Goal: Task Accomplishment & Management: Manage account settings

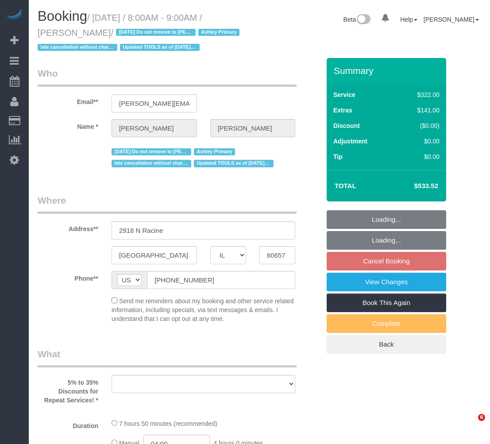
select select "IL"
select select "string:fspay-1455eeb4-d992-4c7c-a082-5b71c23a100a"
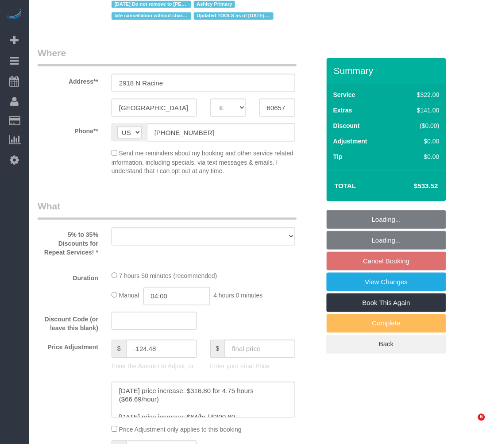
select select "number:1"
select select "number:66"
select select "number:139"
select select "number:106"
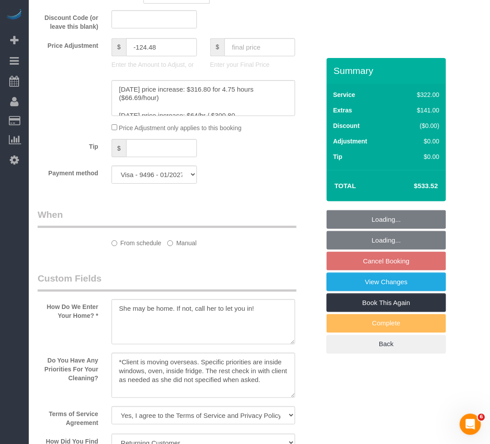
select select "object:1288"
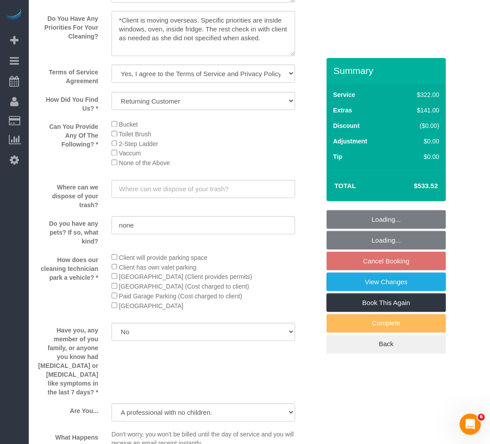
select select "513"
select select "4"
select select "5"
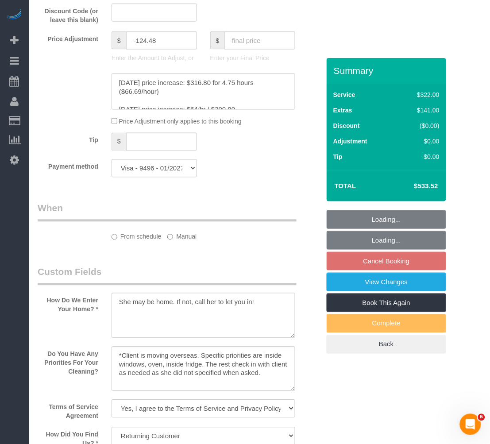
select select "spot1"
select select "4"
select select "5"
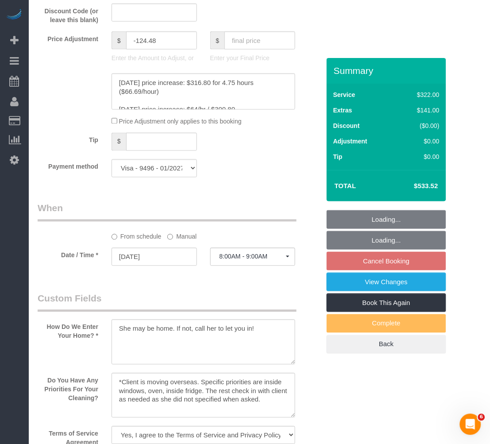
scroll to position [883, 0]
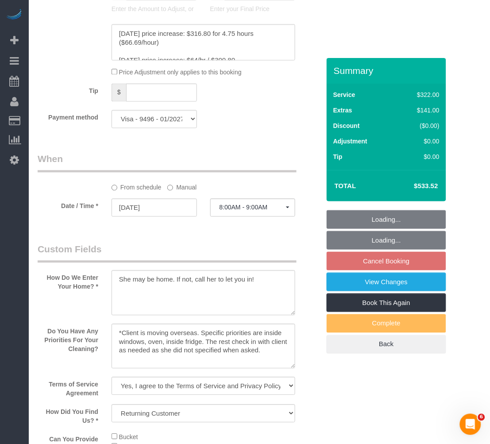
click at [186, 192] on label "Manual" at bounding box center [181, 186] width 29 height 12
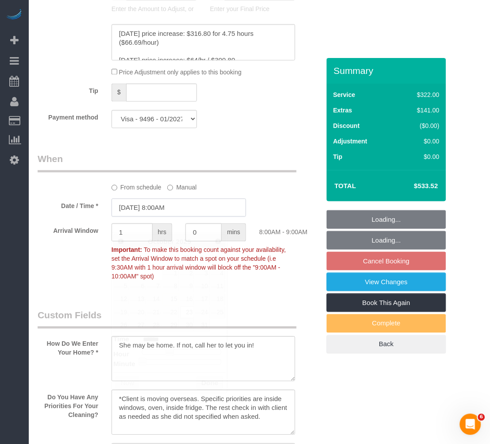
click at [151, 217] on input "10/23/2025 8:00AM" at bounding box center [179, 208] width 135 height 18
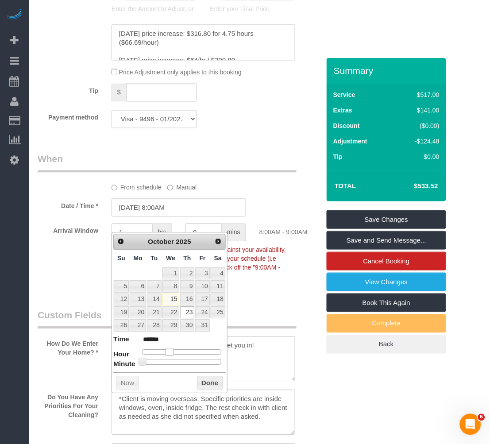
type input "10/23/2025 9:00AM"
type input "******"
drag, startPoint x: 170, startPoint y: 354, endPoint x: 175, endPoint y: 354, distance: 5.3
click at [175, 354] on span at bounding box center [173, 352] width 8 height 8
click at [201, 382] on button "Done" at bounding box center [210, 383] width 26 height 14
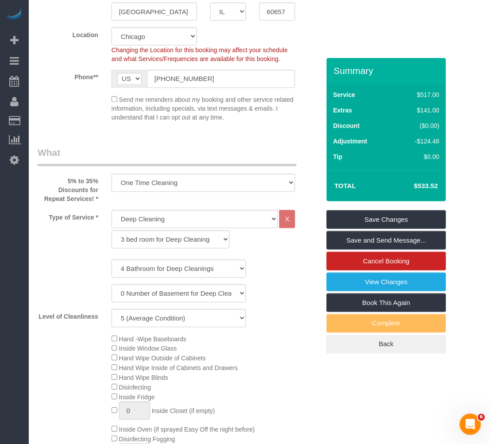
scroll to position [0, 0]
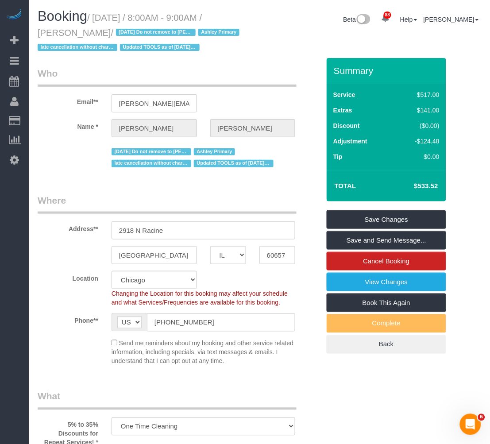
drag, startPoint x: 92, startPoint y: 33, endPoint x: 29, endPoint y: 34, distance: 62.9
click at [44, 32] on small "/ October 23, 2025 / 8:00AM - 9:00AM / Audrey Griffin / 1/06/2025 Do not remove…" at bounding box center [140, 33] width 205 height 40
drag, startPoint x: 33, startPoint y: 33, endPoint x: 91, endPoint y: 36, distance: 57.7
click at [91, 36] on div "Booking / October 23, 2025 / 8:00AM - 9:00AM / Audrey Griffin / 1/06/2025 Do no…" at bounding box center [145, 33] width 228 height 49
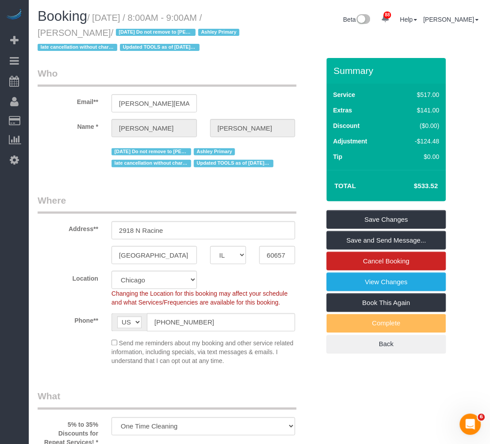
copy small "Audrey Griffin"
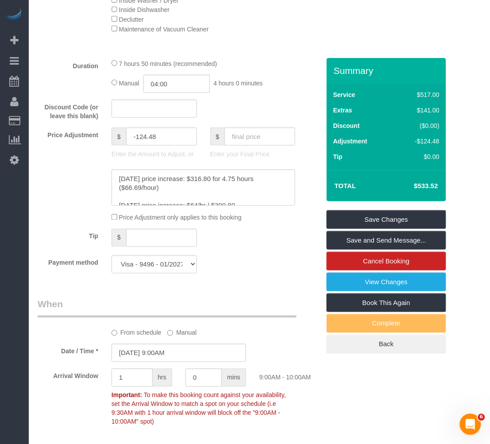
scroll to position [885, 0]
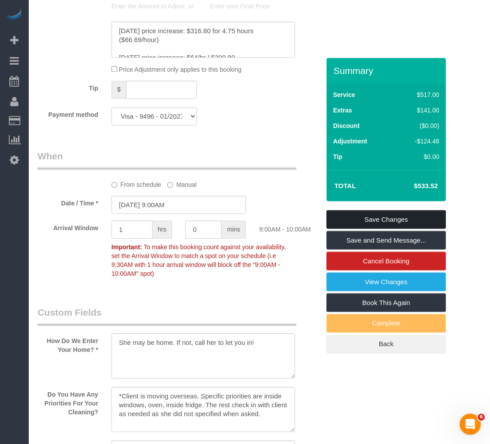
click at [365, 222] on link "Save Changes" at bounding box center [387, 219] width 120 height 19
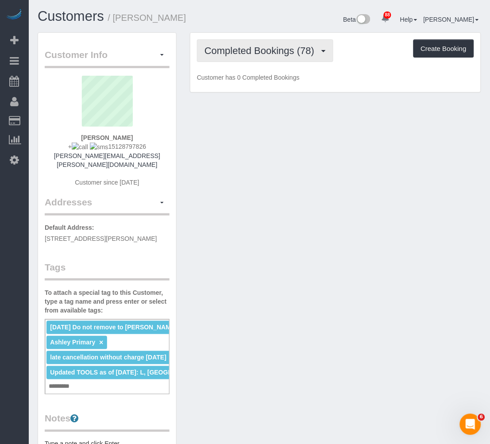
click at [253, 45] on span "Completed Bookings (78)" at bounding box center [262, 50] width 114 height 11
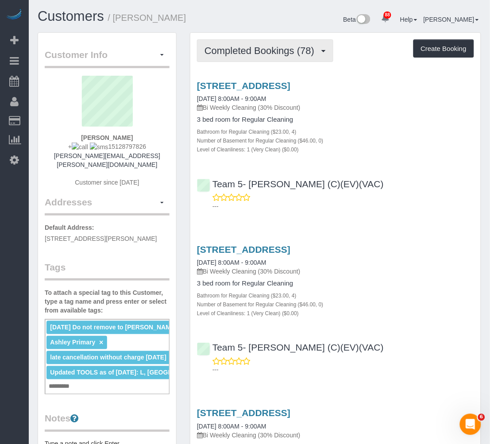
click at [306, 50] on span "Completed Bookings (78)" at bounding box center [262, 50] width 114 height 11
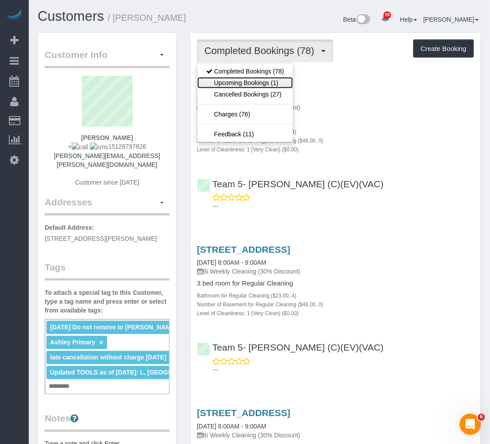
click at [288, 81] on link "Upcoming Bookings (1)" at bounding box center [245, 83] width 96 height 12
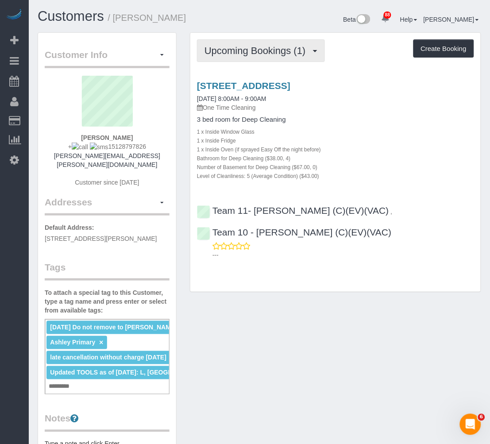
click at [285, 56] on button "Upcoming Bookings (1)" at bounding box center [261, 50] width 128 height 23
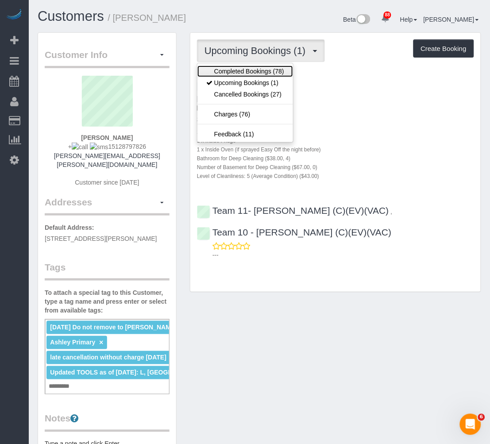
click at [271, 77] on link "Completed Bookings (78)" at bounding box center [245, 72] width 96 height 12
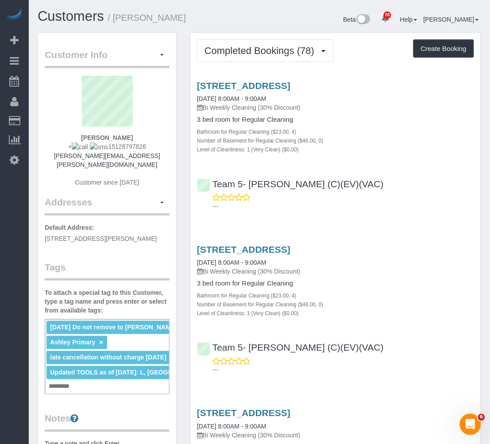
drag, startPoint x: 190, startPoint y: 18, endPoint x: 115, endPoint y: 23, distance: 75.4
click at [115, 23] on h1 "Customers / Audrey Griffin" at bounding box center [145, 16] width 215 height 15
copy small "Audrey Griffin"
drag, startPoint x: 322, startPoint y: 19, endPoint x: 305, endPoint y: 32, distance: 21.8
click at [321, 19] on div "Beta 88 Your Notifications You have 0 alerts × You have 1 to charge for 10/13/2…" at bounding box center [373, 20] width 228 height 23
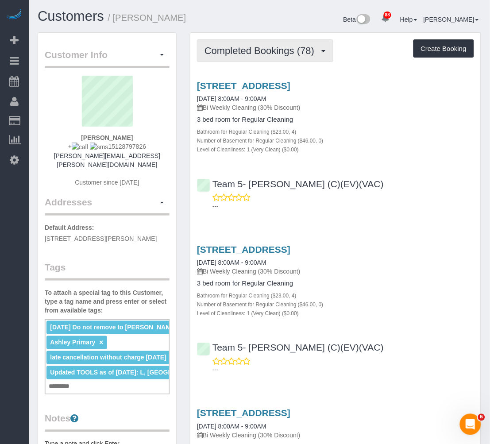
click at [297, 56] on button "Completed Bookings (78)" at bounding box center [265, 50] width 136 height 23
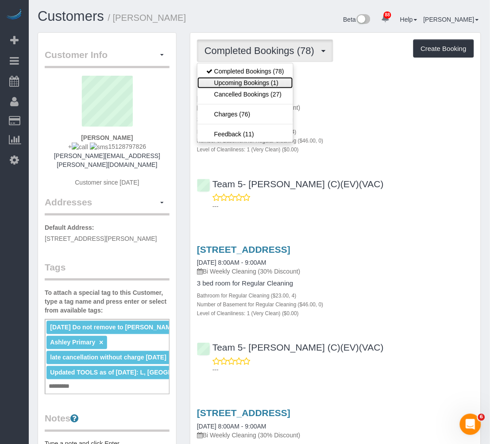
click at [281, 80] on link "Upcoming Bookings (1)" at bounding box center [245, 83] width 96 height 12
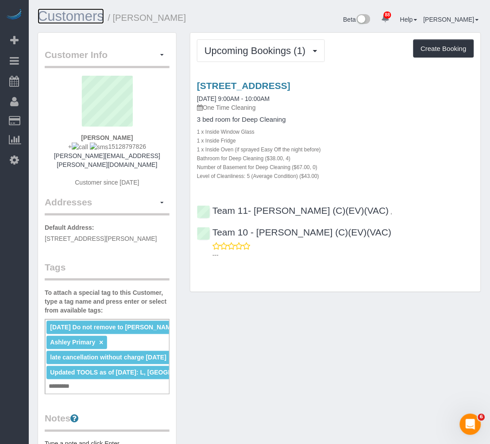
click at [70, 19] on link "Customers" at bounding box center [71, 15] width 66 height 15
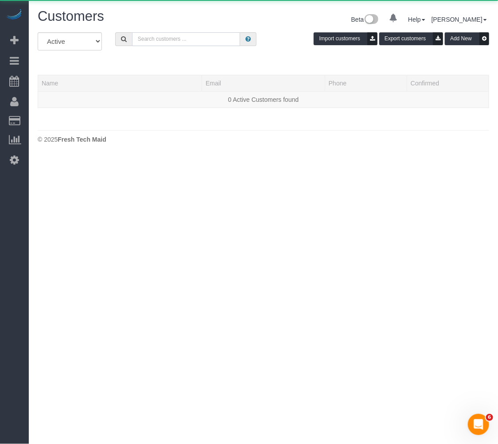
drag, startPoint x: 209, startPoint y: 43, endPoint x: 206, endPoint y: 40, distance: 5.0
click at [206, 40] on input "text" at bounding box center [186, 39] width 108 height 14
paste input "Katie Sleigh"
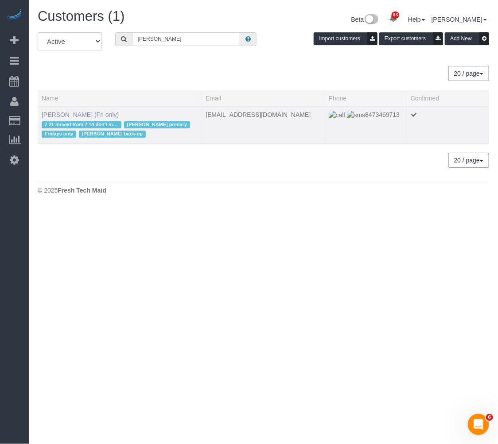
type input "Katie Sleigh"
click at [77, 114] on link "Katie Sleigh (Fri only)" at bounding box center [80, 114] width 77 height 7
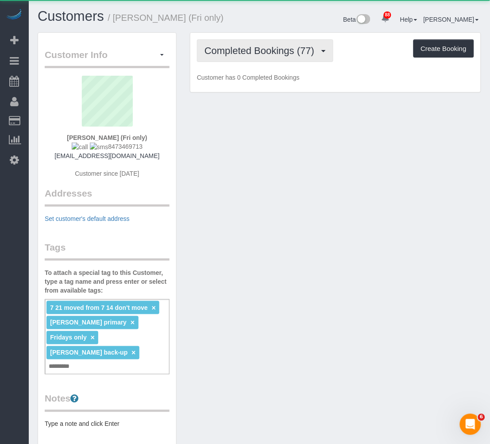
click at [221, 45] on span "Completed Bookings (77)" at bounding box center [262, 50] width 114 height 11
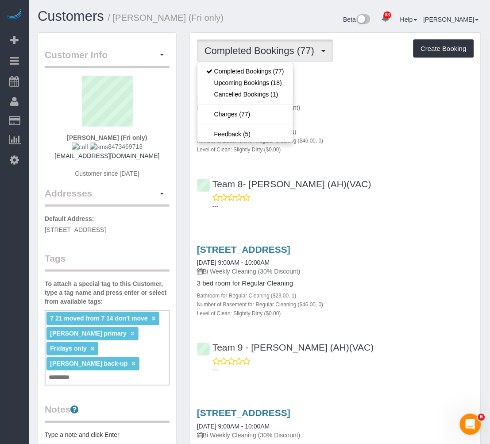
click at [244, 23] on h1 "Customers / Katie Sleigh (Fri only)" at bounding box center [145, 16] width 215 height 15
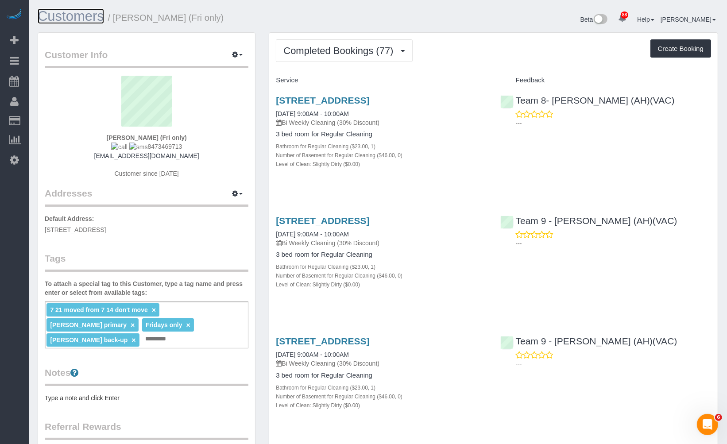
click at [73, 15] on link "Customers" at bounding box center [71, 15] width 66 height 15
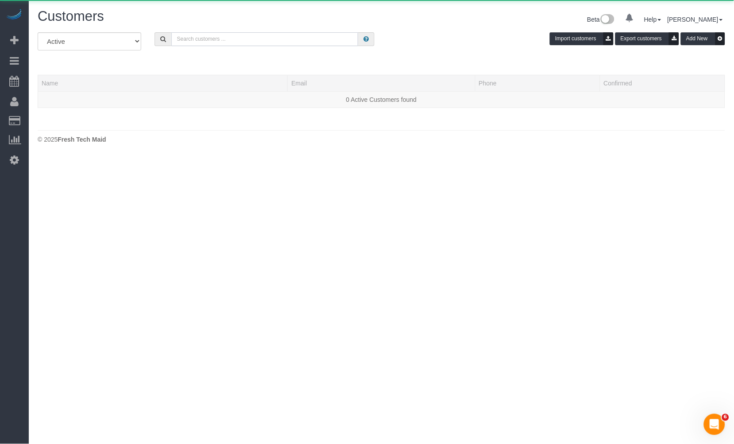
click at [320, 42] on input "text" at bounding box center [264, 39] width 187 height 14
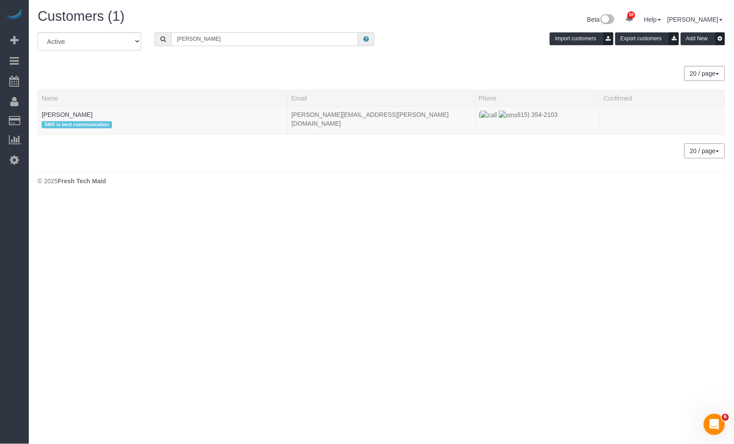
type input "Emily Di Giulio"
click at [63, 117] on link "Emily Di Giulio" at bounding box center [67, 114] width 51 height 7
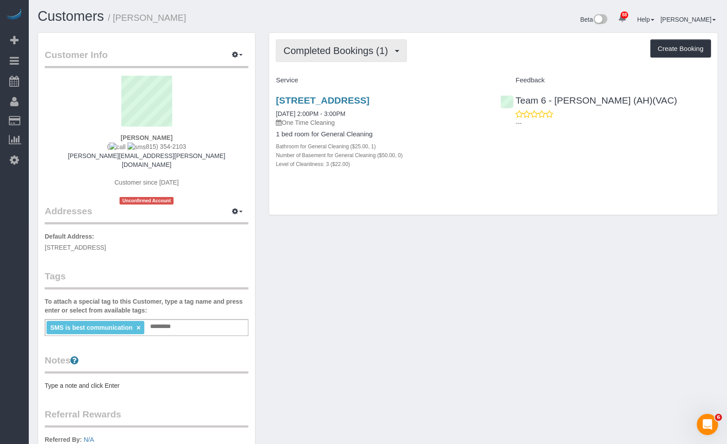
click at [384, 59] on button "Completed Bookings (1)" at bounding box center [341, 50] width 131 height 23
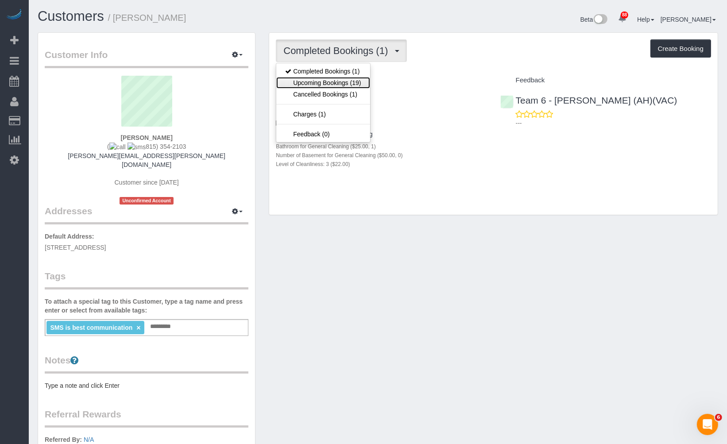
click at [356, 83] on link "Upcoming Bookings (19)" at bounding box center [322, 83] width 93 height 12
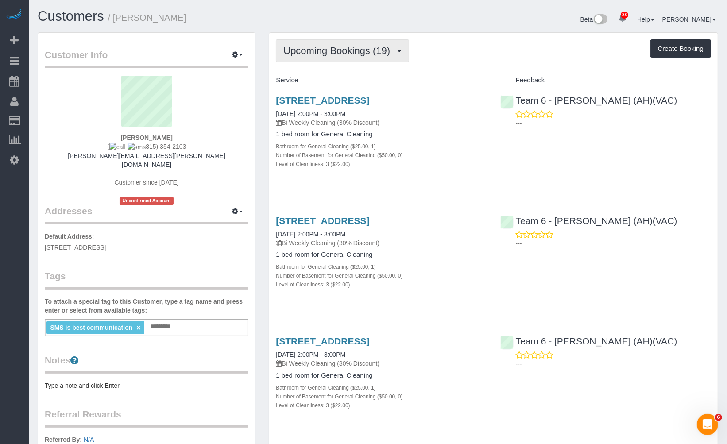
click at [392, 46] on span "Upcoming Bookings (19)" at bounding box center [338, 50] width 111 height 11
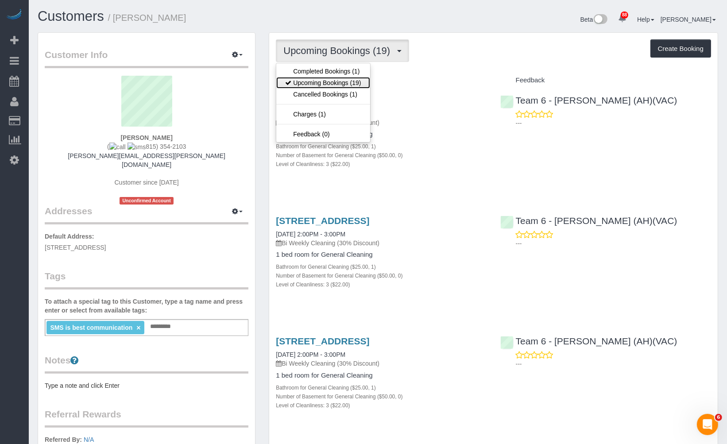
click at [357, 82] on link "Upcoming Bookings (19)" at bounding box center [322, 83] width 93 height 12
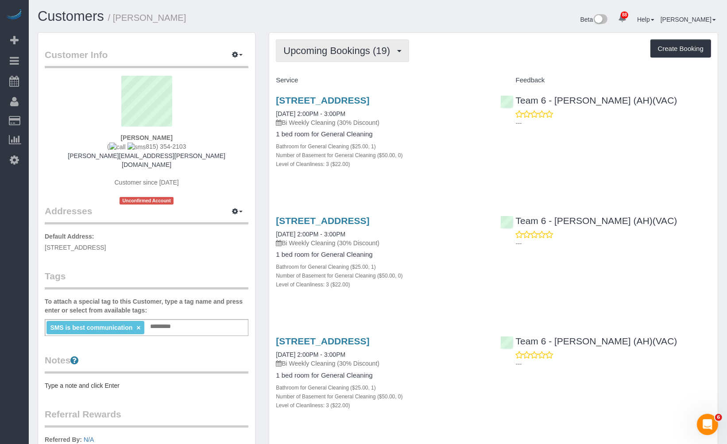
click at [324, 58] on button "Upcoming Bookings (19)" at bounding box center [342, 50] width 133 height 23
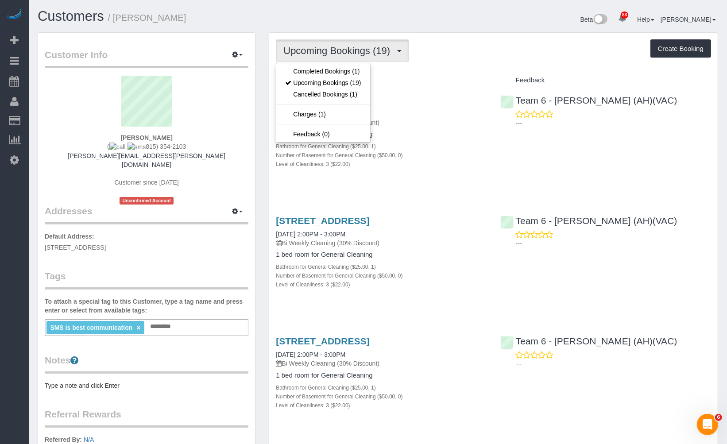
click at [317, 19] on h1 "Customers / Emily Di Giulio" at bounding box center [205, 16] width 334 height 15
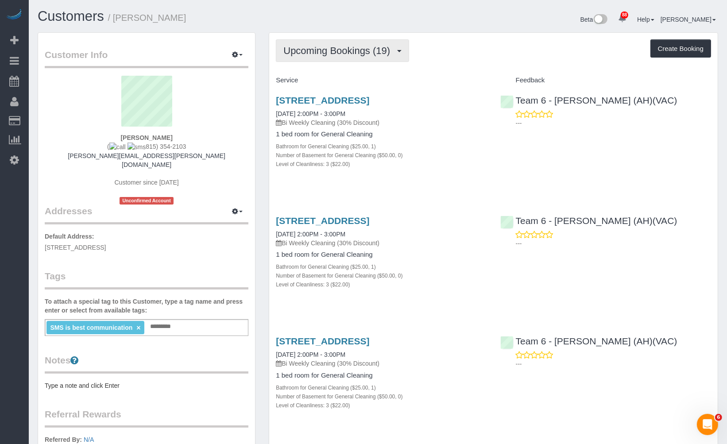
click at [333, 45] on span "Upcoming Bookings (19)" at bounding box center [338, 50] width 111 height 11
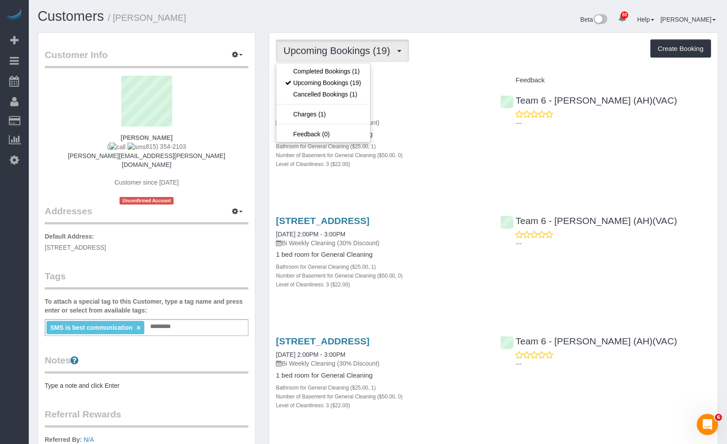
click at [298, 17] on h1 "Customers / Emily Di Giulio" at bounding box center [205, 16] width 334 height 15
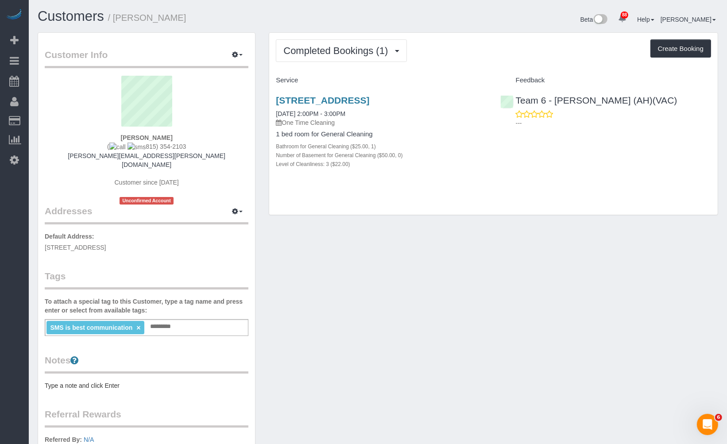
click at [69, 24] on div "Customers / [PERSON_NAME]" at bounding box center [204, 18] width 347 height 19
click at [338, 39] on div "Completed Bookings (1) Completed Bookings (1) Upcoming Bookings (19) Cancelled …" at bounding box center [493, 124] width 449 height 182
click at [360, 50] on span "Completed Bookings (1)" at bounding box center [337, 50] width 109 height 11
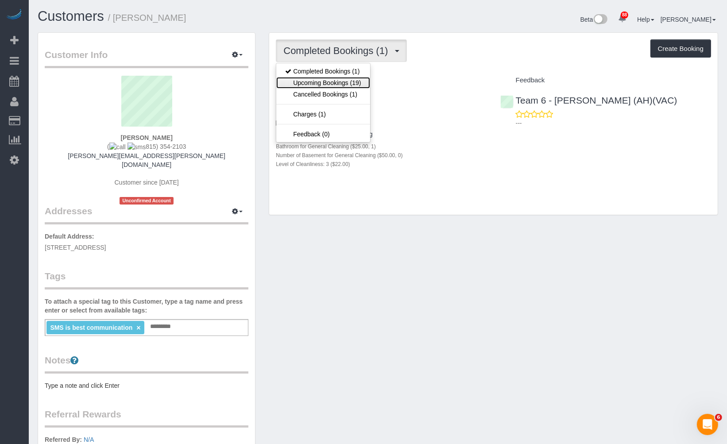
click at [346, 87] on link "Upcoming Bookings (19)" at bounding box center [322, 83] width 93 height 12
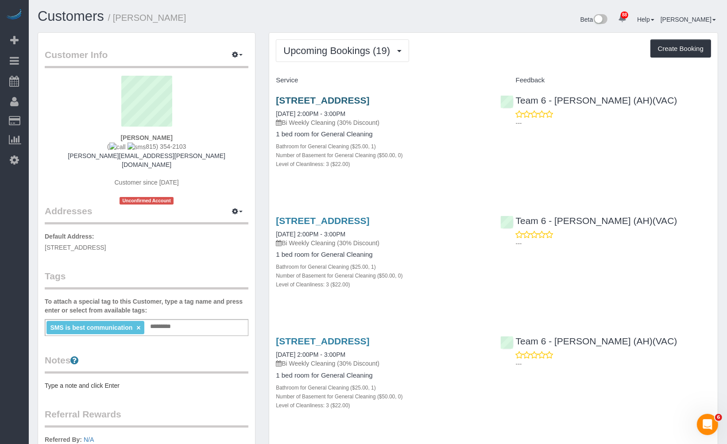
drag, startPoint x: 370, startPoint y: 115, endPoint x: 276, endPoint y: 98, distance: 95.4
click at [276, 98] on h3 "1107 W Hawthorne St Apt 1b, Arlington Heights, IL 60005" at bounding box center [381, 100] width 211 height 10
click at [414, 73] on div "Service" at bounding box center [381, 80] width 224 height 15
click at [342, 55] on span "Upcoming Bookings (19)" at bounding box center [338, 50] width 111 height 11
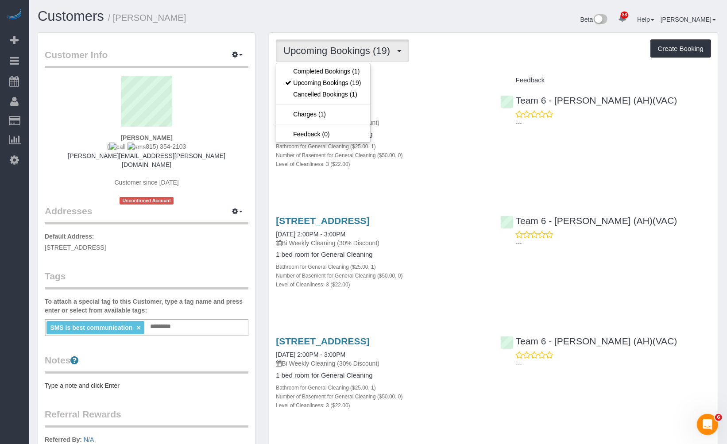
click at [465, 45] on div "Upcoming Bookings (19) Completed Bookings (1) Upcoming Bookings (19) Cancelled …" at bounding box center [493, 50] width 435 height 23
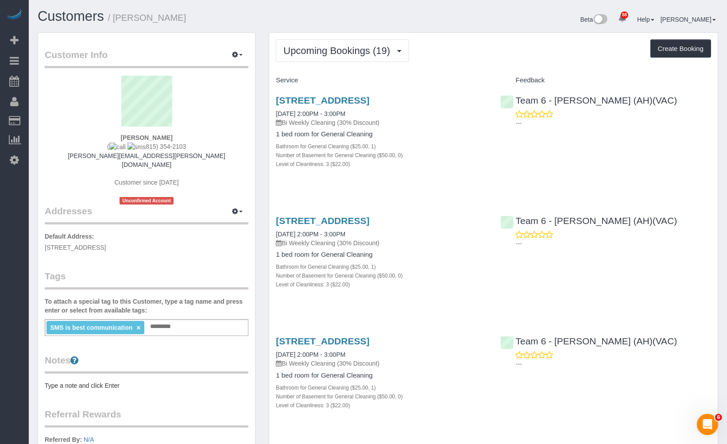
click at [333, 50] on span "Upcoming Bookings (19)" at bounding box center [338, 50] width 111 height 11
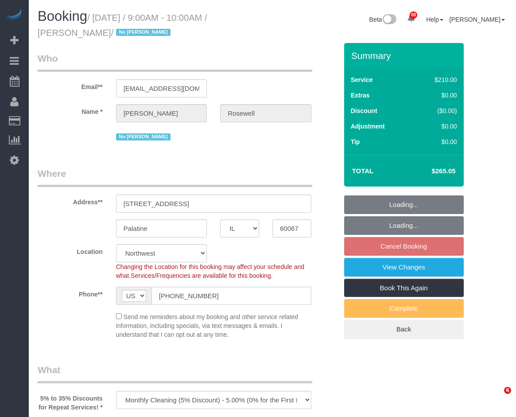
select select "IL"
select select "512"
select select "3"
select select "number:1"
select select "number:65"
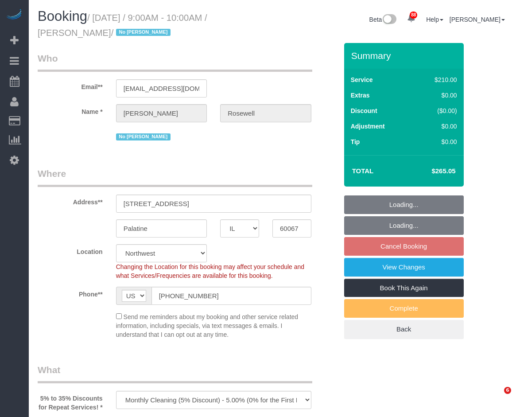
select select "number:139"
select select "number:107"
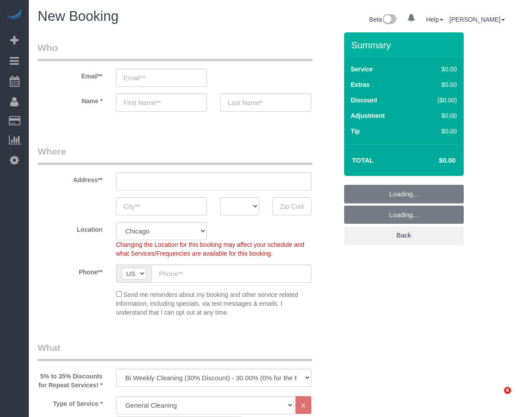
select select "512"
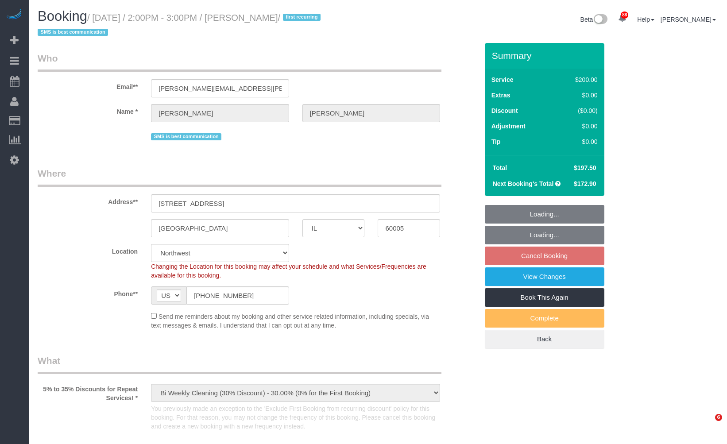
select select "IL"
select select "512"
select select "string:fspay-46461b0c-2964-4b41-a651-97e1274448d7"
select select "3"
select select "number:1"
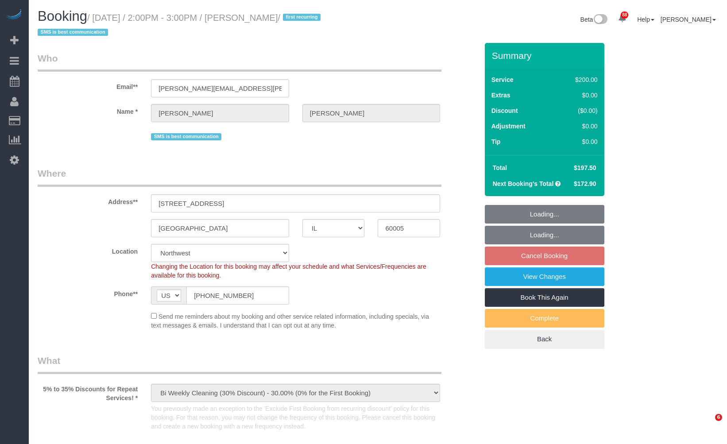
select select "number:58"
select select "number:138"
select select "number:107"
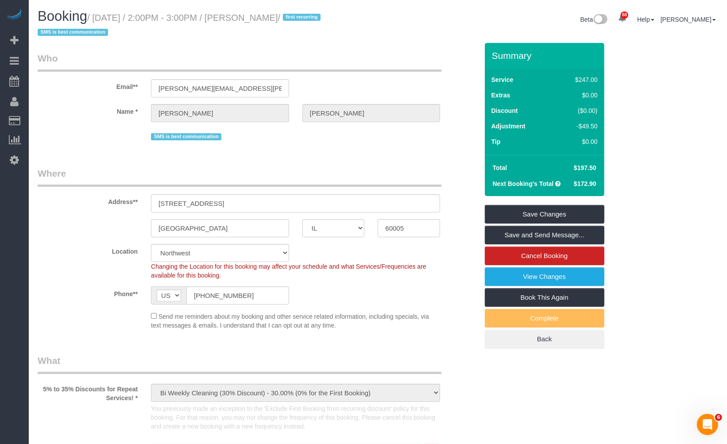
scroll to position [49, 0]
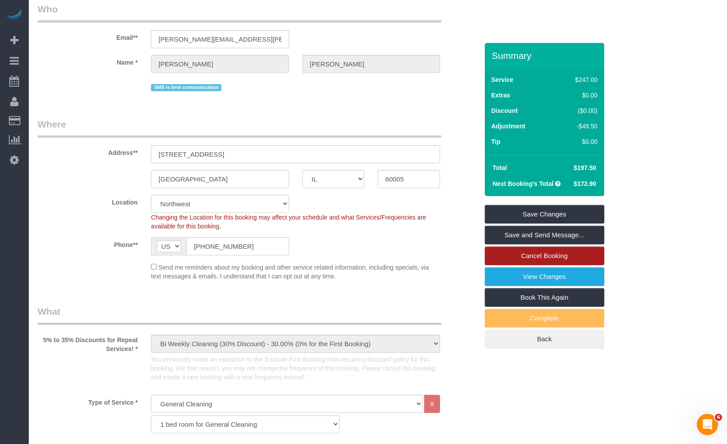
click at [551, 255] on link "Cancel Booking" at bounding box center [545, 256] width 120 height 19
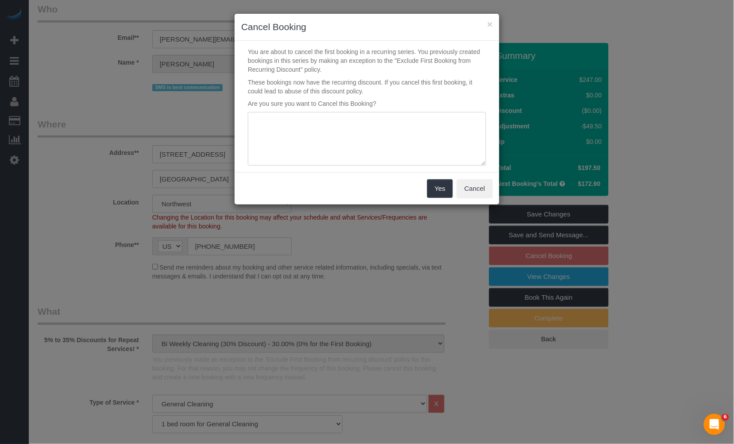
click at [371, 142] on textarea at bounding box center [367, 139] width 238 height 54
click at [472, 191] on button "Cancel" at bounding box center [475, 188] width 36 height 19
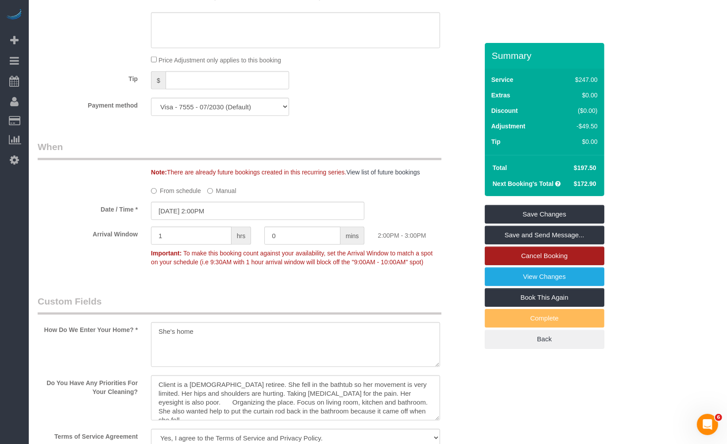
scroll to position [1033, 0]
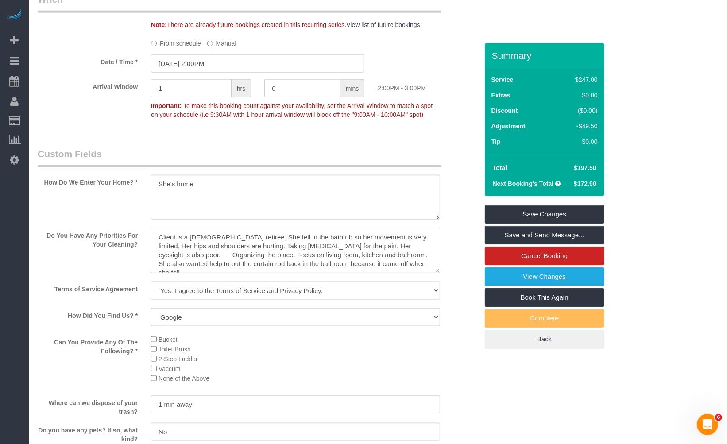
click at [313, 271] on textarea at bounding box center [295, 250] width 289 height 45
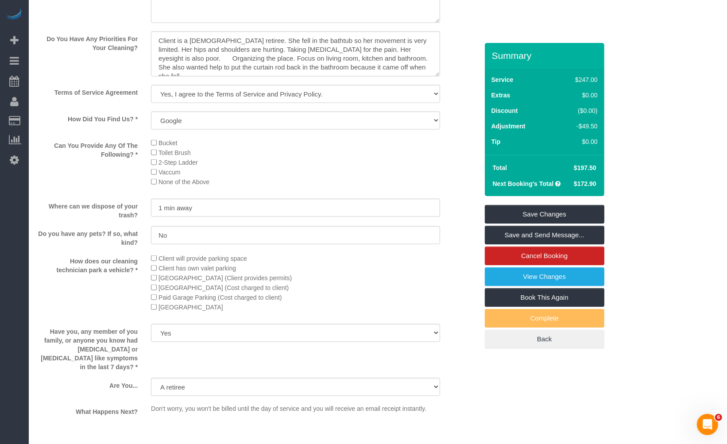
scroll to position [1131, 0]
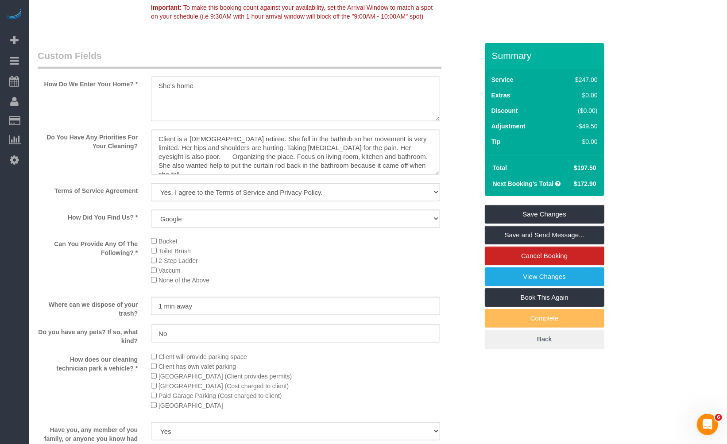
drag, startPoint x: 220, startPoint y: 101, endPoint x: 122, endPoint y: 120, distance: 100.1
click at [121, 120] on div "How Do We Enter Your Home? *" at bounding box center [258, 86] width 454 height 74
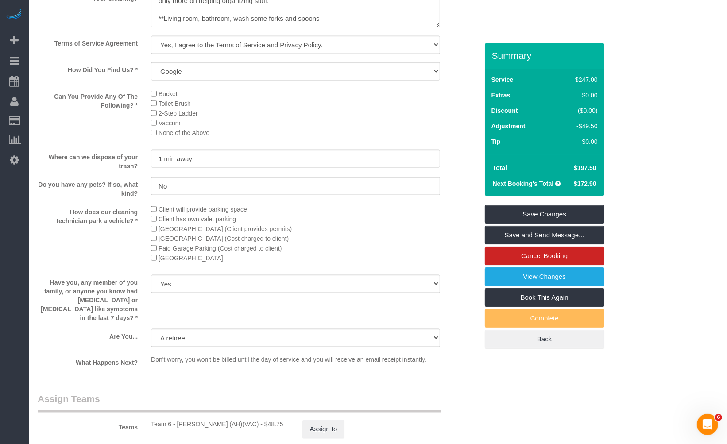
scroll to position [1377, 0]
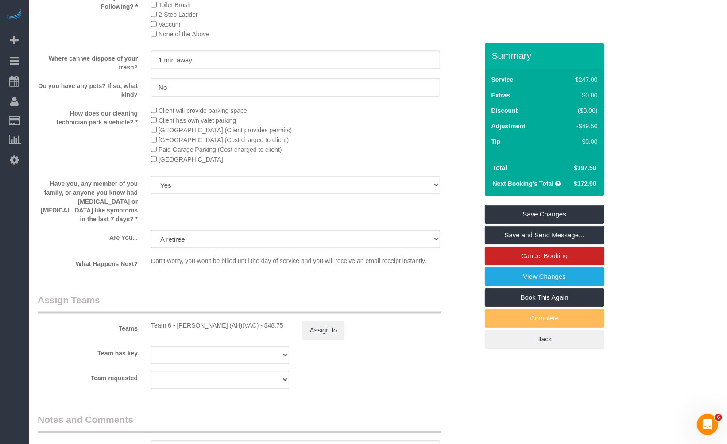
drag, startPoint x: 384, startPoint y: 204, endPoint x: 382, endPoint y: 209, distance: 6.2
click at [384, 194] on select "Yes No" at bounding box center [295, 185] width 289 height 18
click at [429, 155] on li "Paid Garage Parking (Cost charged to client)" at bounding box center [295, 150] width 289 height 10
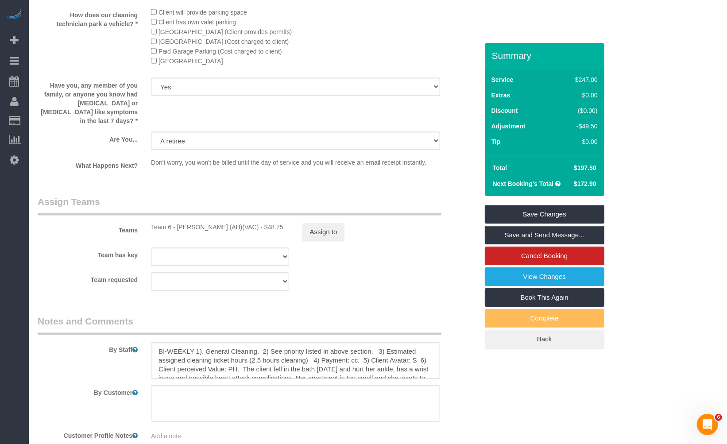
scroll to position [1591, 0]
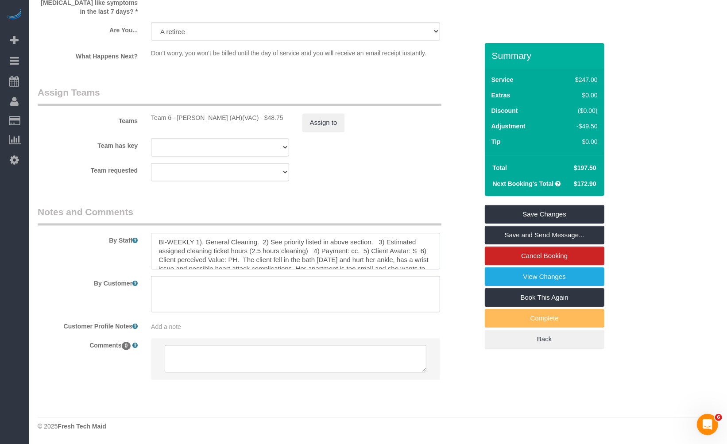
click at [366, 250] on textarea at bounding box center [295, 251] width 289 height 36
click at [572, 251] on link "Cancel Booking" at bounding box center [545, 256] width 120 height 19
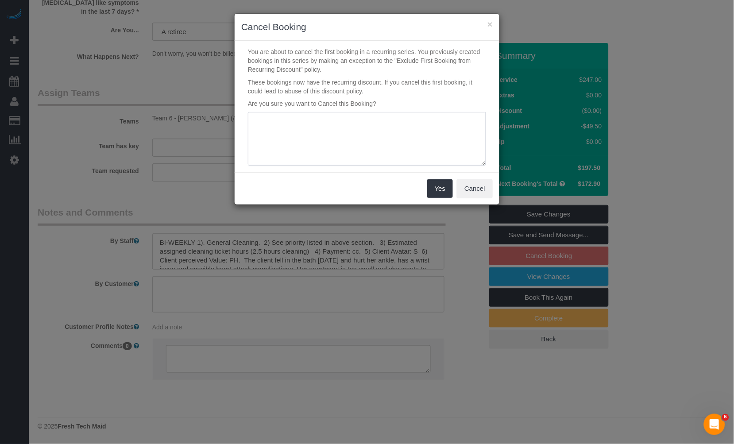
click at [312, 148] on textarea at bounding box center [367, 139] width 238 height 54
type textarea "Changing client's cleaning frequency from BW to Monthly due to financial situat…"
click at [440, 188] on button "Yes" at bounding box center [440, 188] width 26 height 19
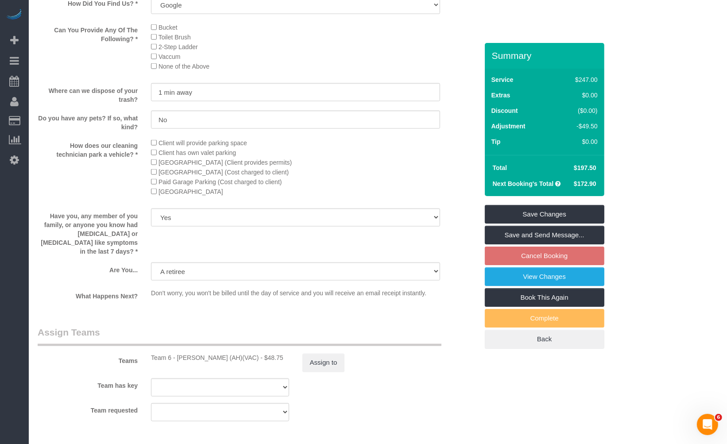
scroll to position [1001, 0]
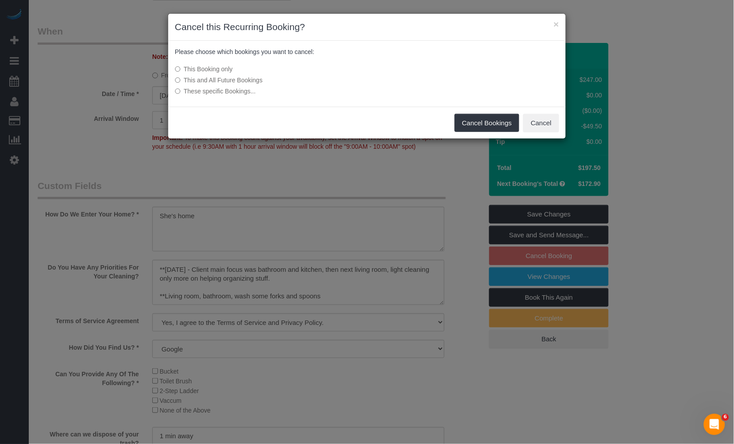
click at [242, 79] on label "This and All Future Bookings" at bounding box center [301, 80] width 252 height 9
click at [472, 130] on button "Cancel Bookings" at bounding box center [487, 123] width 65 height 19
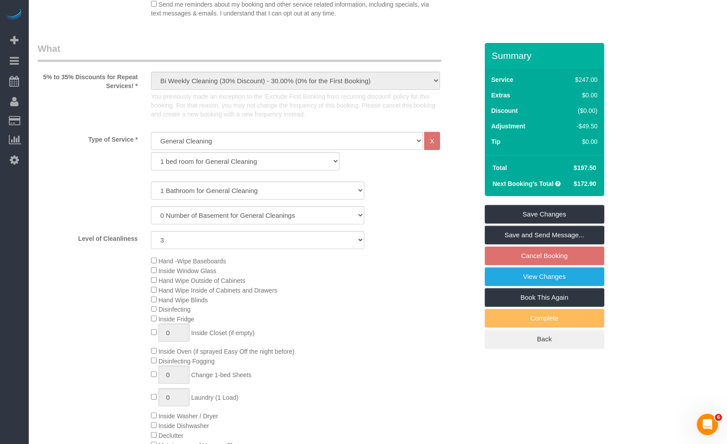
scroll to position [0, 0]
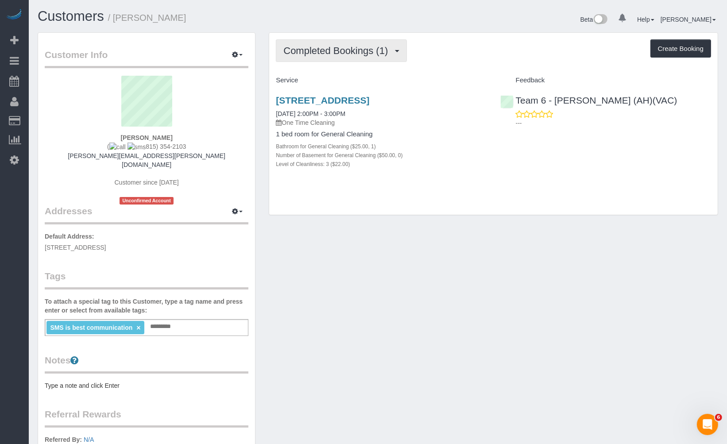
click at [378, 49] on span "Completed Bookings (1)" at bounding box center [337, 50] width 109 height 11
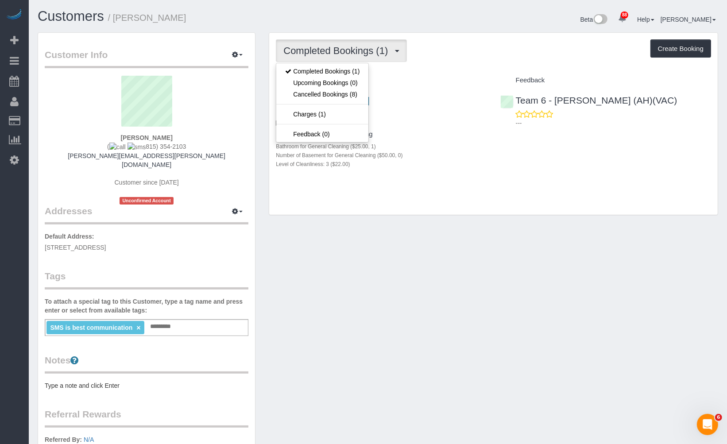
click at [453, 61] on div "Completed Bookings (1) Completed Bookings (1) Upcoming Bookings (0) Cancelled B…" at bounding box center [493, 50] width 435 height 23
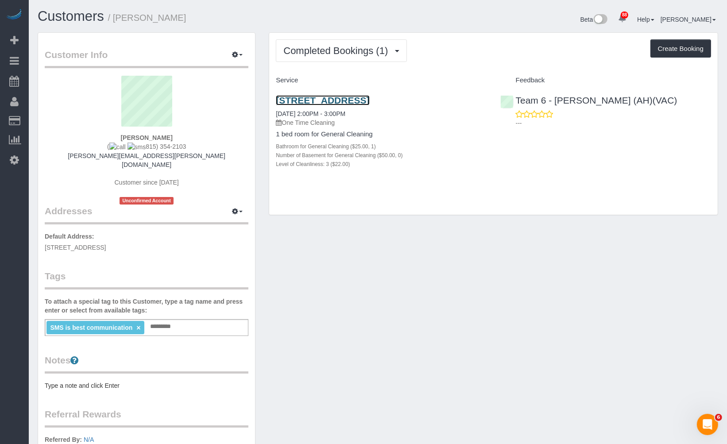
click at [369, 104] on link "1107 W Hawthorne St Apt 1b, Arlington Heights, IL 60005" at bounding box center [322, 100] width 93 height 10
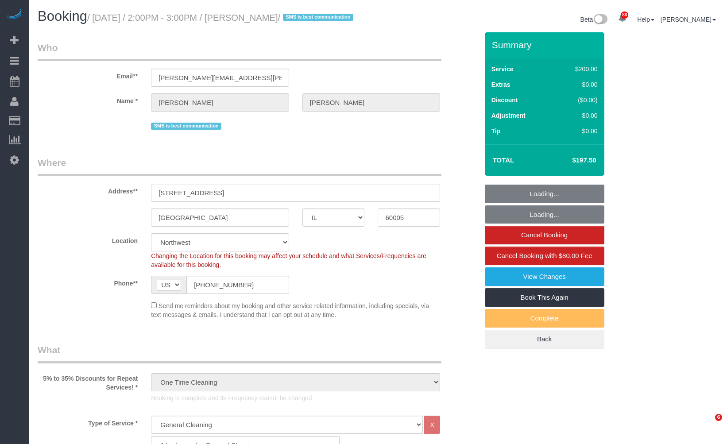
select select "IL"
select select "512"
select select "3"
select select "string:fspay-46461b0c-2964-4b41-a651-97e1274448d7"
select select "number:1"
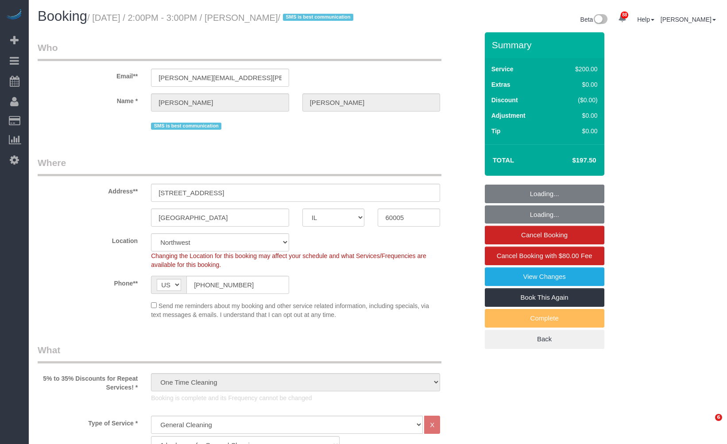
select select "number:58"
select select "number:138"
select select "number:107"
select select "object:1346"
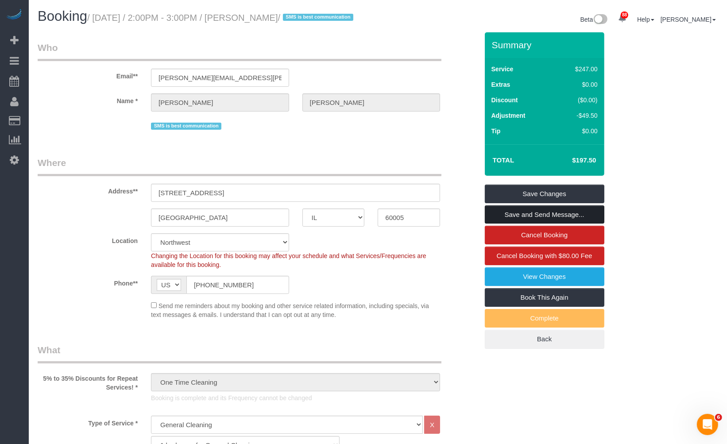
scroll to position [49, 0]
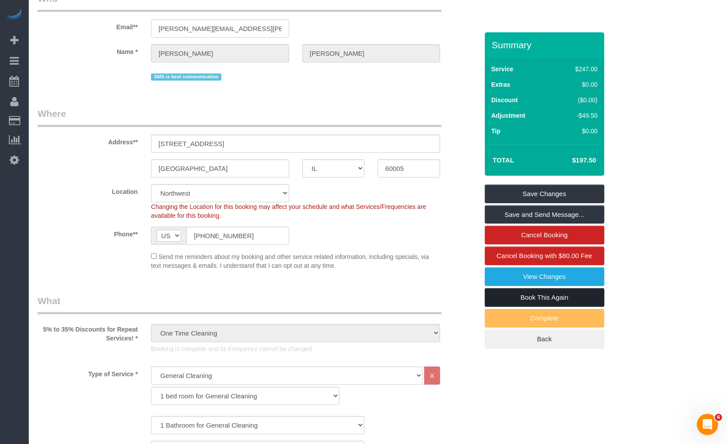
click at [564, 307] on link "Book This Again" at bounding box center [545, 297] width 120 height 19
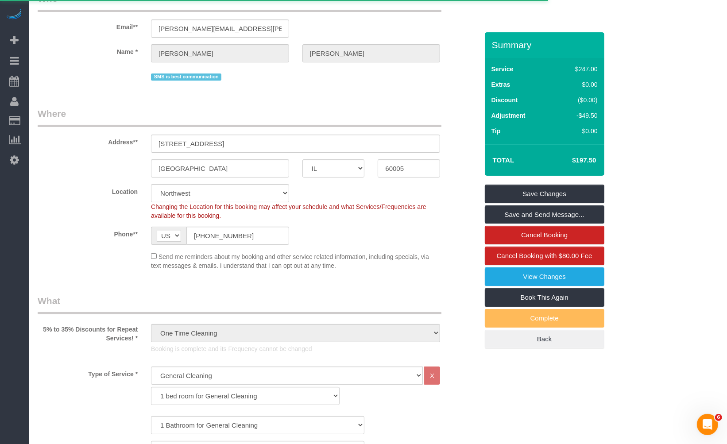
select select "IL"
select select "string:fspay-46461b0c-2964-4b41-a651-97e1274448d7"
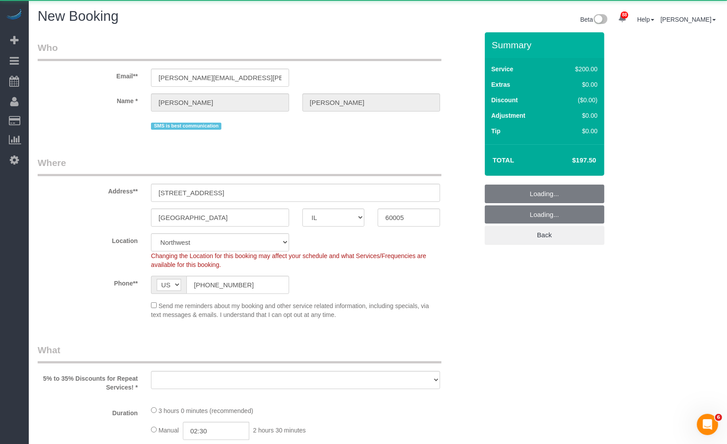
select select "number:1"
select select "number:58"
select select "number:138"
select select "number:107"
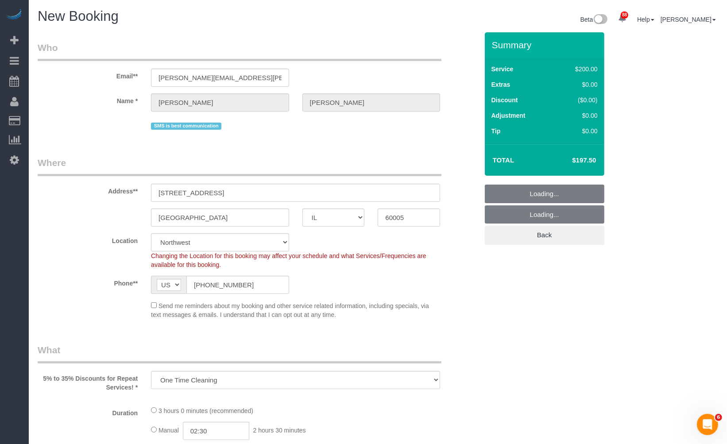
select select "object:2111"
select select "512"
select select "3"
select select "object:2187"
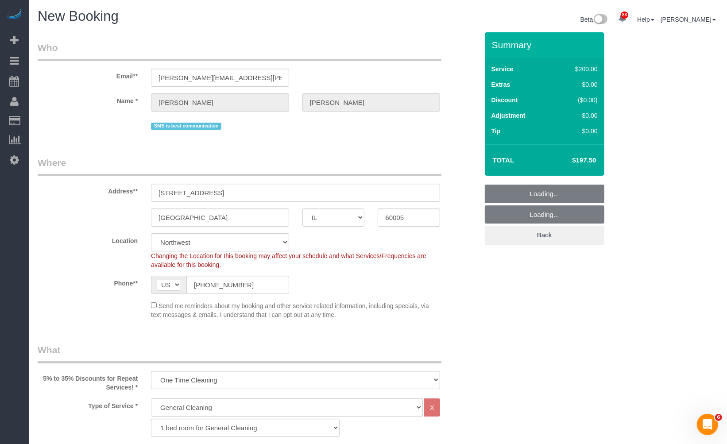
select select "3"
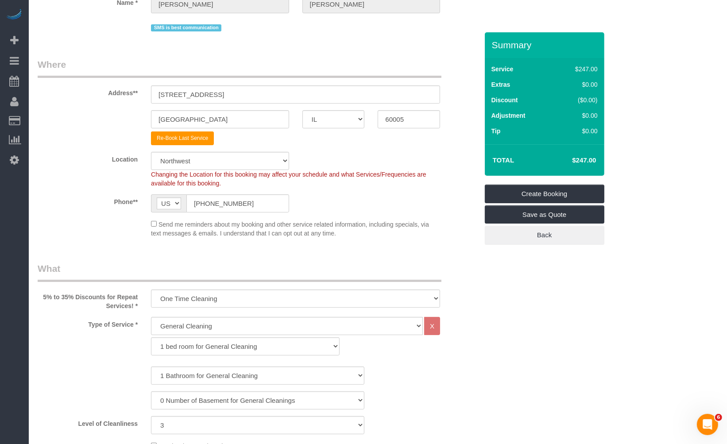
scroll to position [246, 0]
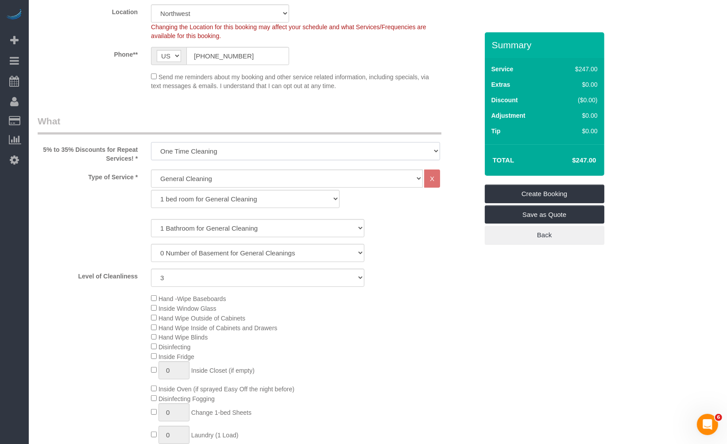
click at [286, 152] on select "One Time Cleaning Weekly Cleaning (35% Discount) - 35.00% (0% for the First Boo…" at bounding box center [295, 151] width 289 height 18
select select "object:2190"
click at [151, 142] on select "One Time Cleaning Weekly Cleaning (35% Discount) - 35.00% (0% for the First Boo…" at bounding box center [295, 151] width 289 height 18
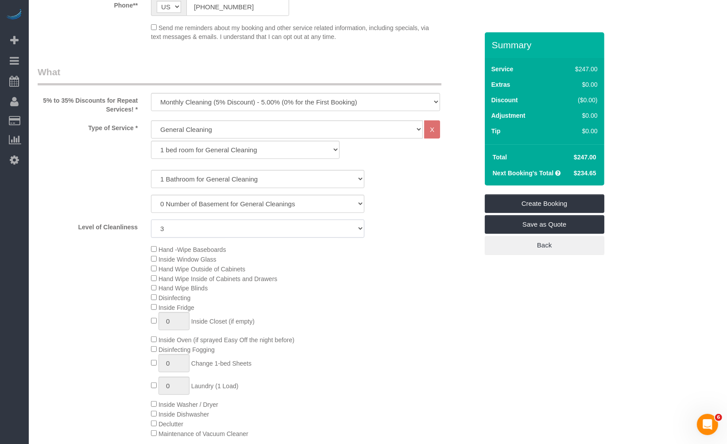
drag, startPoint x: 253, startPoint y: 232, endPoint x: 250, endPoint y: 237, distance: 5.8
click at [253, 232] on select "1 (Very Clean) 2 3 4 5 (Average Condition) 6 7 8 9 10 (Extremely Dirty)" at bounding box center [257, 229] width 213 height 18
select select "5"
click at [151, 220] on select "1 (Very Clean) 2 3 4 5 (Average Condition) 6 7 8 9 10 (Extremely Dirty)" at bounding box center [257, 229] width 213 height 18
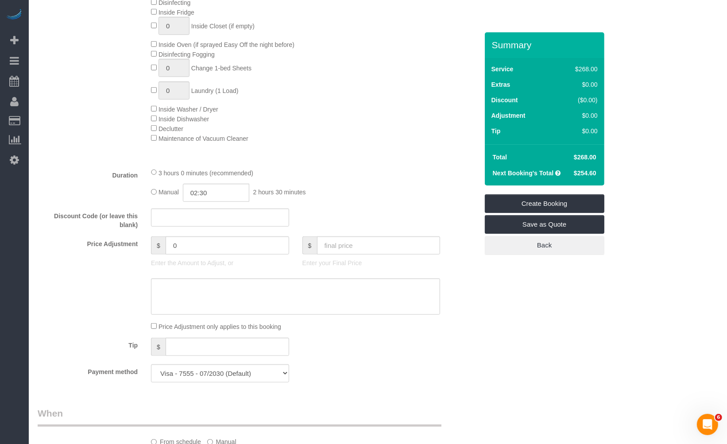
scroll to position [688, 0]
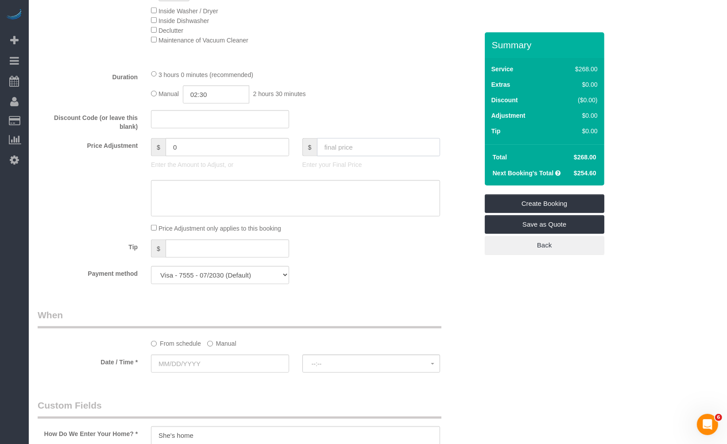
click at [375, 147] on input "text" at bounding box center [379, 147] width 124 height 18
type input "197"
click at [408, 297] on div "Who Email** emily.mones@gmail.com Name * Emily Di Giulio SMS is best communicat…" at bounding box center [258, 252] width 454 height 1816
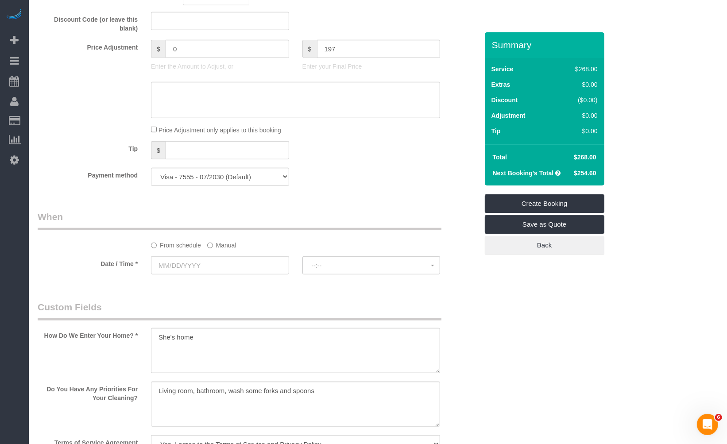
type input "-71"
click at [219, 244] on label "Manual" at bounding box center [221, 244] width 29 height 12
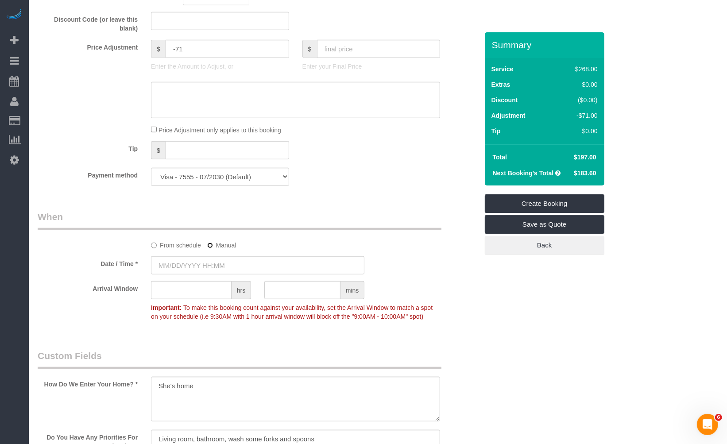
scroll to position [836, 0]
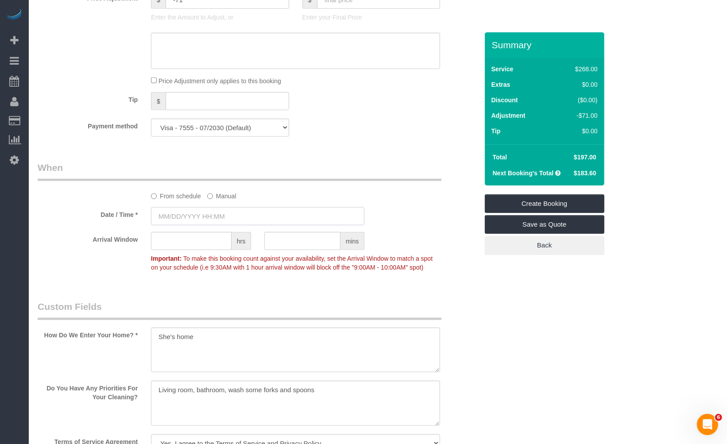
click at [263, 225] on input "text" at bounding box center [257, 216] width 213 height 18
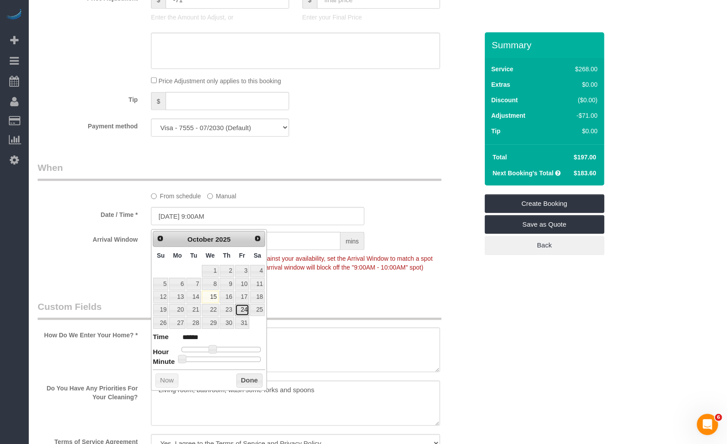
click at [236, 312] on link "24" at bounding box center [242, 310] width 14 height 12
click at [422, 276] on div "Arrival Window hrs mins Important: To make this booking count against your avai…" at bounding box center [258, 254] width 454 height 44
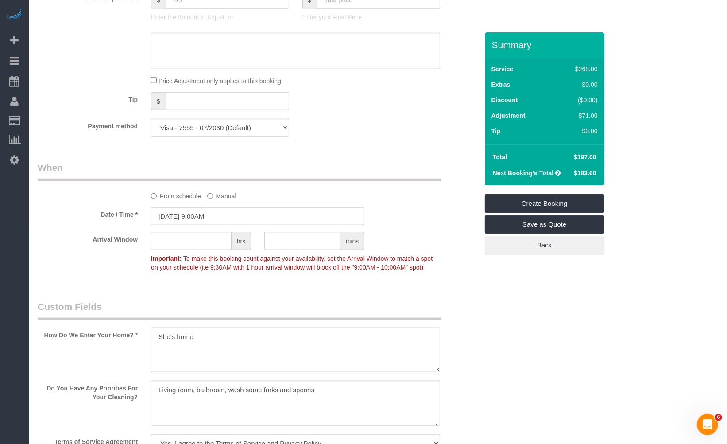
click at [279, 231] on sui-booking-spot "From schedule Manual Date / Time * 10/24/2025 9:00AM Arrival Window hrs mins Im…" at bounding box center [258, 218] width 441 height 115
click at [241, 221] on input "10/24/2025 9:00AM" at bounding box center [257, 216] width 213 height 18
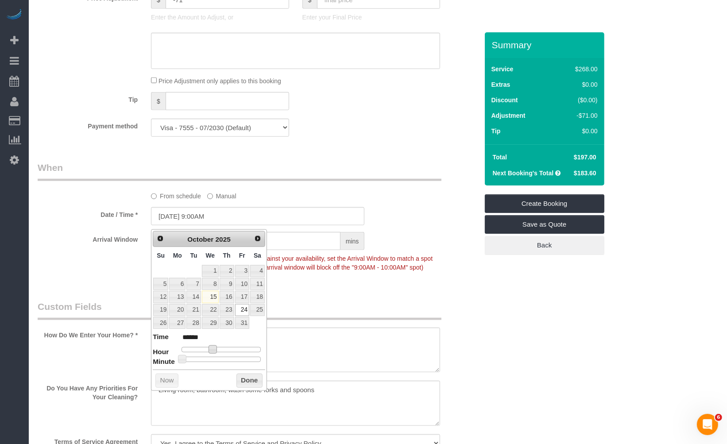
type input "10/24/2025 10:00AM"
type input "*******"
type input "10/24/2025 11:00AM"
type input "*******"
type input "10/24/2025 12:00PM"
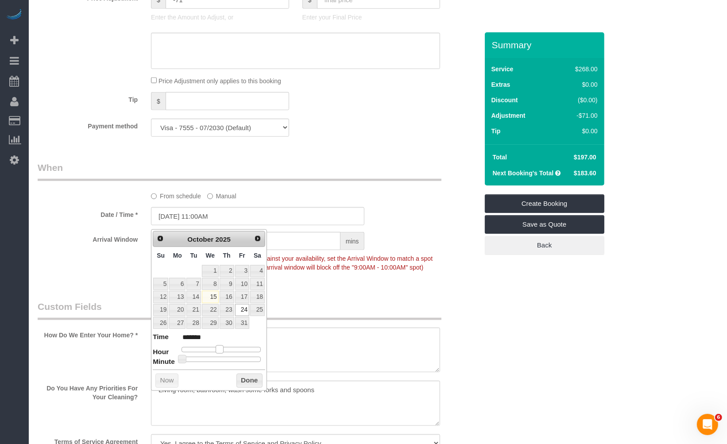
type input "*******"
type input "10/24/2025 11:00AM"
type input "*******"
type input "10/24/2025 10:00AM"
type input "*******"
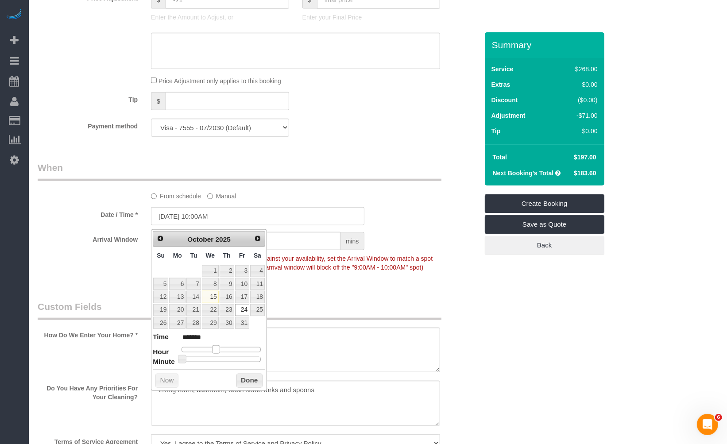
type input "10/24/2025 11:00AM"
type input "*******"
type input "10/24/2025 12:00PM"
type input "*******"
type input "10/24/2025 1:00PM"
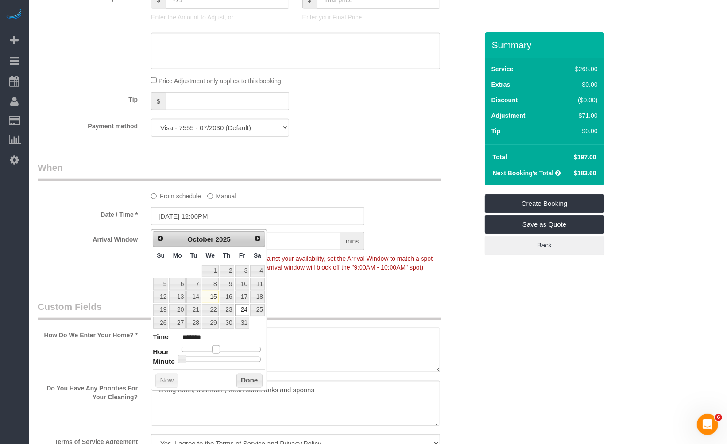
type input "******"
type input "10/24/2025 2:00PM"
type input "******"
type input "10/24/2025 3:00PM"
type input "******"
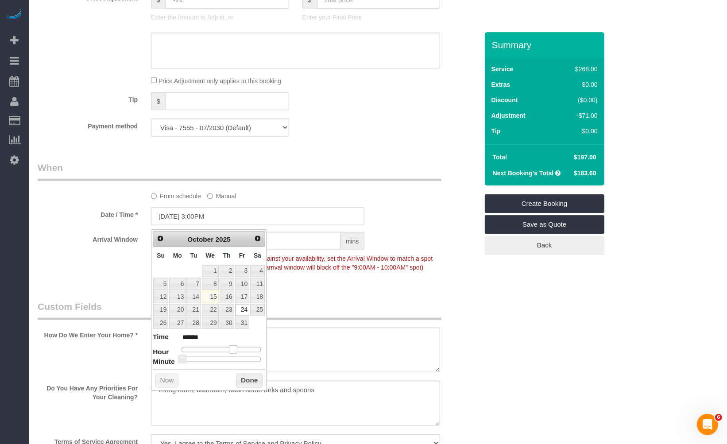
type input "10/24/2025 4:00PM"
type input "******"
type input "10/24/2025 3:00PM"
type input "******"
type input "10/24/2025 2:00PM"
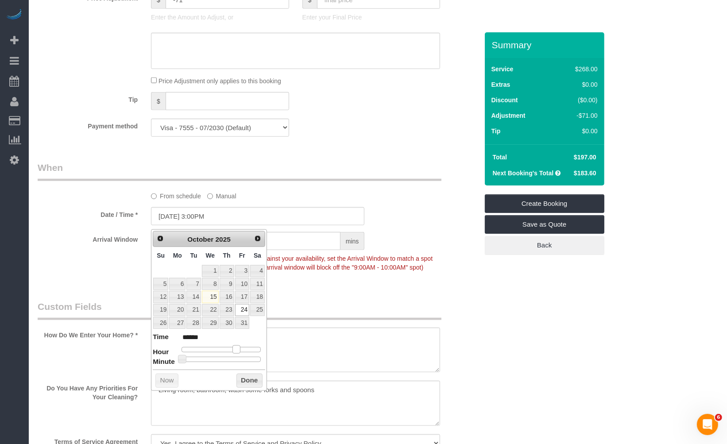
type input "******"
type input "10/24/2025 1:00PM"
type input "******"
type input "10/24/2025 2:00PM"
type input "******"
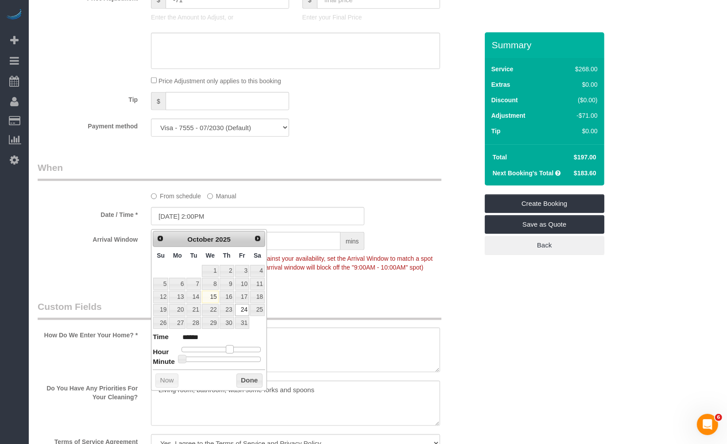
drag, startPoint x: 215, startPoint y: 349, endPoint x: 231, endPoint y: 353, distance: 17.0
click at [231, 353] on span at bounding box center [230, 349] width 8 height 8
click at [255, 387] on button "Done" at bounding box center [249, 381] width 26 height 14
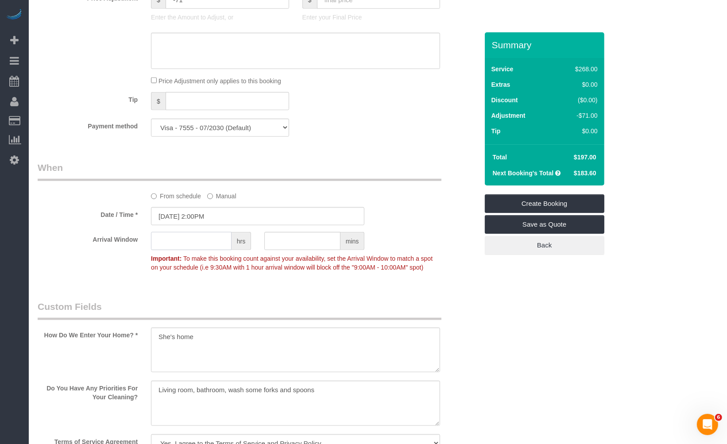
click at [170, 239] on input "text" at bounding box center [191, 241] width 81 height 18
type input "1"
click at [617, 306] on div "Who Email** emily.mones@gmail.com Name * Emily Di Giulio SMS is best communicat…" at bounding box center [378, 128] width 681 height 1865
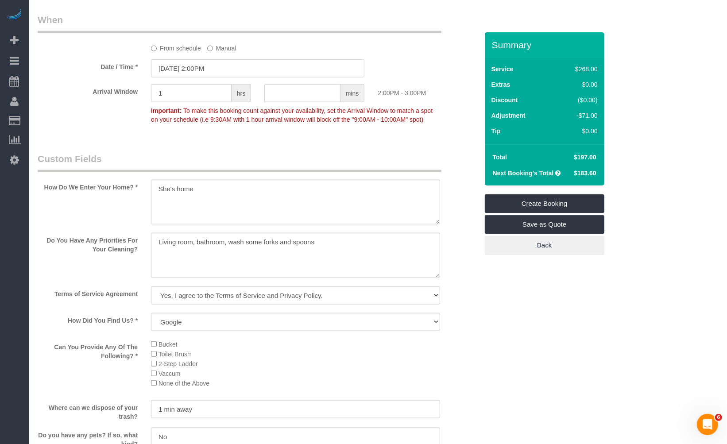
scroll to position [1131, 0]
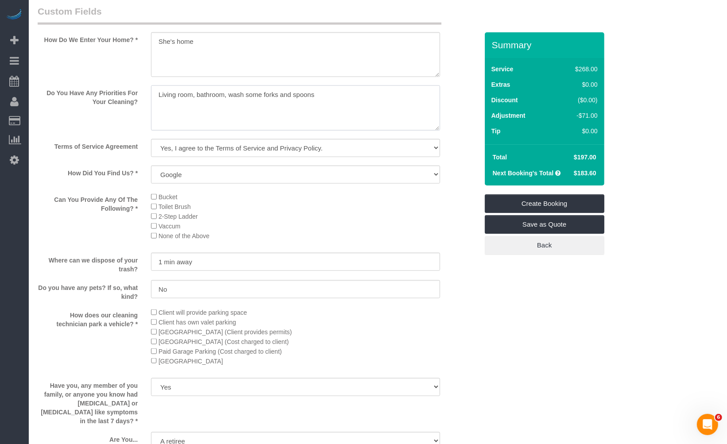
drag, startPoint x: 368, startPoint y: 109, endPoint x: 266, endPoint y: 115, distance: 102.0
click at [85, 92] on sui-booking-custom-fields "How Do We Enter Your Home? * Do You Have Any Priorities For Your Cleaning? Term…" at bounding box center [258, 238] width 441 height 467
paste textarea "Client is a 78 years old retiree. She fell in the bathtub so her movement is ve…"
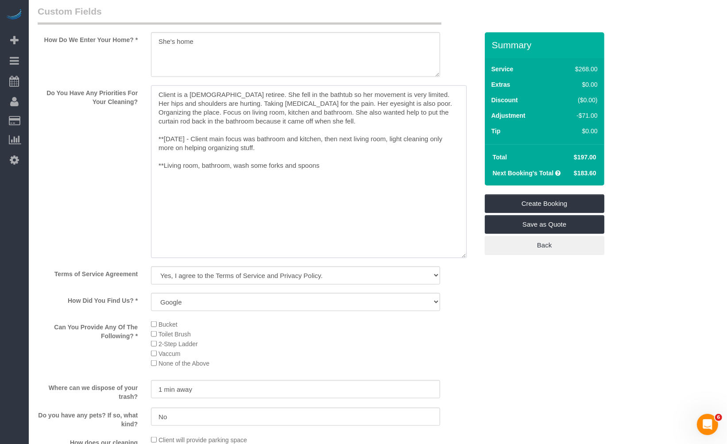
drag, startPoint x: 435, startPoint y: 139, endPoint x: 462, endPoint y: 266, distance: 130.2
click at [462, 258] on textarea at bounding box center [309, 171] width 316 height 173
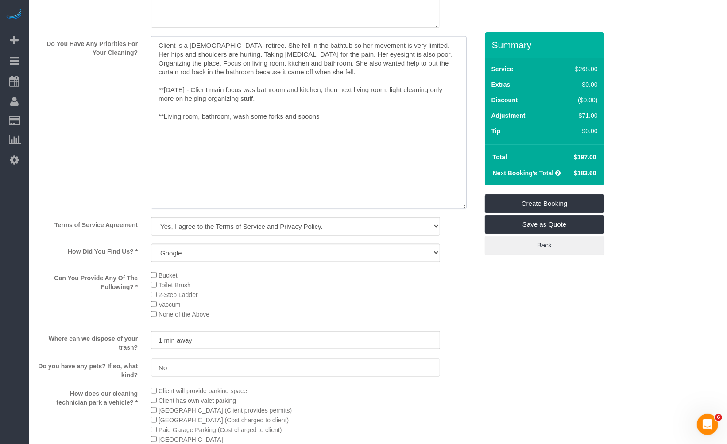
drag, startPoint x: 346, startPoint y: 83, endPoint x: 107, endPoint y: 41, distance: 243.1
click at [107, 41] on sui-booking-custom-fields "How Do We Enter Your Home? * Do You Have Any Priorities For Your Cleaning? Term…" at bounding box center [258, 253] width 441 height 594
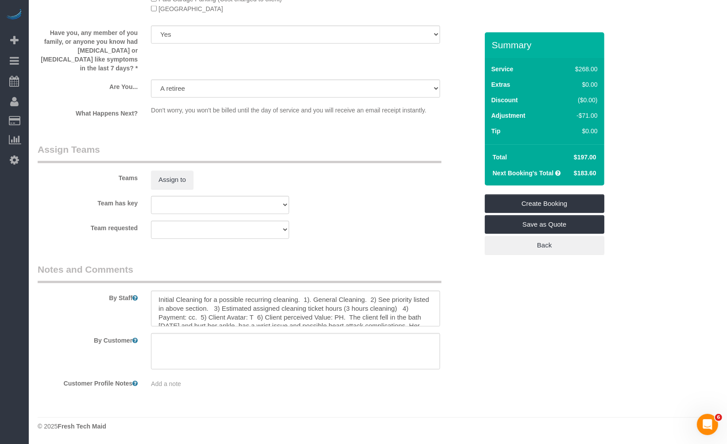
scroll to position [1175, 0]
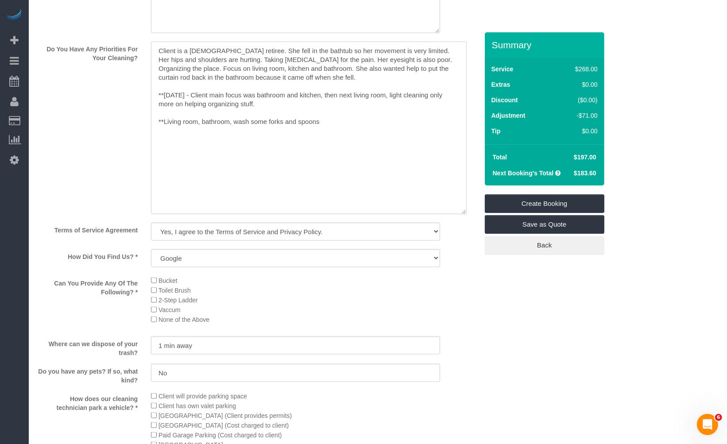
drag, startPoint x: 284, startPoint y: 88, endPoint x: 298, endPoint y: 89, distance: 14.2
click at [284, 88] on textarea at bounding box center [309, 128] width 316 height 173
drag, startPoint x: 330, startPoint y: 92, endPoint x: 115, endPoint y: 55, distance: 218.4
click at [115, 55] on div "Do You Have Any Priorities For Your Cleaning?" at bounding box center [258, 129] width 454 height 174
paste textarea
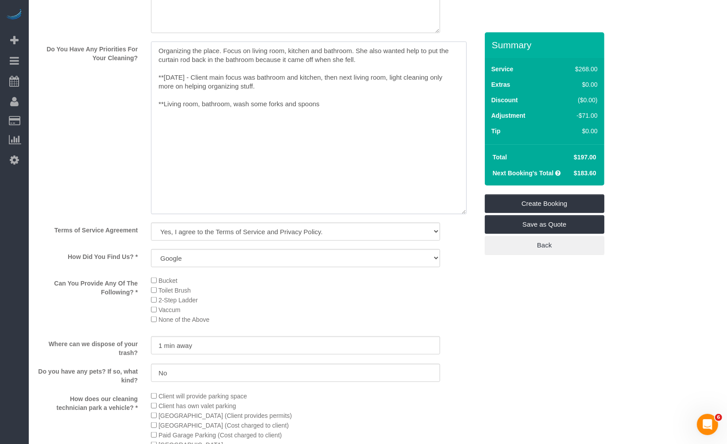
drag, startPoint x: 402, startPoint y: 73, endPoint x: 366, endPoint y: 66, distance: 36.4
click at [366, 66] on textarea at bounding box center [309, 128] width 316 height 173
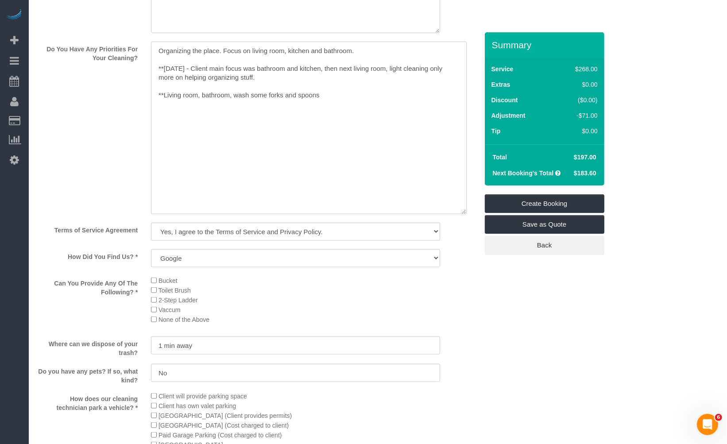
drag, startPoint x: 221, startPoint y: 63, endPoint x: 145, endPoint y: 64, distance: 76.2
click at [145, 64] on div at bounding box center [295, 129] width 302 height 174
click at [360, 60] on textarea at bounding box center [309, 128] width 316 height 173
paste textarea "Organizing the place."
click at [275, 69] on textarea at bounding box center [309, 128] width 316 height 173
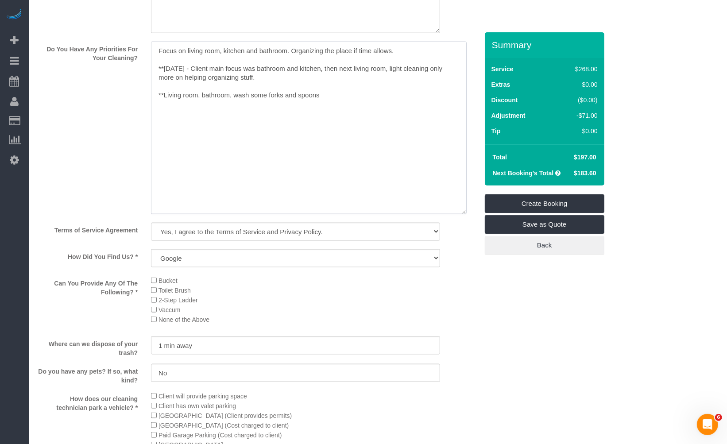
click at [293, 65] on textarea at bounding box center [309, 128] width 316 height 173
click at [316, 108] on textarea at bounding box center [309, 128] width 316 height 173
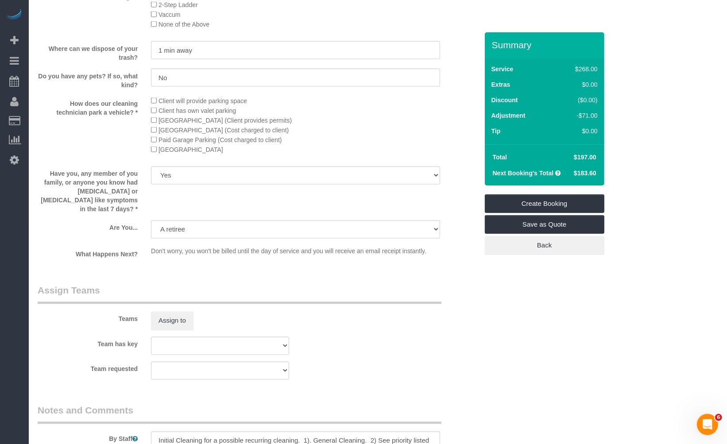
scroll to position [1569, 0]
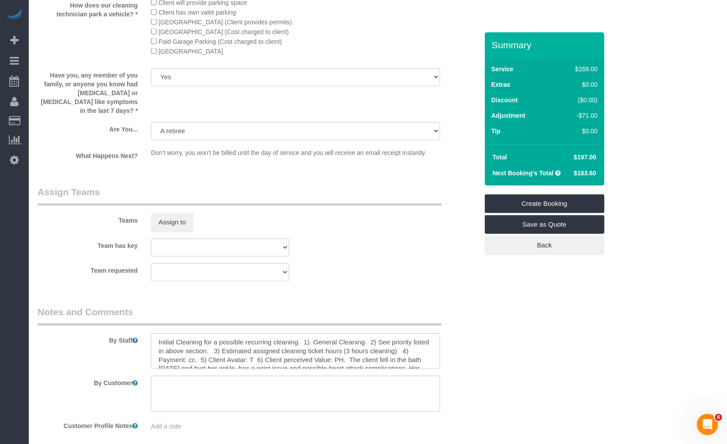
type textarea "Focus on living room, kitchen and bathroom, floors, surfaces. Organizing the pl…"
click at [286, 354] on textarea at bounding box center [295, 351] width 289 height 36
paste textarea "BI-WEEKLY 1). General Cleaning. 2) See priority listed in above section. 3) Est…"
drag, startPoint x: 193, startPoint y: 347, endPoint x: 121, endPoint y: 343, distance: 71.9
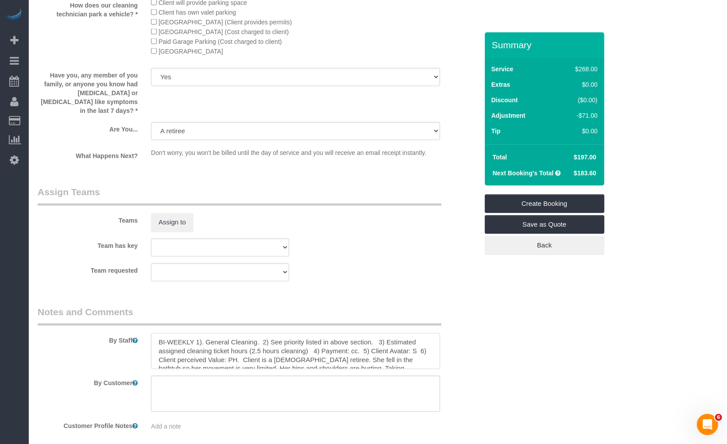
click at [123, 343] on div "By Staff" at bounding box center [258, 338] width 454 height 64
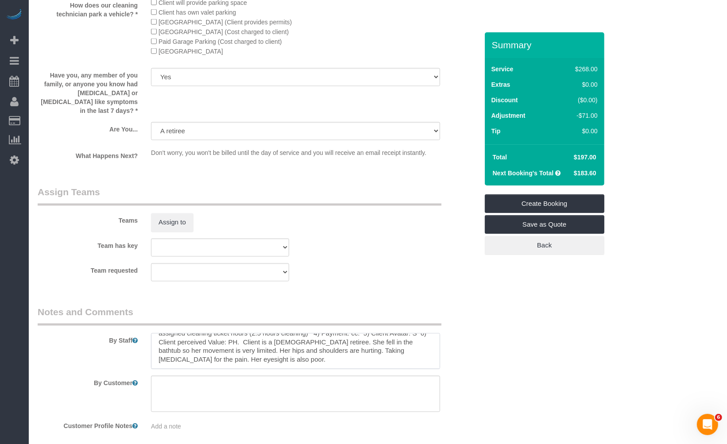
click at [336, 370] on textarea at bounding box center [295, 351] width 289 height 36
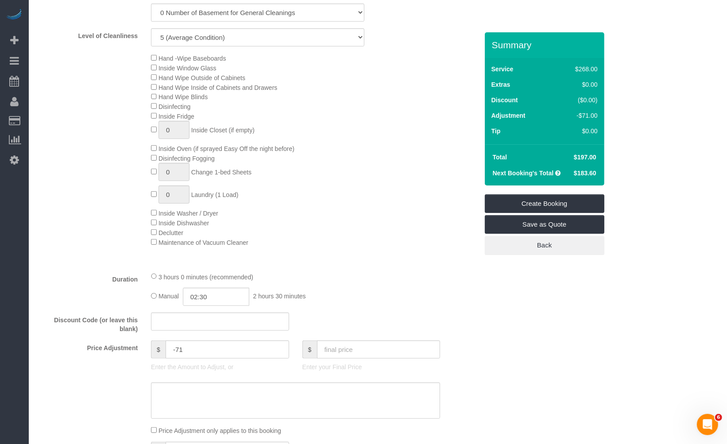
scroll to position [634, 0]
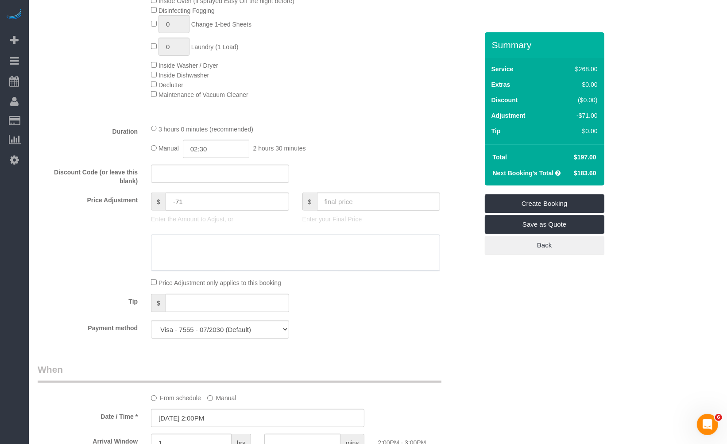
click at [293, 259] on textarea at bounding box center [295, 253] width 289 height 36
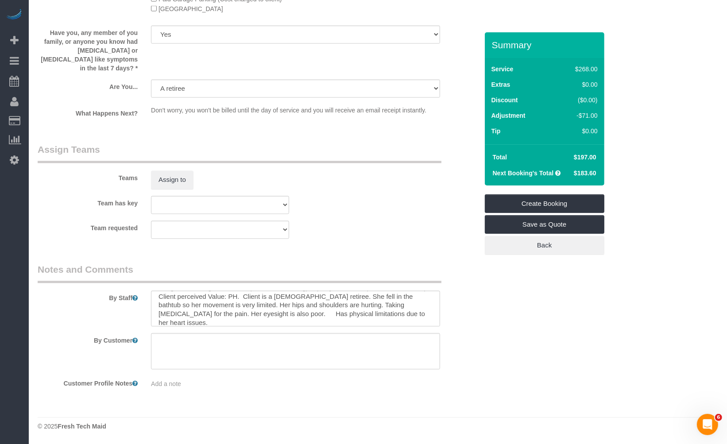
scroll to position [0, 0]
click at [193, 298] on textarea at bounding box center [295, 309] width 289 height 36
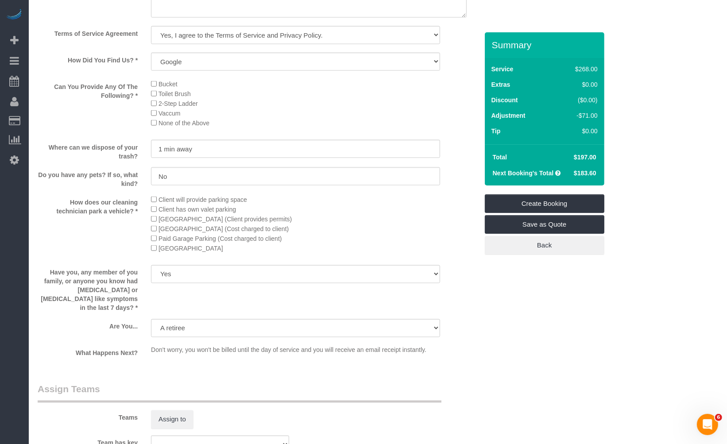
scroll to position [1618, 0]
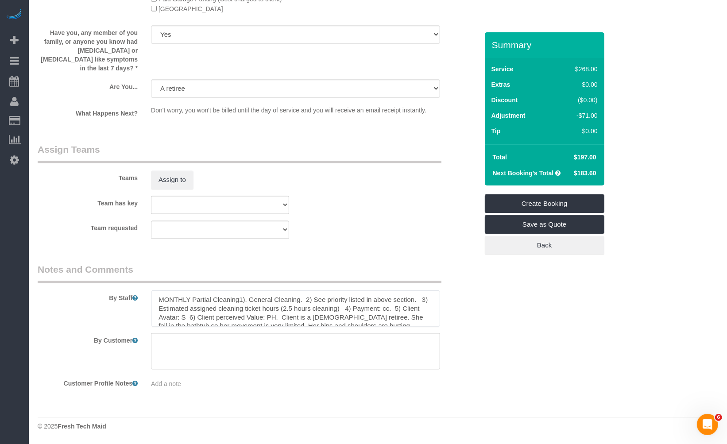
drag, startPoint x: 242, startPoint y: 298, endPoint x: 201, endPoint y: 294, distance: 40.9
click at [193, 297] on textarea at bounding box center [295, 309] width 289 height 36
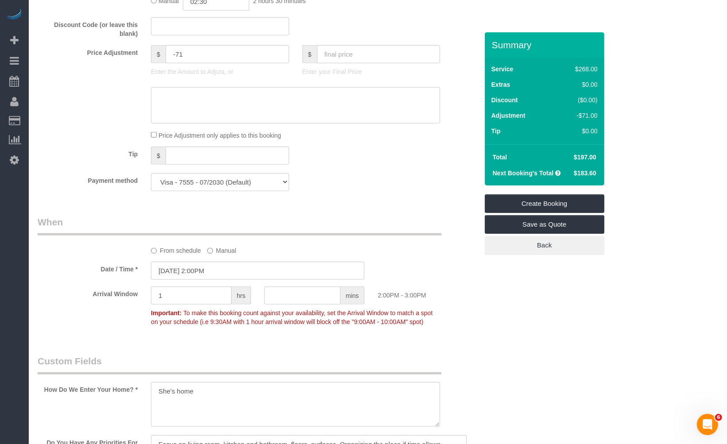
scroll to position [732, 0]
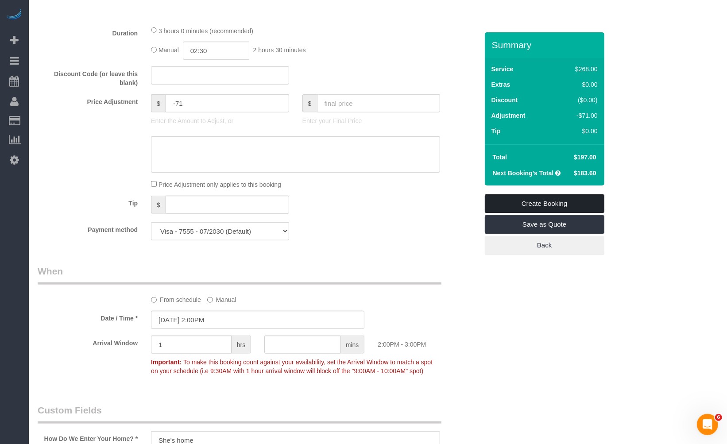
type textarea "MONTHLY1). General Cleaning. 2) See priority listed in above section. 3) Estima…"
click at [569, 205] on link "Create Booking" at bounding box center [545, 203] width 120 height 19
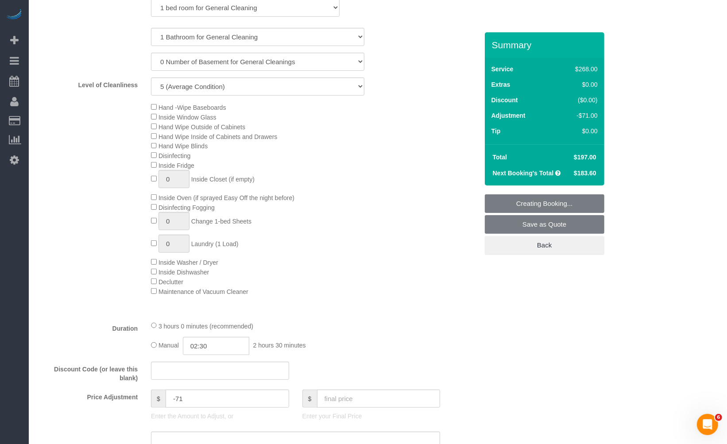
scroll to position [388, 0]
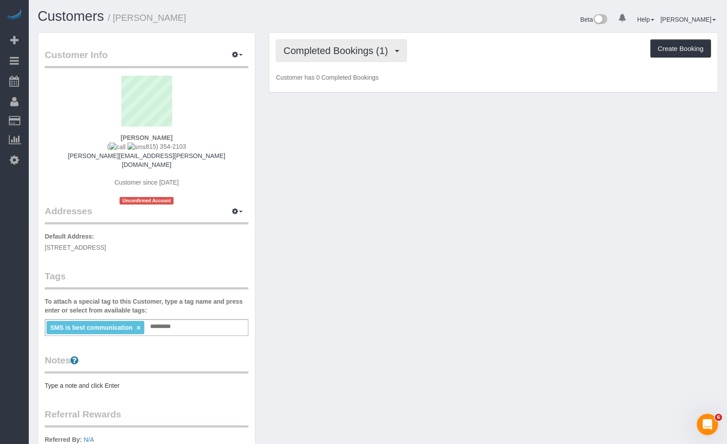
click at [354, 49] on span "Completed Bookings (1)" at bounding box center [337, 50] width 109 height 11
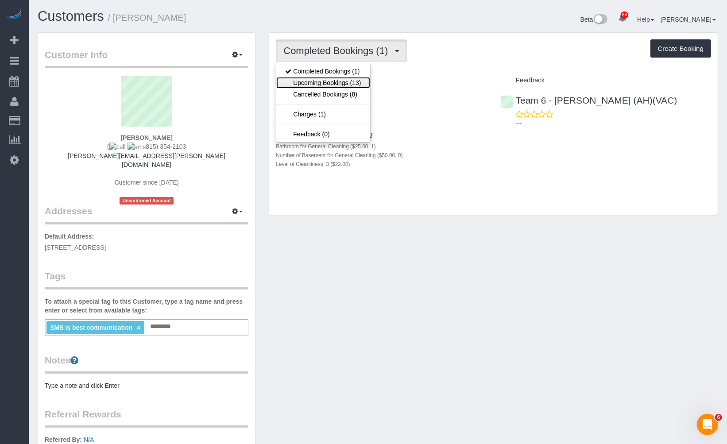
click at [356, 86] on link "Upcoming Bookings (13)" at bounding box center [322, 83] width 93 height 12
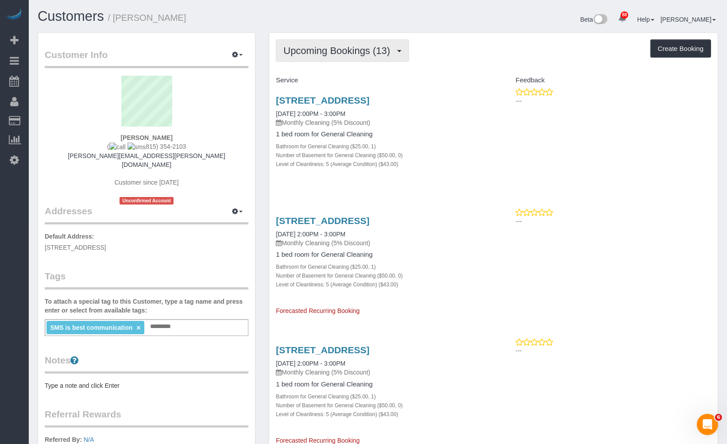
click at [355, 58] on button "Upcoming Bookings (13)" at bounding box center [342, 50] width 133 height 23
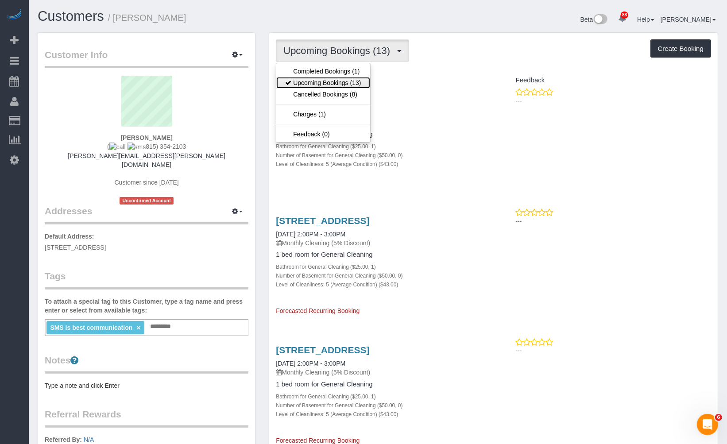
click at [348, 82] on link "Upcoming Bookings (13)" at bounding box center [322, 83] width 93 height 12
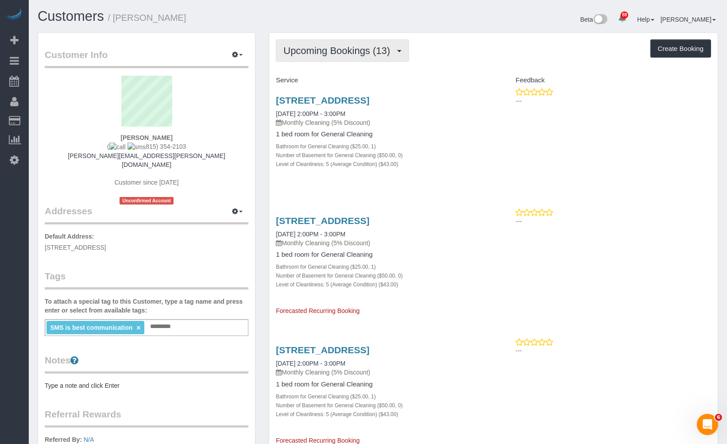
click at [370, 60] on button "Upcoming Bookings (13)" at bounding box center [342, 50] width 133 height 23
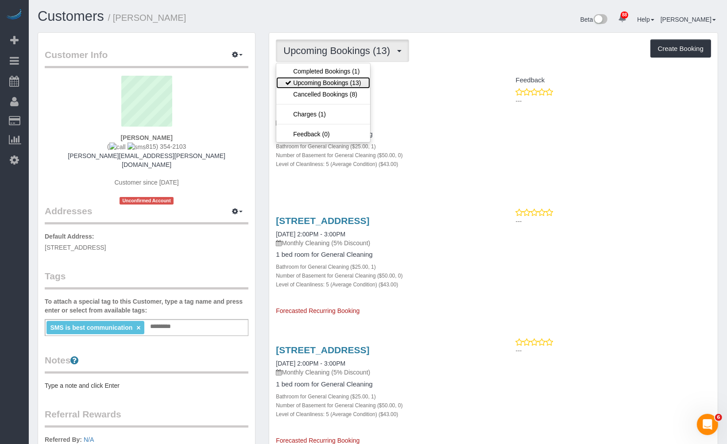
click at [356, 86] on link "Upcoming Bookings (13)" at bounding box center [322, 83] width 93 height 12
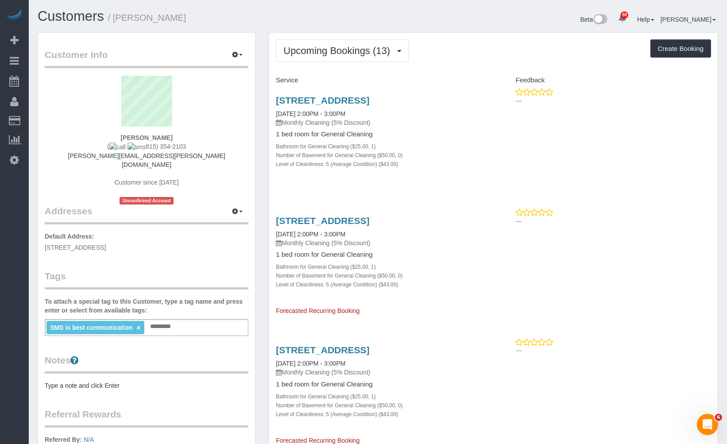
drag, startPoint x: 324, startPoint y: 109, endPoint x: 269, endPoint y: 101, distance: 55.1
click at [269, 101] on div "[STREET_ADDRESS] [DATE] 2:00PM - 3:00PM Monthly Cleaning (5% Discount) 1 bed ro…" at bounding box center [381, 137] width 224 height 98
copy link "[STREET_ADDRESS]"
click at [464, 51] on div "Upcoming Bookings (13) Completed Bookings (1) Upcoming Bookings (13) Cancelled …" at bounding box center [493, 50] width 435 height 23
drag, startPoint x: 379, startPoint y: 224, endPoint x: 360, endPoint y: 230, distance: 19.5
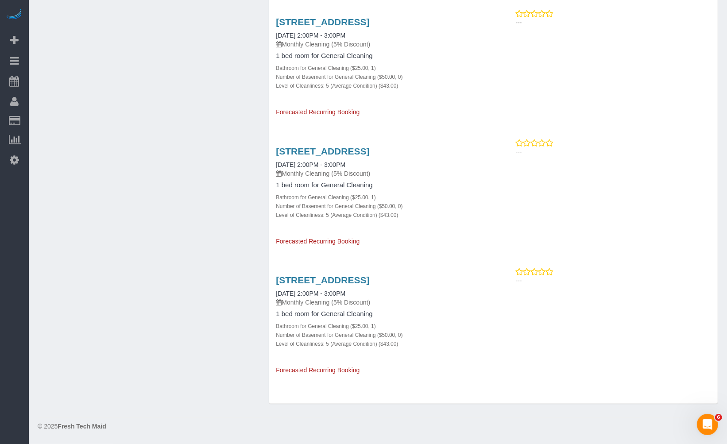
scroll to position [1446, 0]
click at [362, 286] on link "[STREET_ADDRESS]" at bounding box center [322, 280] width 93 height 10
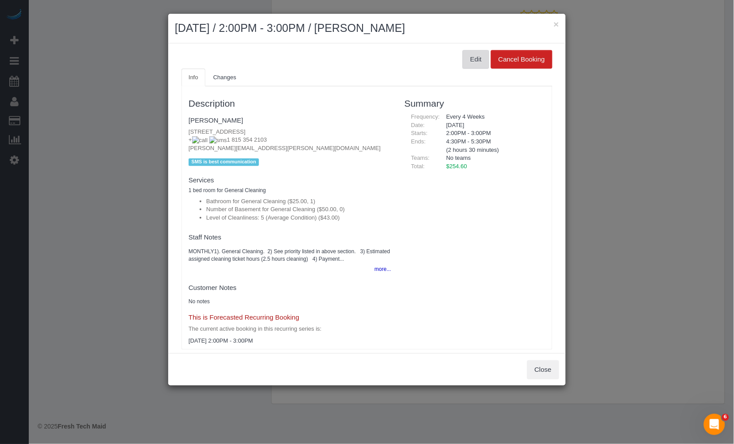
click at [468, 59] on button "Edit" at bounding box center [476, 59] width 27 height 19
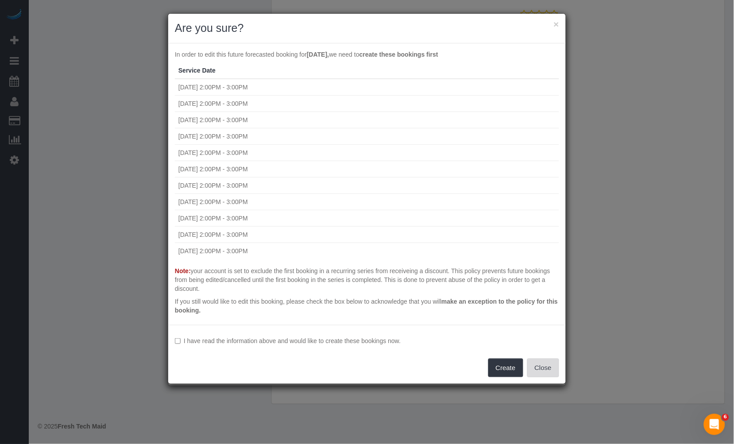
click at [542, 363] on button "Close" at bounding box center [543, 368] width 32 height 19
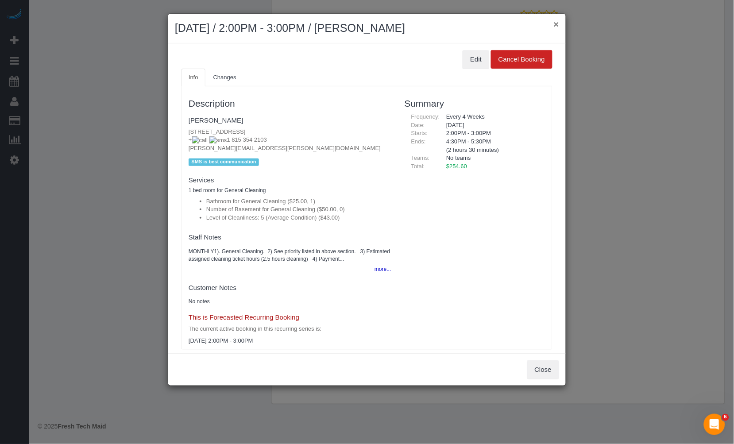
click at [557, 22] on button "×" at bounding box center [556, 23] width 5 height 9
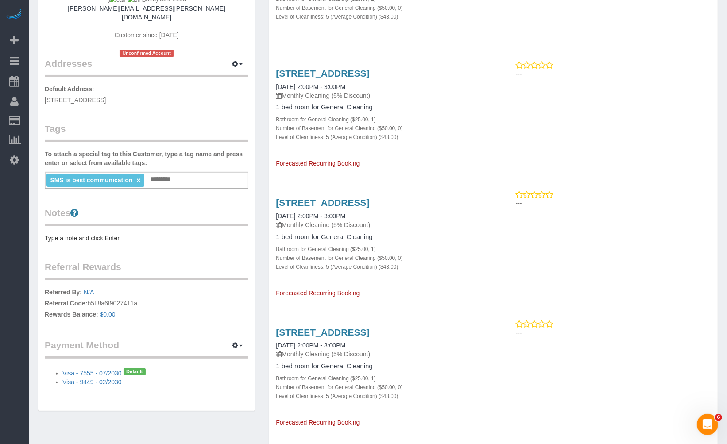
scroll to position [295, 0]
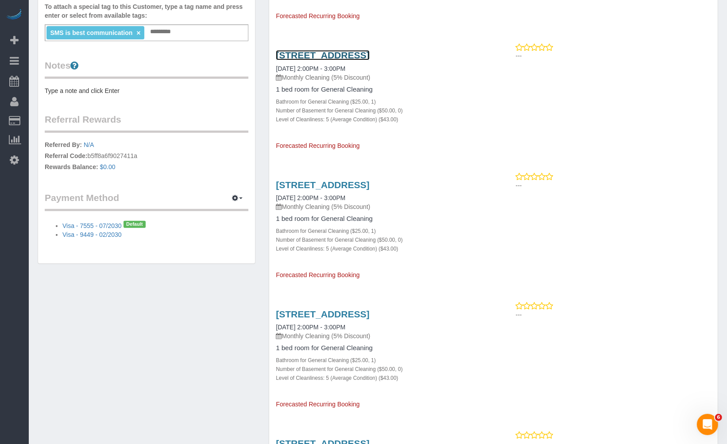
click at [354, 60] on link "[STREET_ADDRESS]" at bounding box center [322, 55] width 93 height 10
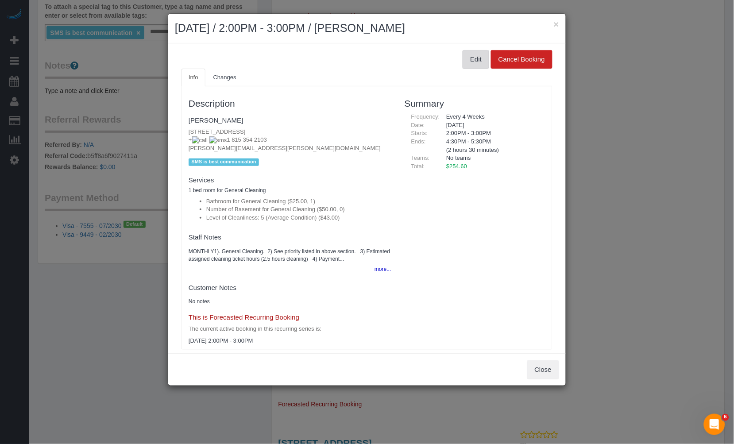
click at [463, 62] on button "Edit" at bounding box center [476, 59] width 27 height 19
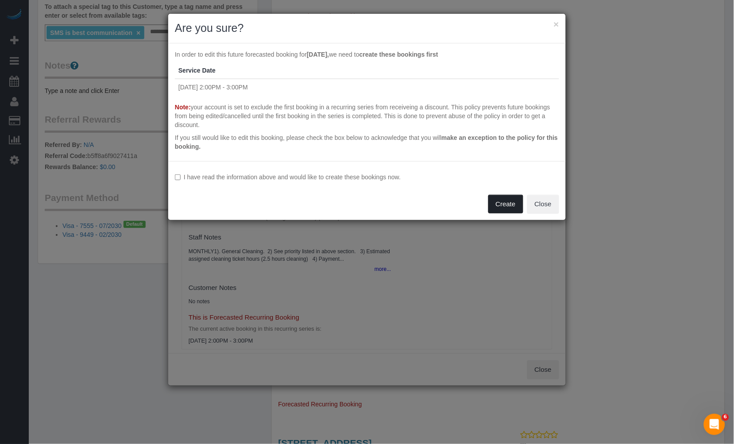
click at [508, 197] on button "Create" at bounding box center [505, 204] width 35 height 19
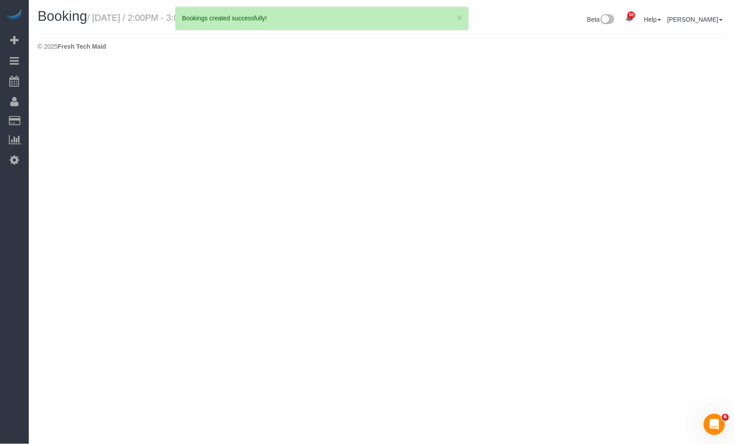
select select "IL"
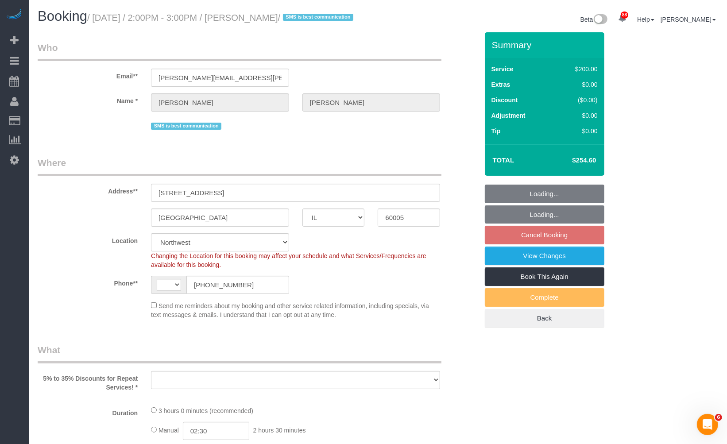
select select "string:[GEOGRAPHIC_DATA]"
select select "object:2618"
select select "string:fspay-46461b0c-2964-4b41-a651-97e1274448d7"
select select "number:1"
select select "number:58"
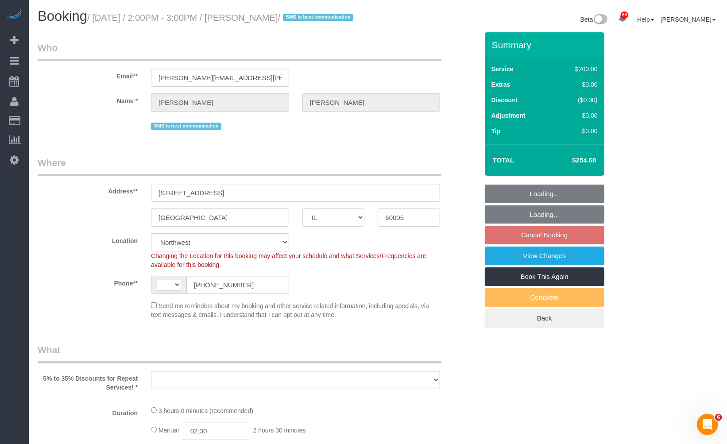
select select "number:138"
select select "number:107"
select select "object:3006"
select select "512"
select select "5"
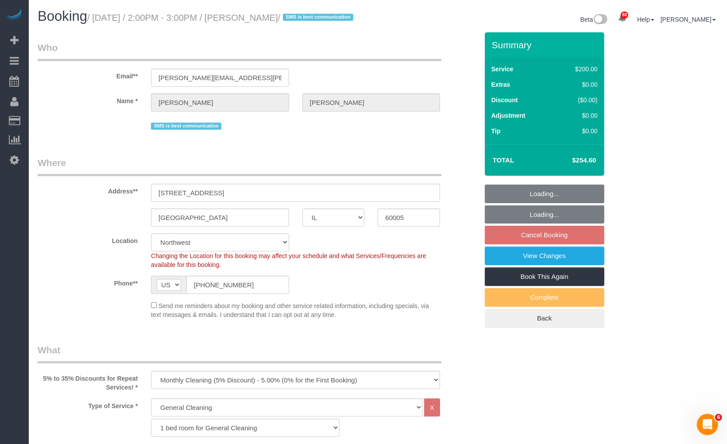
select select "5"
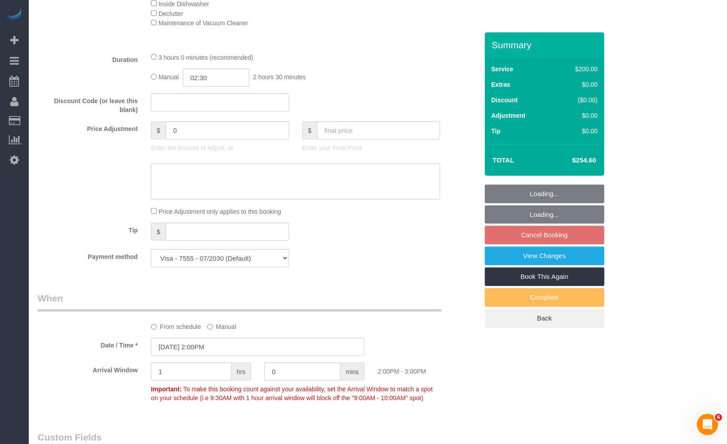
scroll to position [738, 0]
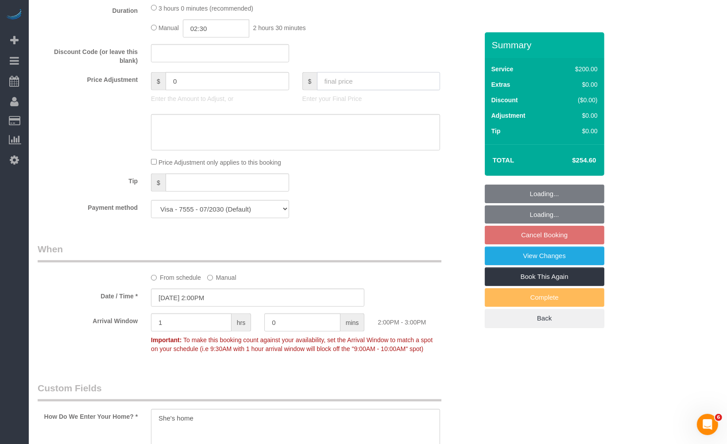
click at [362, 86] on input "text" at bounding box center [379, 81] width 124 height 18
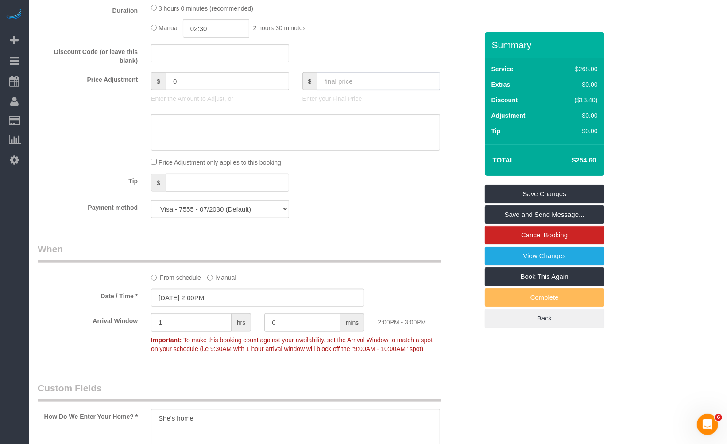
type input "4"
type input "-250.6"
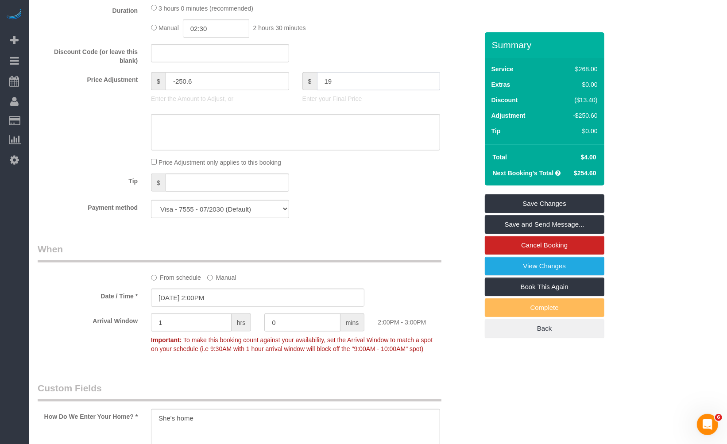
type input "197"
type input "-57.6"
click at [555, 213] on link "Save Changes" at bounding box center [545, 203] width 120 height 19
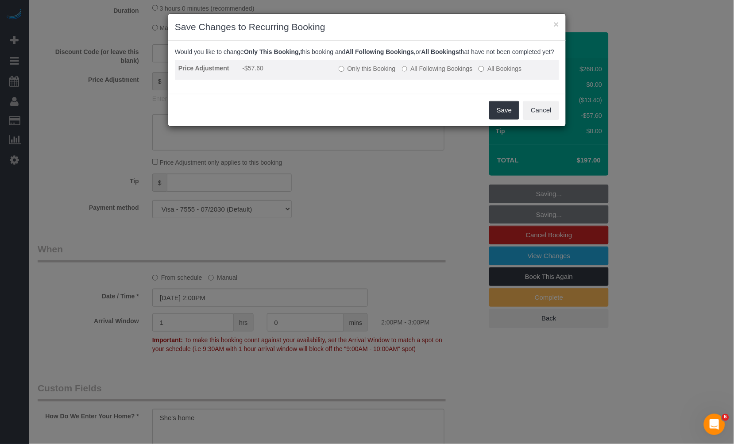
drag, startPoint x: 370, startPoint y: 80, endPoint x: 472, endPoint y: 82, distance: 101.9
click at [472, 80] on td "Only this Booking All Following Bookings All Bookings" at bounding box center [447, 70] width 224 height 20
click at [449, 73] on label "All Following Bookings" at bounding box center [437, 68] width 71 height 9
click at [506, 73] on label "All Bookings" at bounding box center [500, 68] width 43 height 9
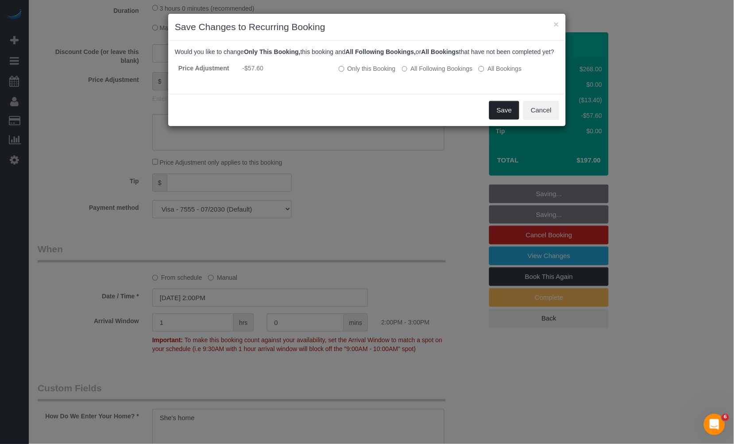
click at [506, 114] on button "Save" at bounding box center [504, 110] width 30 height 19
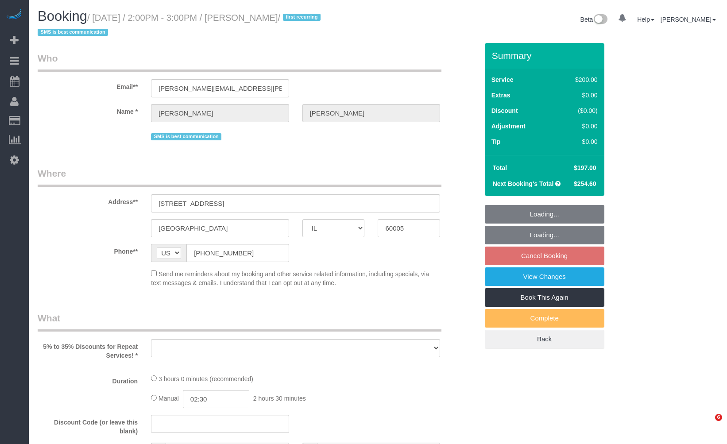
select select "IL"
select select "string:fspay-46461b0c-2964-4b41-a651-97e1274448d7"
select select "number:1"
select select "number:58"
select select "number:138"
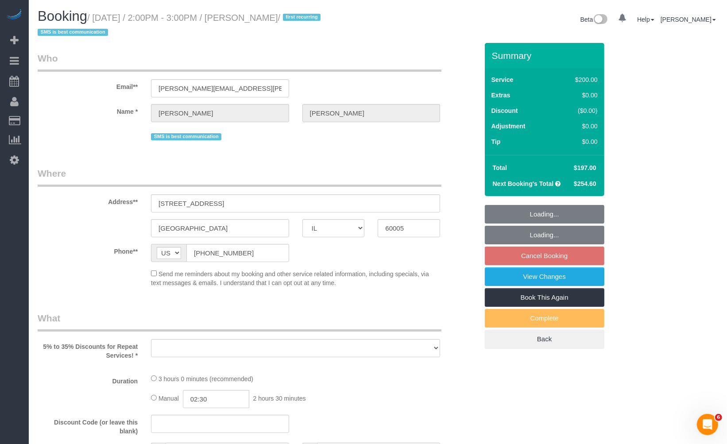
select select "number:107"
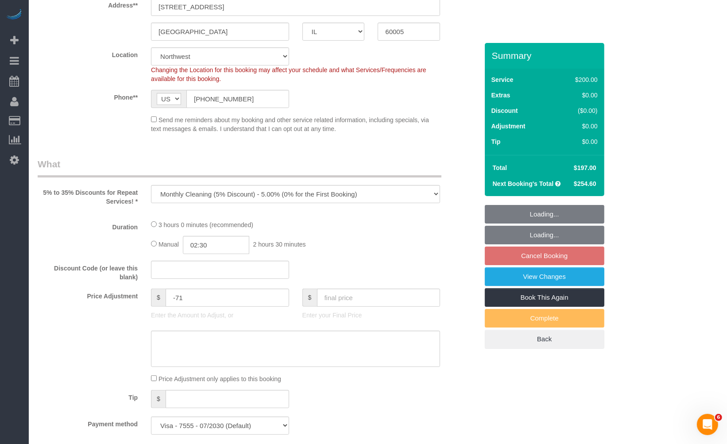
select select "object:1116"
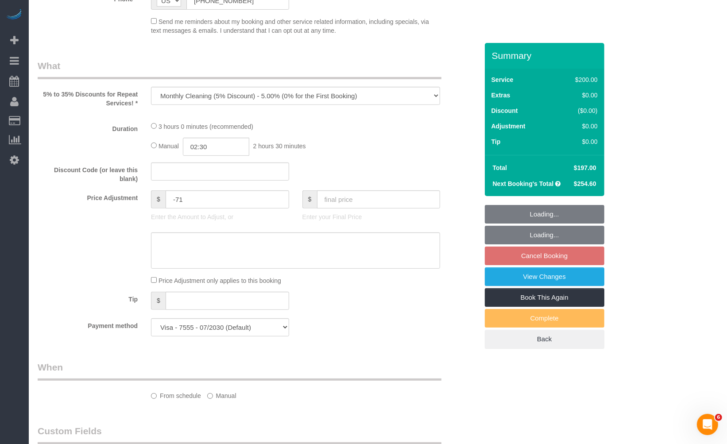
select select "512"
select select "5"
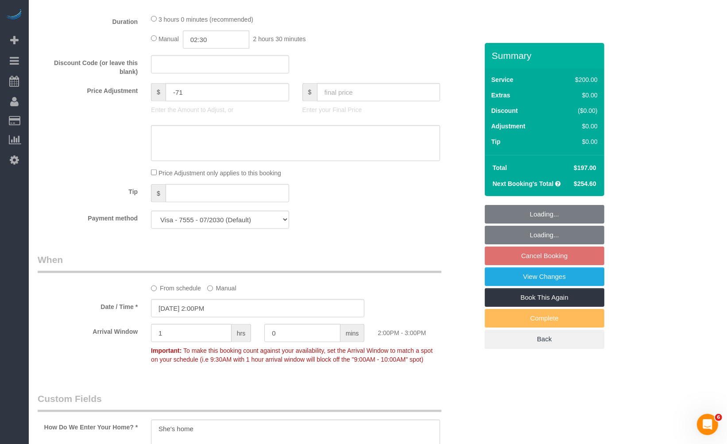
select select "5"
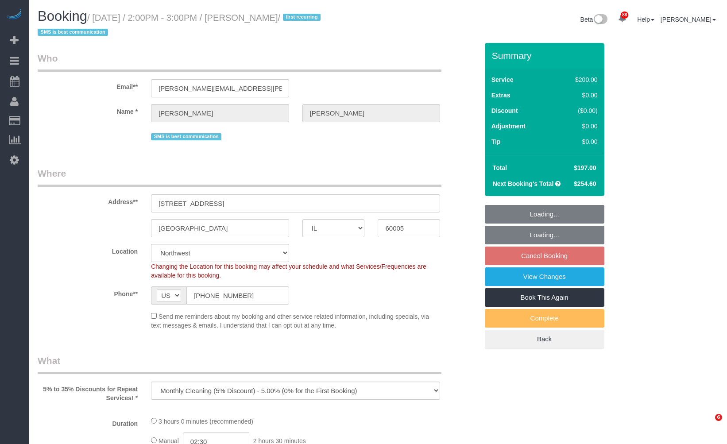
select select "IL"
select select "string:fspay-46461b0c-2964-4b41-a651-97e1274448d7"
select select "object:817"
select select "number:1"
select select "number:58"
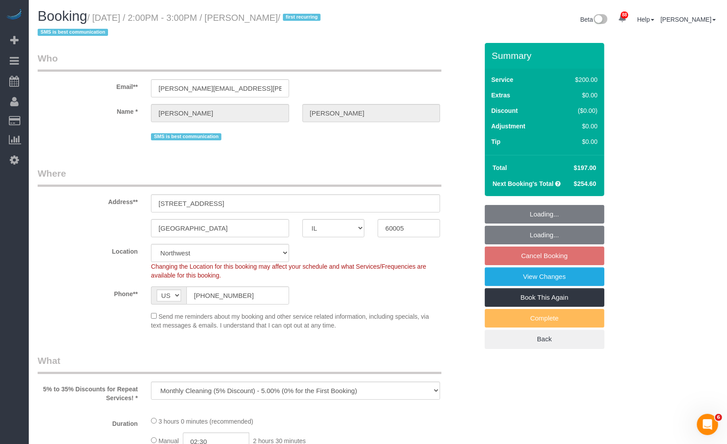
select select "number:138"
select select "number:107"
select select "512"
select select "5"
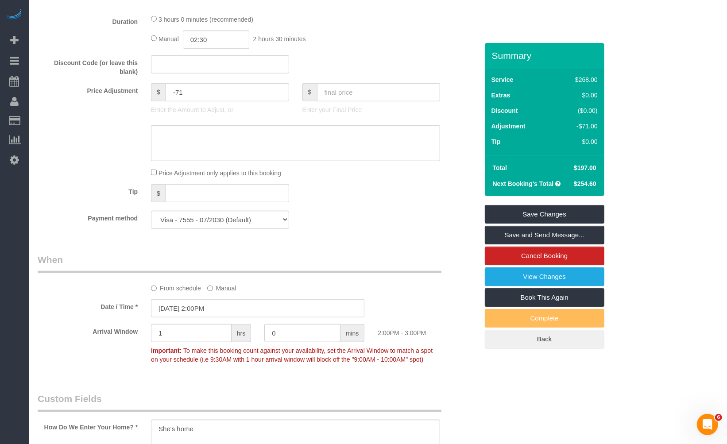
scroll to position [787, 0]
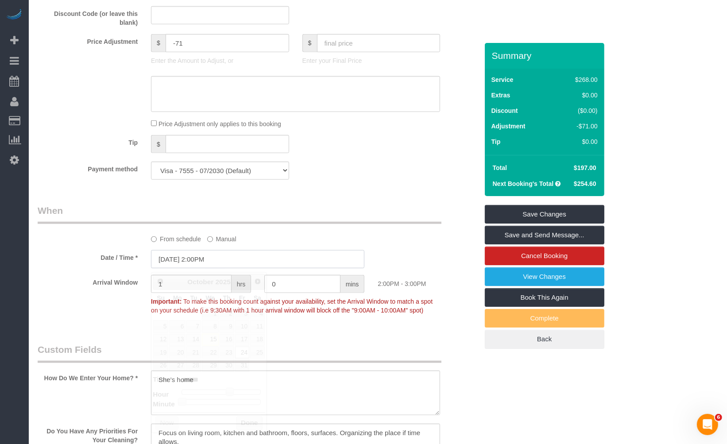
click at [257, 263] on input "[DATE] 2:00PM" at bounding box center [257, 259] width 213 height 18
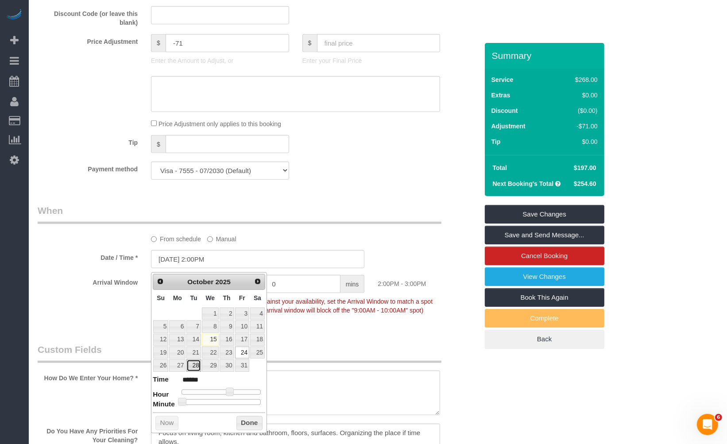
click at [197, 367] on link "28" at bounding box center [193, 366] width 14 height 12
type input "[DATE] 2:00PM"
click at [244, 423] on button "Done" at bounding box center [249, 423] width 26 height 14
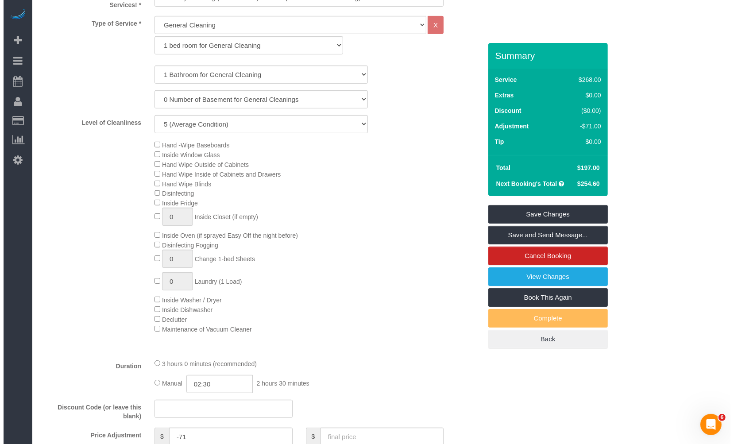
scroll to position [0, 0]
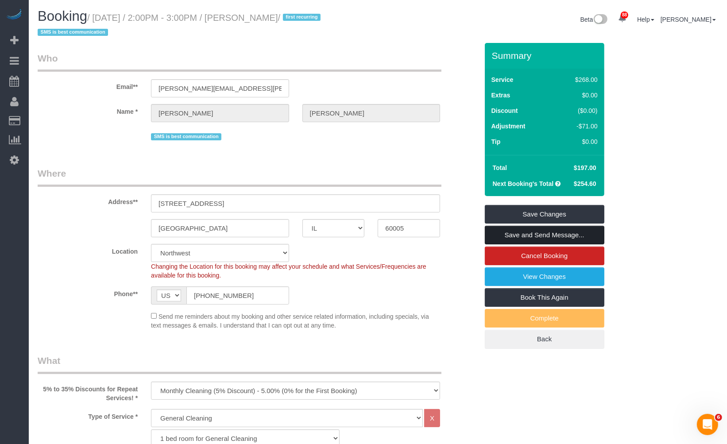
click at [561, 237] on link "Save and Send Message..." at bounding box center [545, 235] width 120 height 19
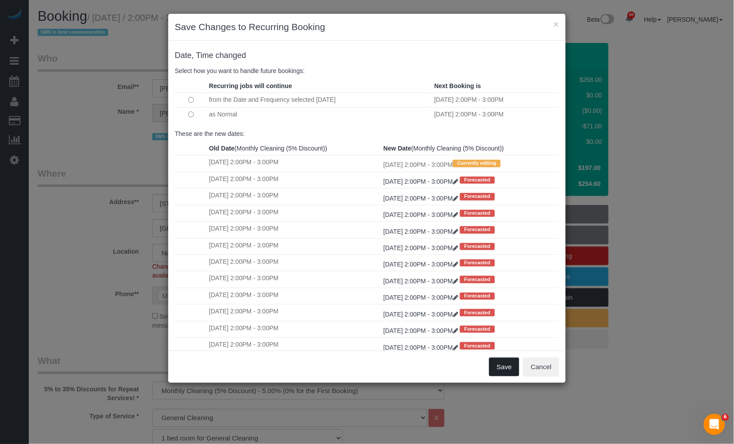
click at [499, 369] on button "Save" at bounding box center [504, 367] width 30 height 19
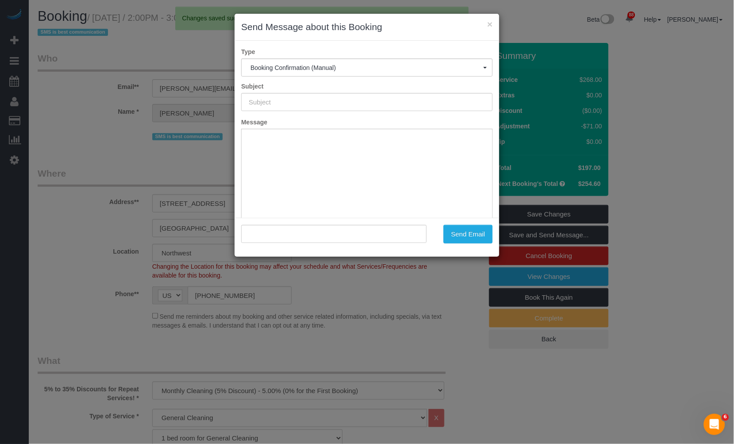
type input "Your Booking With Fresh Tech Maid, Confirmed!"
type input ""[PERSON_NAME]" <[PERSON_NAME][EMAIL_ADDRESS][PERSON_NAME][DOMAIN_NAME]>"
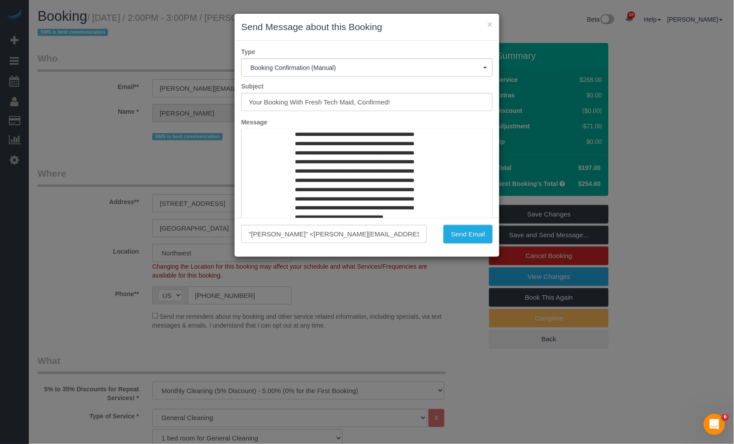
scroll to position [295, 0]
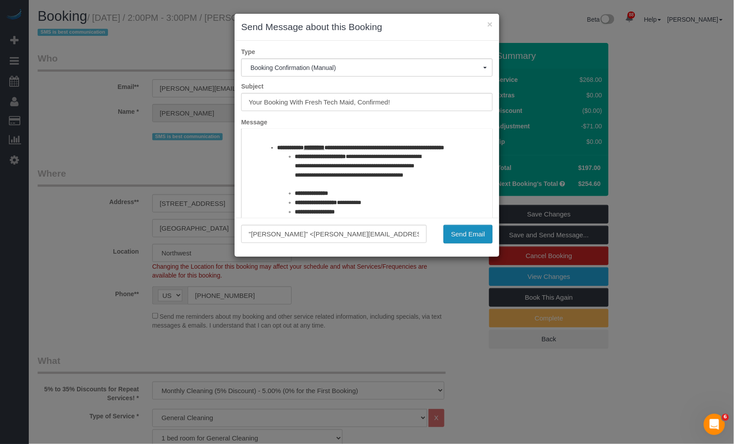
drag, startPoint x: 710, startPoint y: 362, endPoint x: 404, endPoint y: 167, distance: 362.3
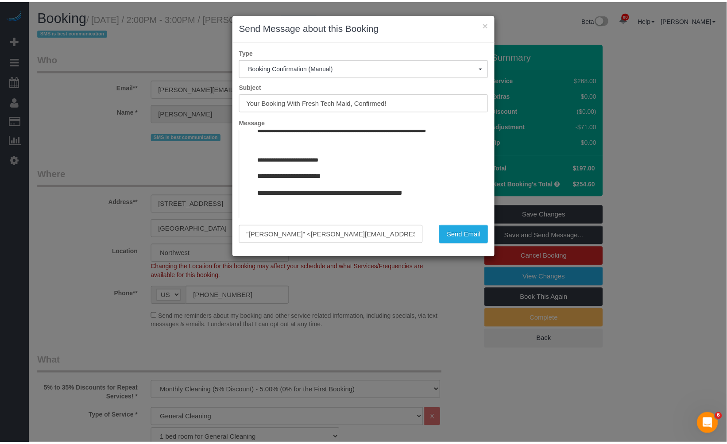
scroll to position [1151, 0]
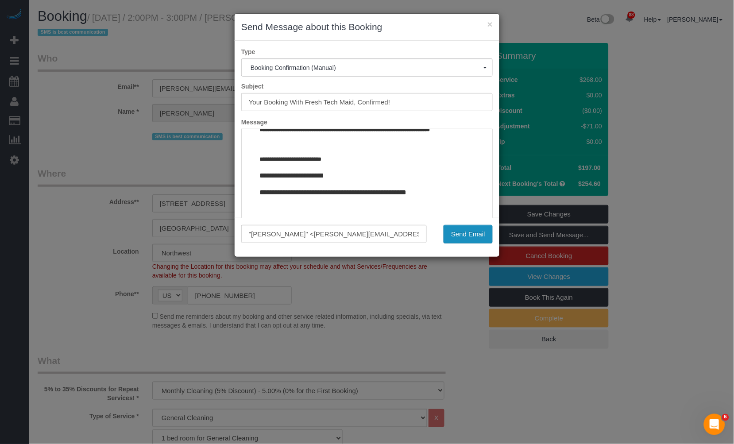
click at [465, 240] on button "Send Email" at bounding box center [468, 234] width 49 height 19
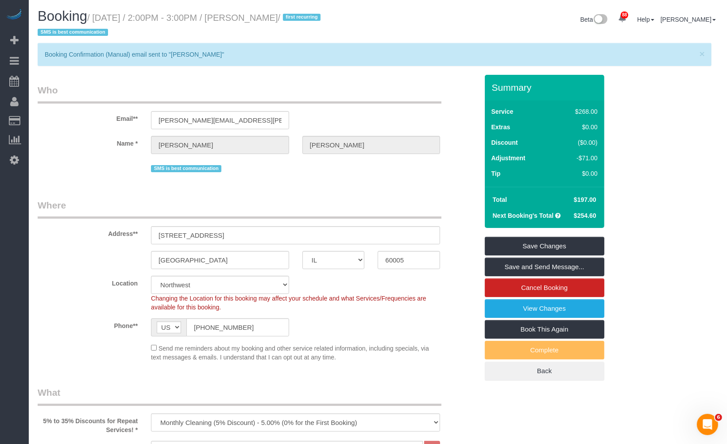
drag, startPoint x: 249, startPoint y: 18, endPoint x: 305, endPoint y: 17, distance: 55.8
click at [305, 17] on small "/ [DATE] / 2:00PM - 3:00PM / [PERSON_NAME] / first recurring SMS is best commun…" at bounding box center [181, 25] width 286 height 25
copy small "[PERSON_NAME]"
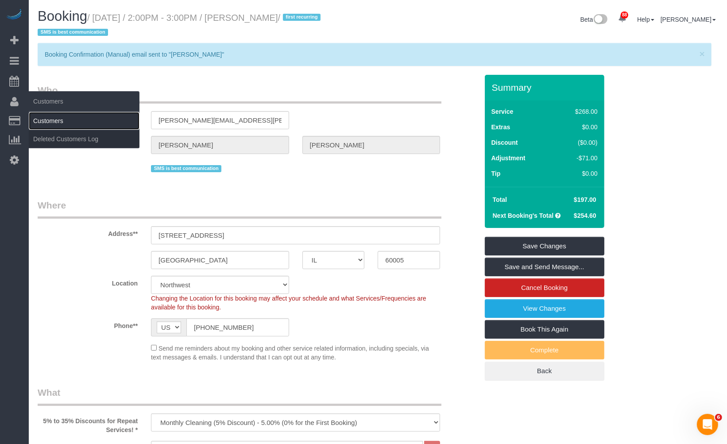
click at [53, 118] on link "Customers" at bounding box center [84, 121] width 111 height 18
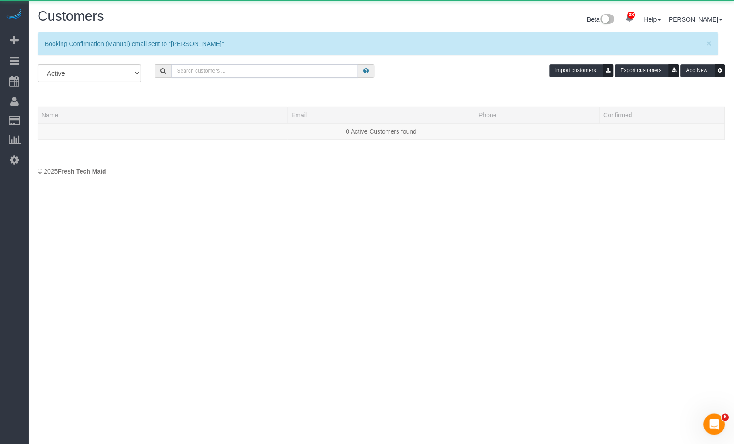
click at [228, 71] on input "text" at bounding box center [264, 71] width 187 height 14
paste input "[PERSON_NAME]"
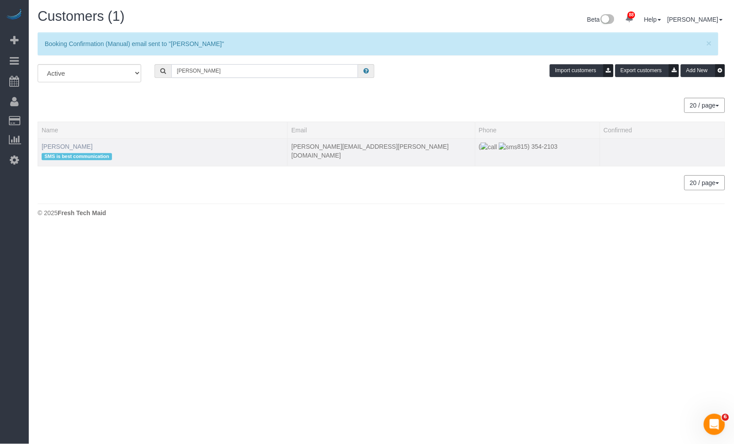
type input "[PERSON_NAME]"
click at [78, 148] on link "[PERSON_NAME]" at bounding box center [67, 146] width 51 height 7
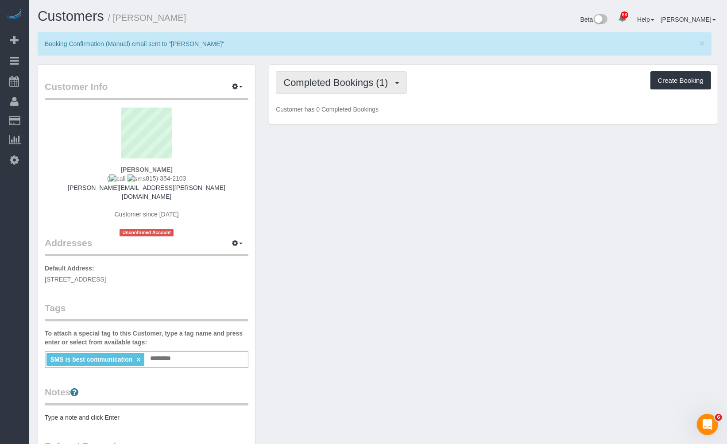
click at [334, 85] on span "Completed Bookings (1)" at bounding box center [337, 82] width 109 height 11
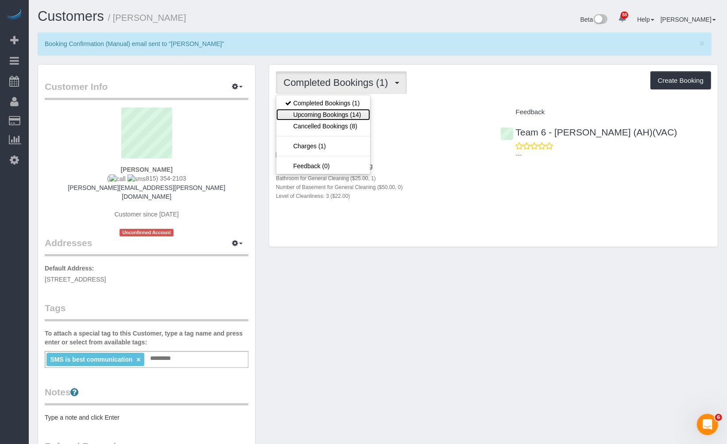
click at [350, 115] on link "Upcoming Bookings (14)" at bounding box center [322, 115] width 93 height 12
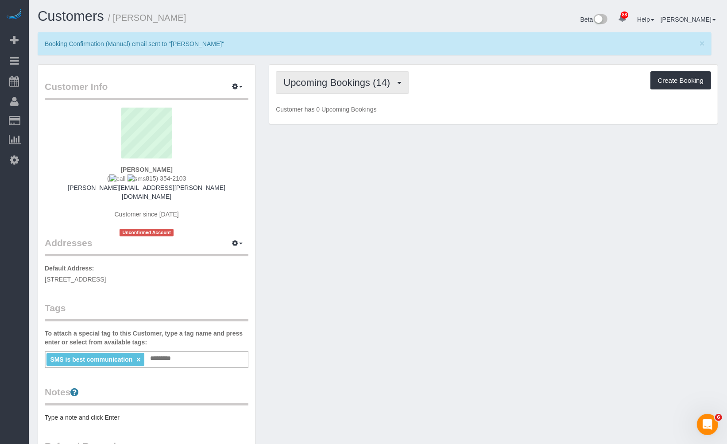
drag, startPoint x: 344, startPoint y: 86, endPoint x: 345, endPoint y: 98, distance: 12.0
click at [344, 86] on span "Upcoming Bookings (14)" at bounding box center [338, 82] width 111 height 11
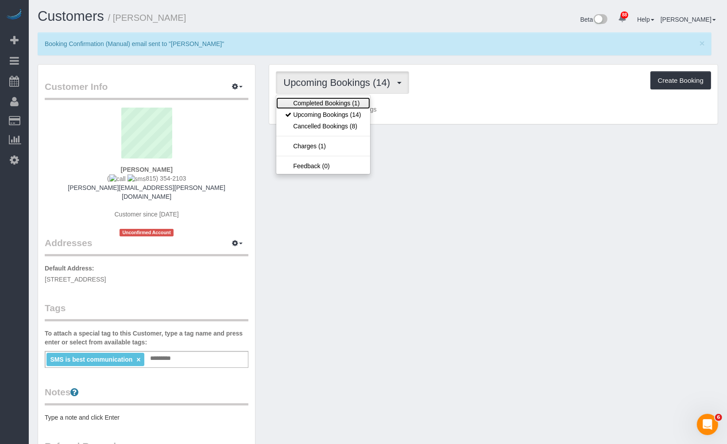
click at [344, 101] on link "Completed Bookings (1)" at bounding box center [322, 103] width 93 height 12
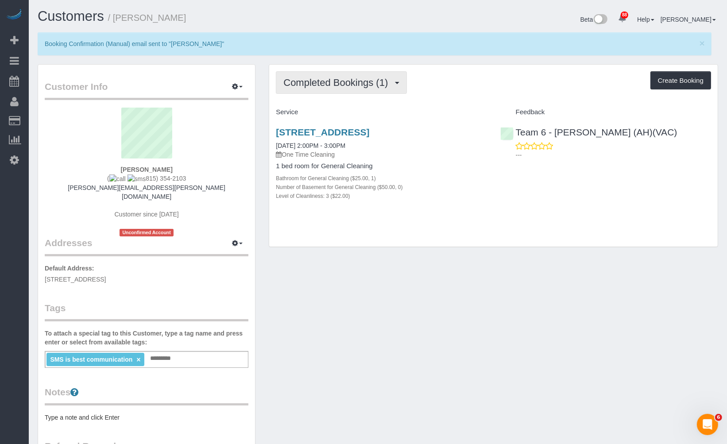
click at [358, 92] on button "Completed Bookings (1)" at bounding box center [341, 82] width 131 height 23
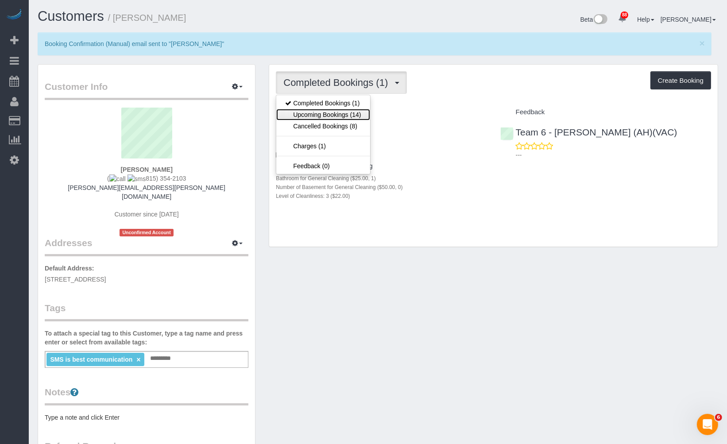
click at [352, 116] on link "Upcoming Bookings (14)" at bounding box center [322, 115] width 93 height 12
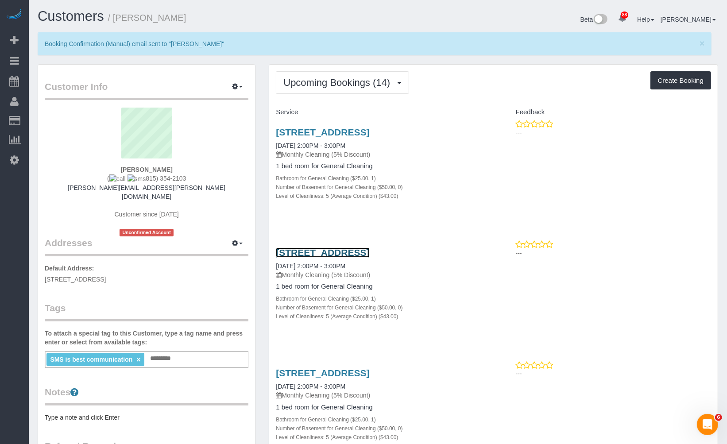
drag, startPoint x: 375, startPoint y: 255, endPoint x: 370, endPoint y: 264, distance: 9.9
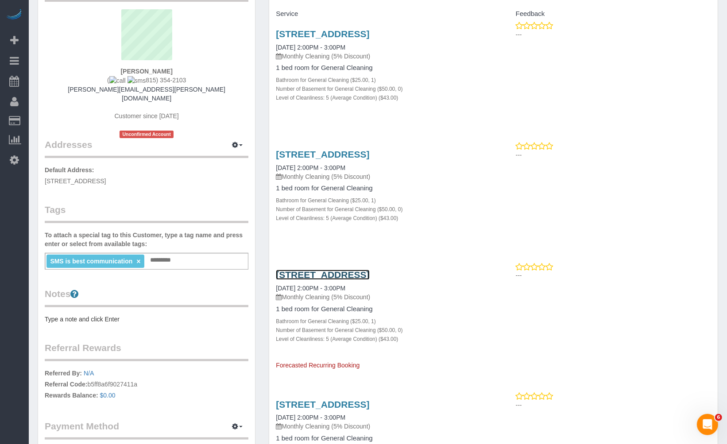
scroll to position [49, 0]
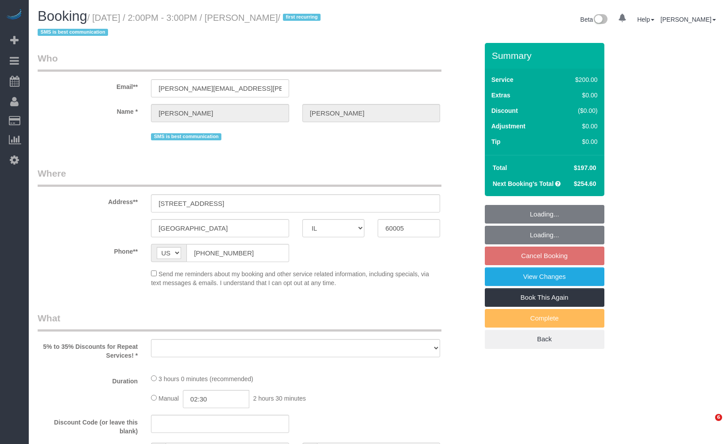
select select "IL"
select select "string:fspay-46461b0c-2964-4b41-a651-97e1274448d7"
select select "object:810"
select select "number:1"
select select "number:58"
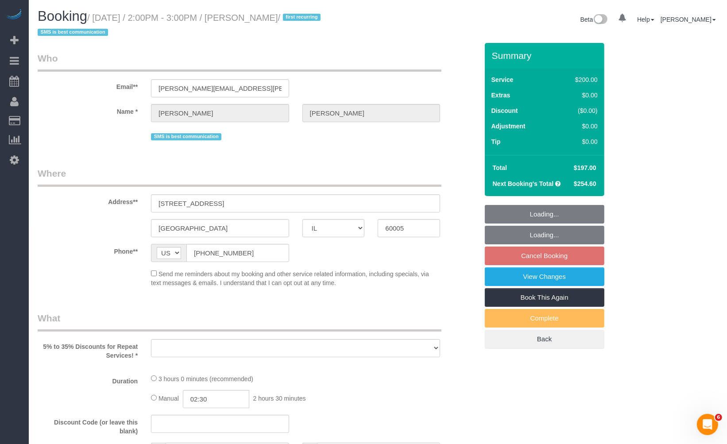
select select "number:138"
select select "number:107"
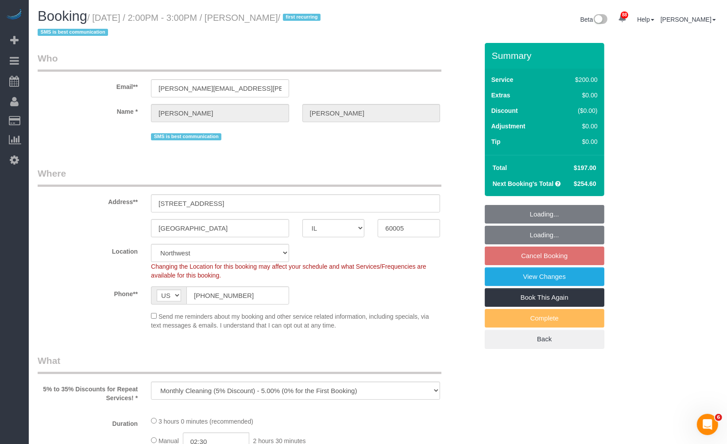
scroll to position [98, 0]
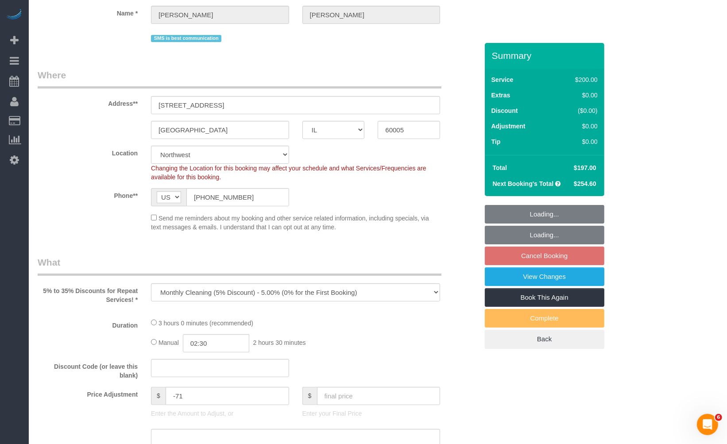
select select "object:1041"
select select "512"
select select "5"
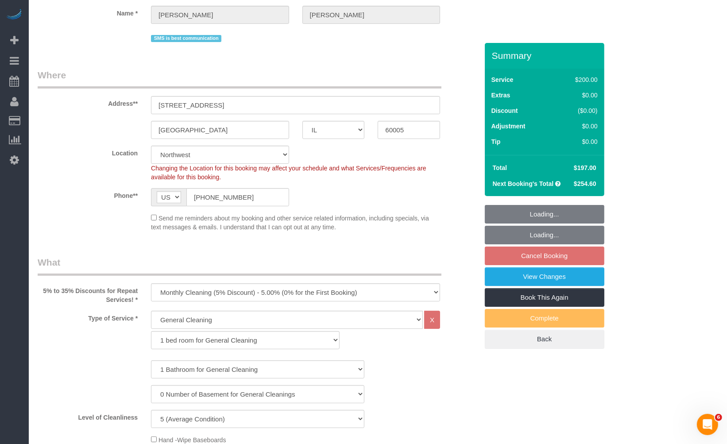
select select "5"
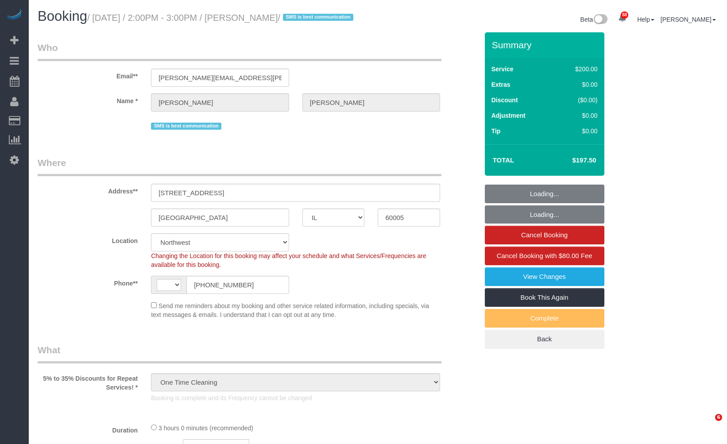
select select "IL"
select select "string:fspay-46461b0c-2964-4b41-a651-97e1274448d7"
select select "512"
select select "3"
select select "number:1"
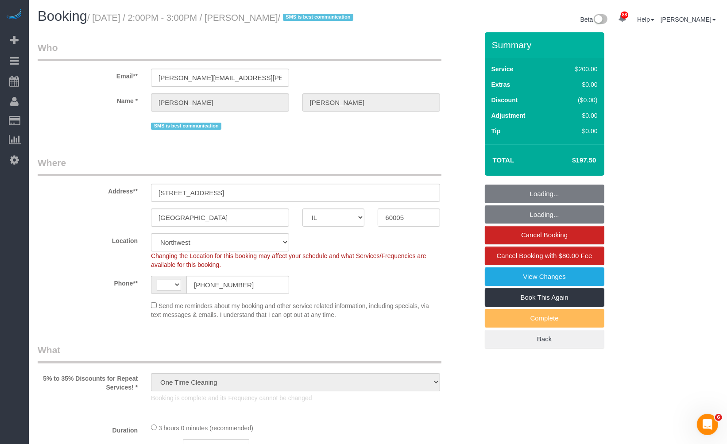
select select "number:58"
select select "number:138"
select select "number:107"
select select "object:1196"
select select "string:[GEOGRAPHIC_DATA]"
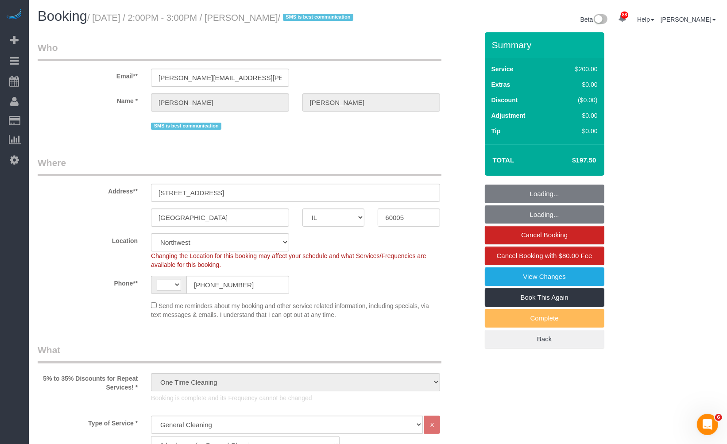
select select "3"
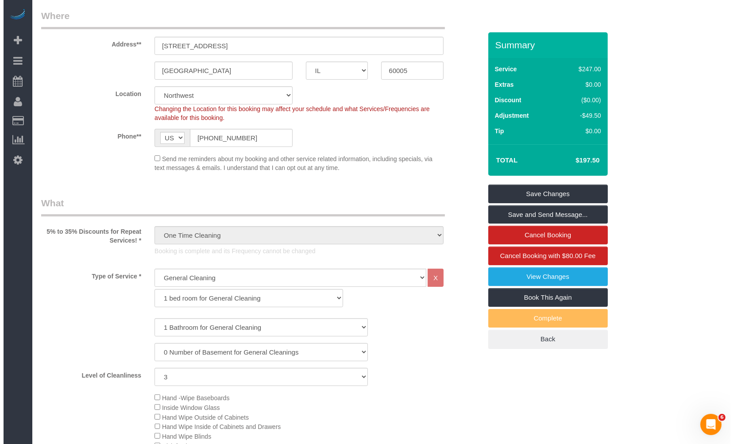
scroll to position [294, 0]
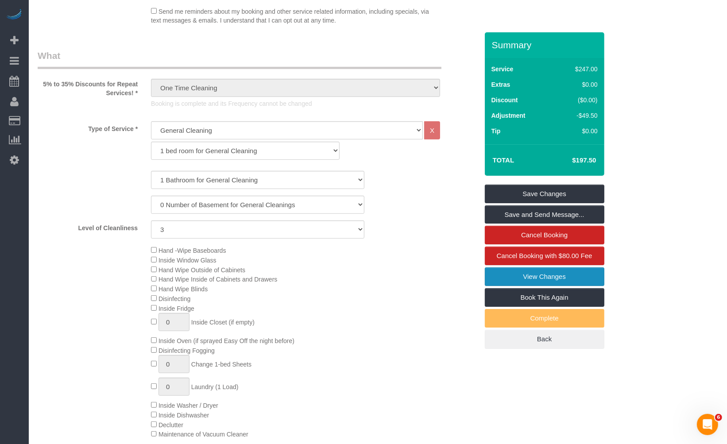
click at [573, 286] on link "View Changes" at bounding box center [545, 276] width 120 height 19
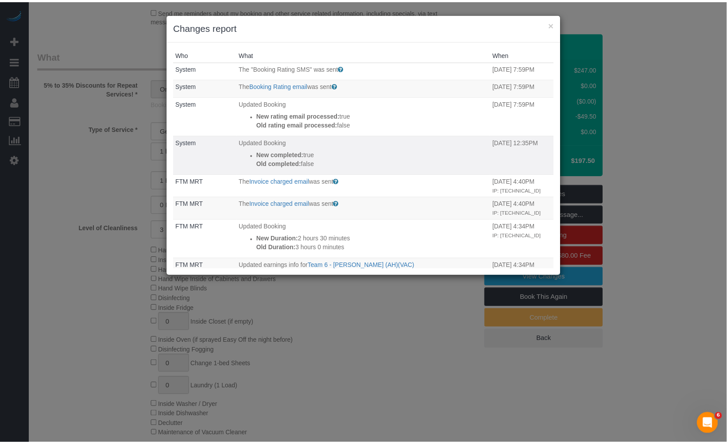
scroll to position [49, 0]
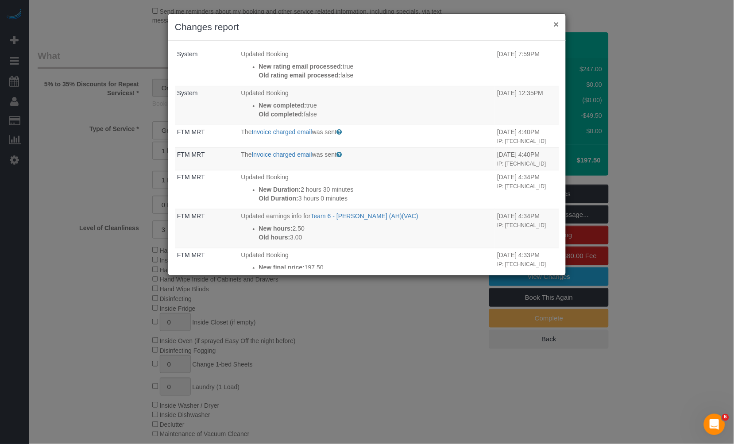
click at [557, 21] on button "×" at bounding box center [556, 23] width 5 height 9
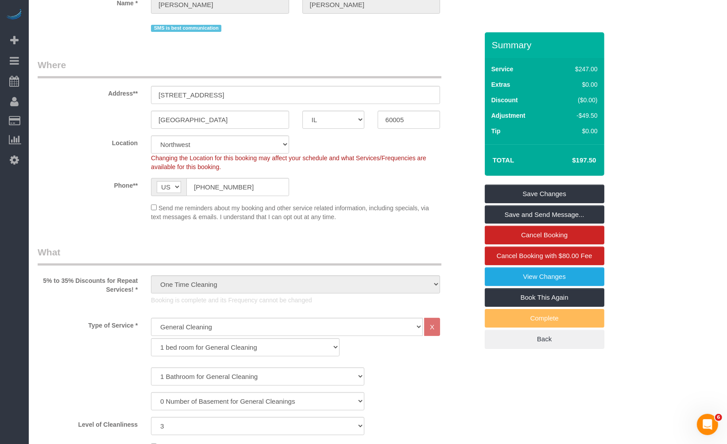
scroll to position [0, 0]
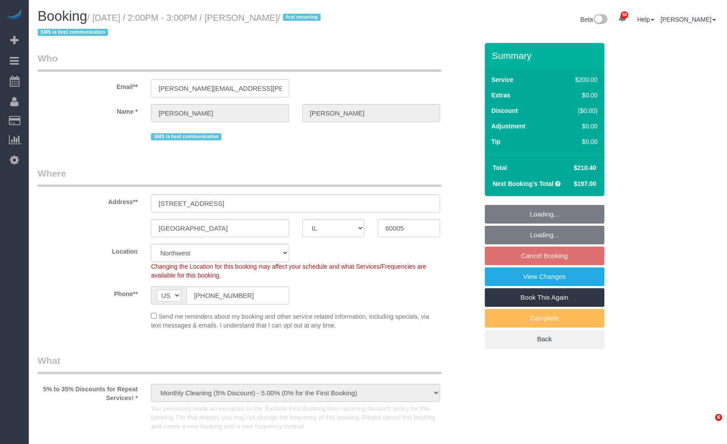
select select "IL"
select select "512"
select select "5"
select select "string:fspay-46461b0c-2964-4b41-a651-97e1274448d7"
select select "number:1"
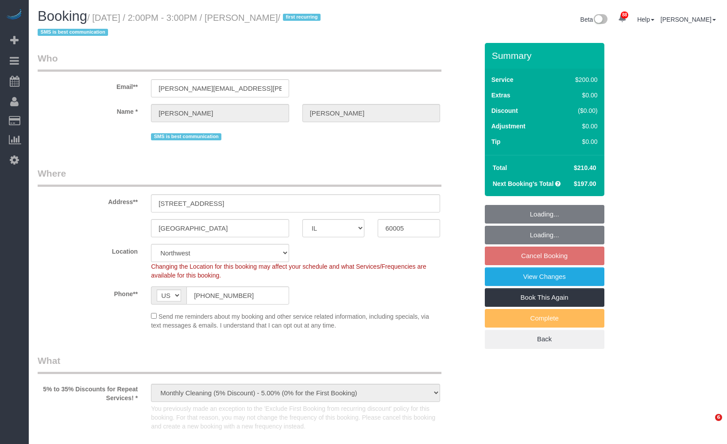
select select "number:58"
select select "number:138"
select select "number:107"
select select "5"
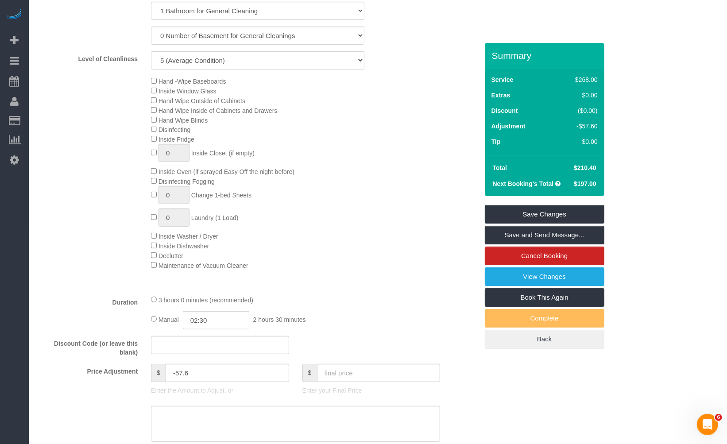
scroll to position [541, 0]
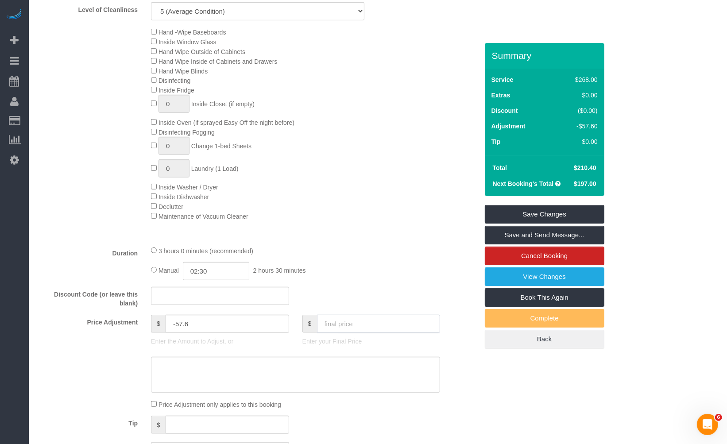
click at [350, 327] on input "text" at bounding box center [379, 324] width 124 height 18
type input "197"
click at [537, 213] on link "Save Changes" at bounding box center [545, 214] width 120 height 19
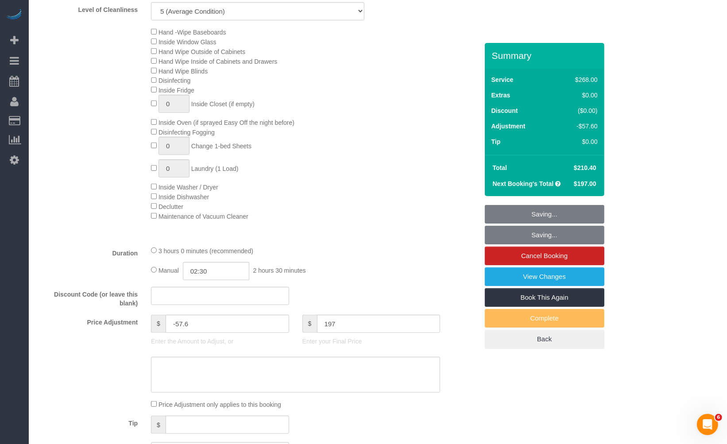
type input "-71"
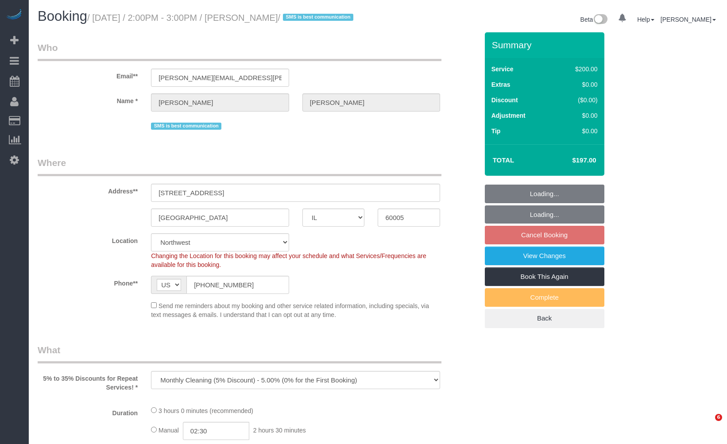
select select "IL"
select select "string:fspay-46461b0c-2964-4b41-a651-97e1274448d7"
select select "number:1"
select select "number:58"
select select "number:138"
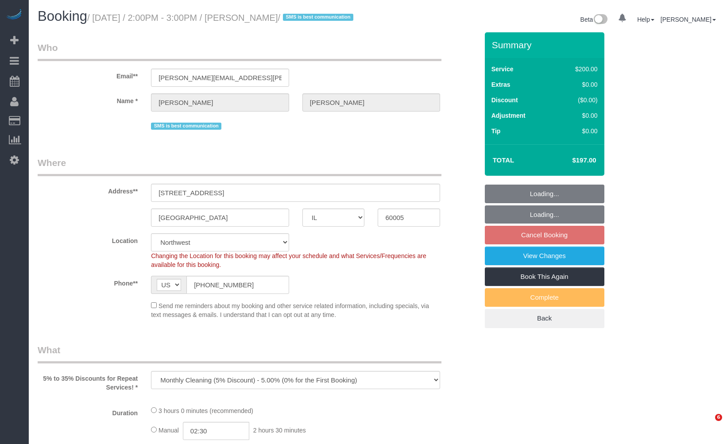
select select "number:107"
select select "512"
select select "5"
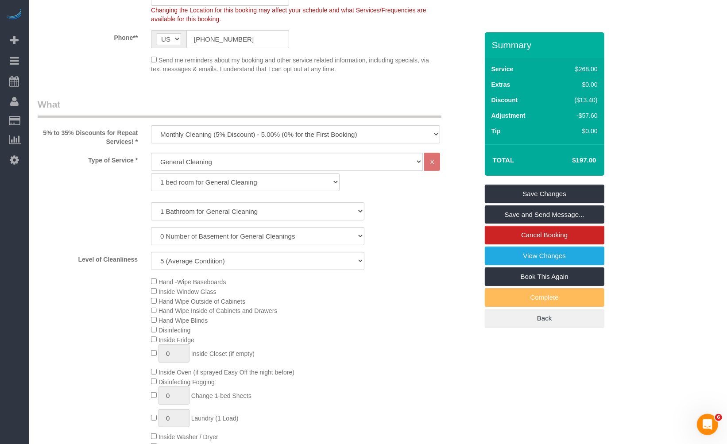
scroll to position [295, 0]
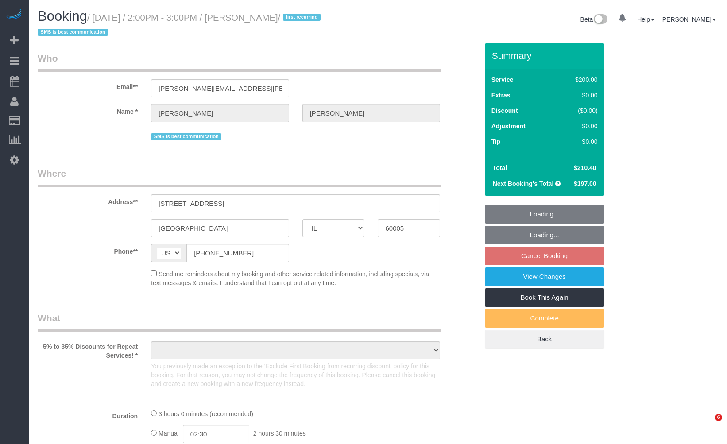
select select "IL"
select select "string:fspay-46461b0c-2964-4b41-a651-97e1274448d7"
select select "512"
select select "5"
select select "number:1"
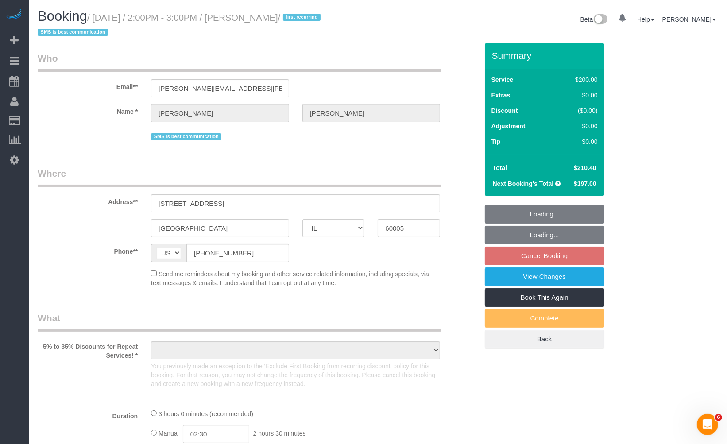
select select "number:58"
select select "number:138"
select select "number:107"
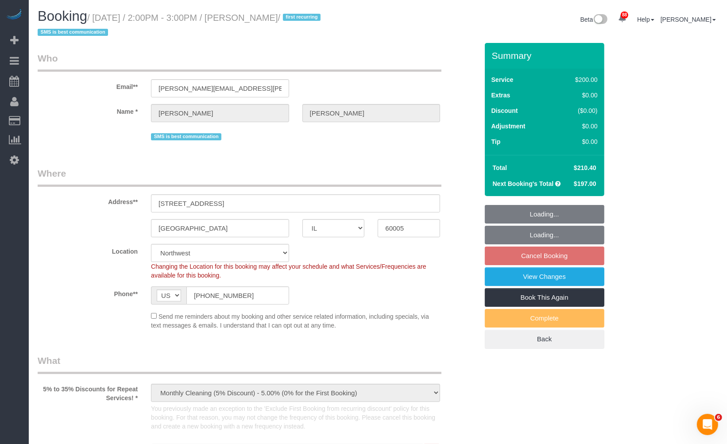
select select "object:1269"
select select "5"
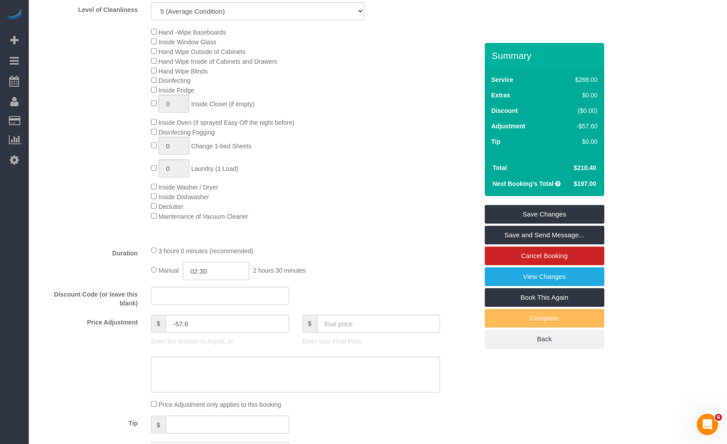
scroll to position [590, 0]
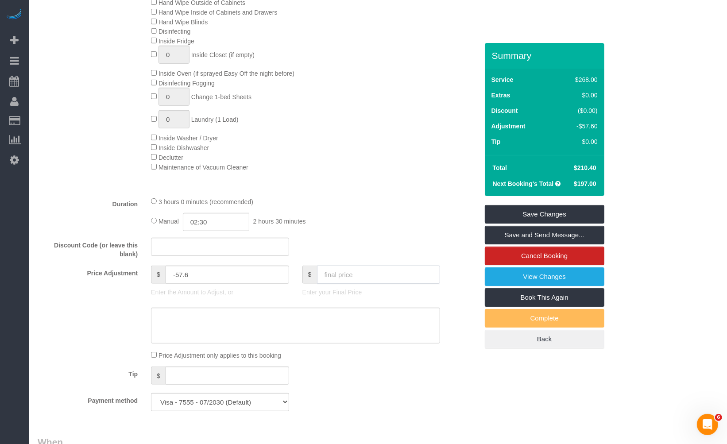
click at [368, 276] on input "text" at bounding box center [379, 275] width 124 height 18
type input "197"
type input "-71"
click at [519, 209] on link "Save Changes" at bounding box center [545, 214] width 120 height 19
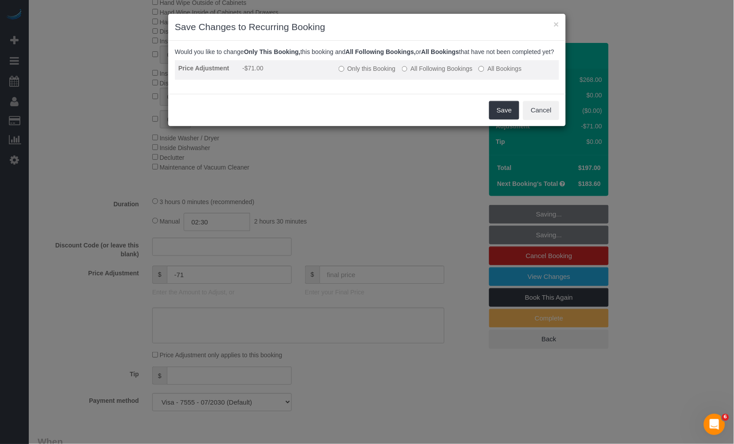
click at [384, 73] on label "Only this Booking" at bounding box center [367, 68] width 57 height 9
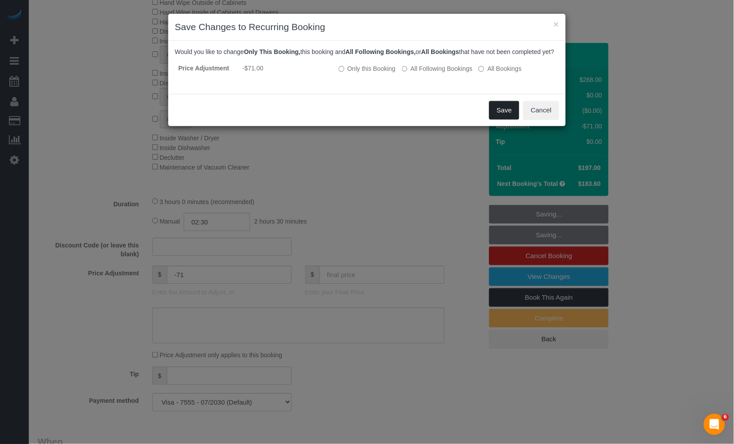
click at [497, 112] on button "Save" at bounding box center [504, 110] width 30 height 19
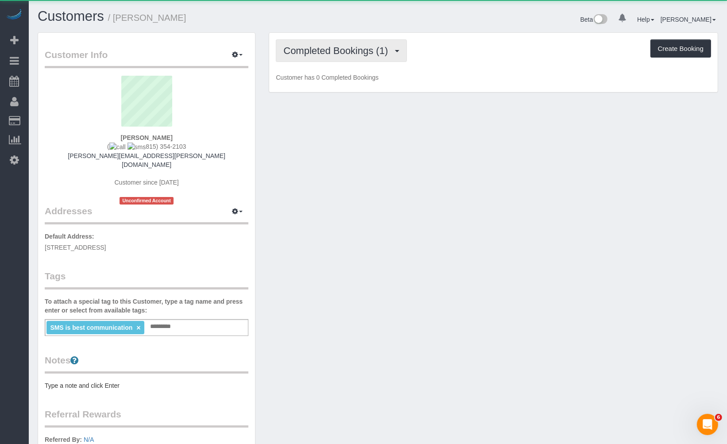
click at [375, 42] on button "Completed Bookings (1)" at bounding box center [341, 50] width 131 height 23
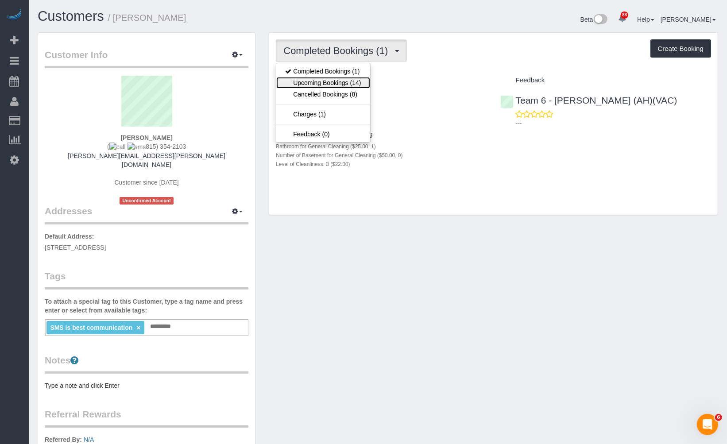
click at [352, 82] on link "Upcoming Bookings (14)" at bounding box center [322, 83] width 93 height 12
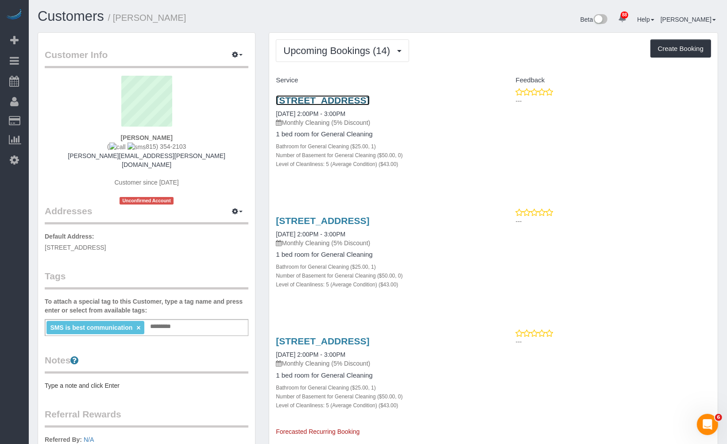
drag, startPoint x: 365, startPoint y: 98, endPoint x: 395, endPoint y: 104, distance: 30.6
click at [369, 104] on link "[STREET_ADDRESS]" at bounding box center [322, 100] width 93 height 10
drag, startPoint x: 191, startPoint y: 152, endPoint x: 110, endPoint y: 151, distance: 81.0
click at [107, 157] on div "[PERSON_NAME] [PHONE_NUMBER] [PERSON_NAME][EMAIL_ADDRESS][PERSON_NAME][DOMAIN_N…" at bounding box center [147, 140] width 204 height 129
copy link "[PERSON_NAME][EMAIL_ADDRESS][PERSON_NAME][DOMAIN_NAME]"
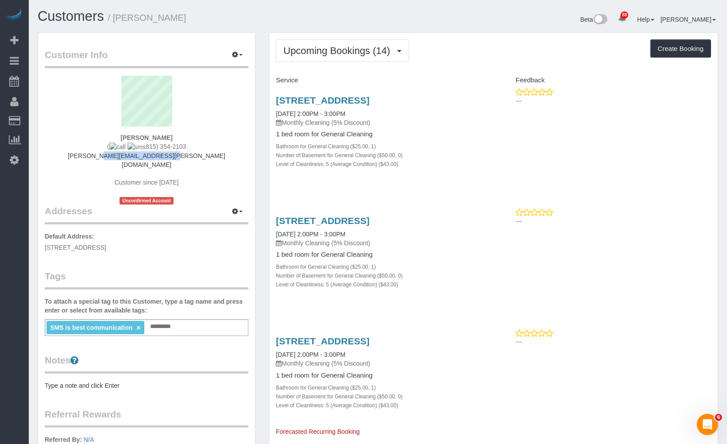
drag, startPoint x: 162, startPoint y: 135, endPoint x: 107, endPoint y: 134, distance: 54.9
click at [107, 134] on div "[PERSON_NAME] [PHONE_NUMBER] [PERSON_NAME][EMAIL_ADDRESS][PERSON_NAME][DOMAIN_N…" at bounding box center [147, 140] width 204 height 129
copy strong "[PERSON_NAME]"
click at [214, 138] on div "[PERSON_NAME] [PHONE_NUMBER] [PERSON_NAME][EMAIL_ADDRESS][PERSON_NAME][DOMAIN_N…" at bounding box center [147, 140] width 204 height 129
click at [206, 143] on div "[PERSON_NAME] [PHONE_NUMBER] [PERSON_NAME][EMAIL_ADDRESS][PERSON_NAME][DOMAIN_N…" at bounding box center [147, 140] width 204 height 129
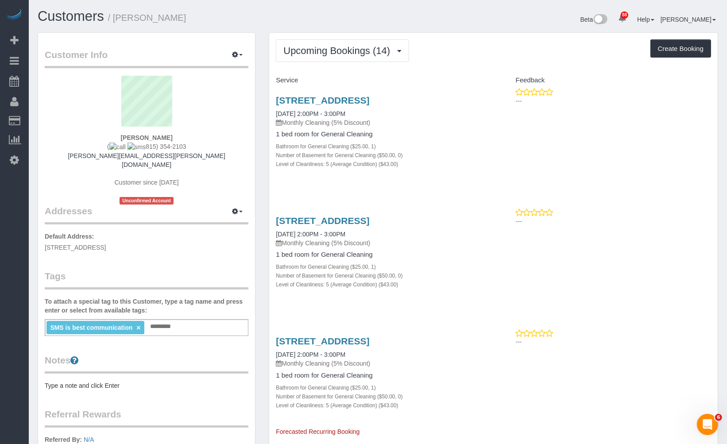
drag, startPoint x: 188, startPoint y: 144, endPoint x: 184, endPoint y: 153, distance: 10.3
click at [139, 145] on div "[PERSON_NAME] [PHONE_NUMBER] [PERSON_NAME][EMAIL_ADDRESS][PERSON_NAME][DOMAIN_N…" at bounding box center [147, 140] width 204 height 129
copy span "815) 354-2103"
click at [68, 20] on link "Customers" at bounding box center [71, 15] width 66 height 15
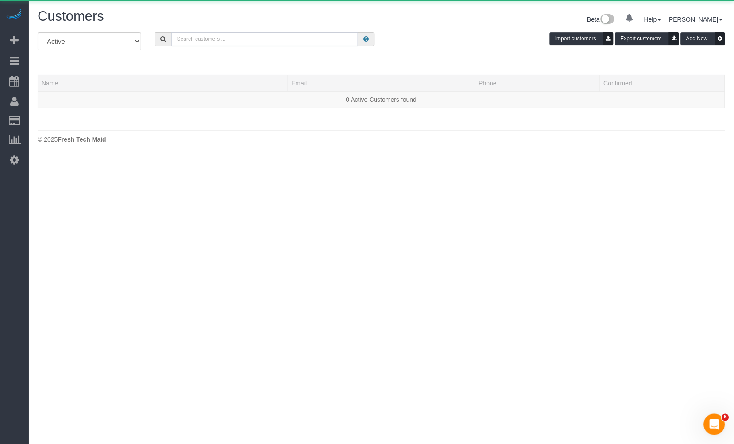
click at [284, 35] on input "text" at bounding box center [264, 39] width 187 height 14
paste input "[PERSON_NAME]"
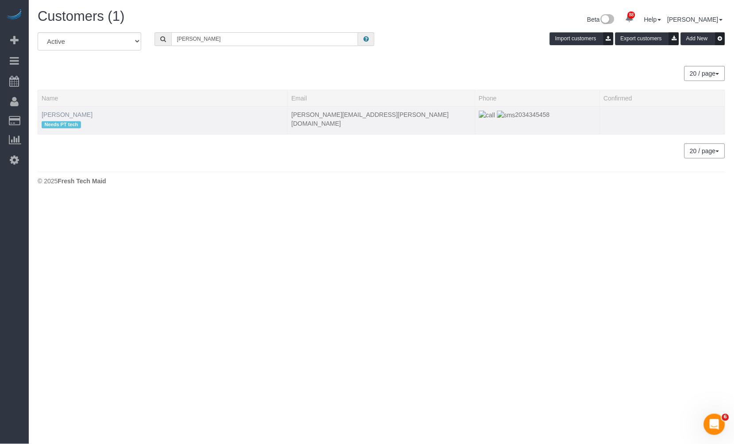
type input "[PERSON_NAME]"
click at [58, 113] on link "[PERSON_NAME]" at bounding box center [67, 114] width 51 height 7
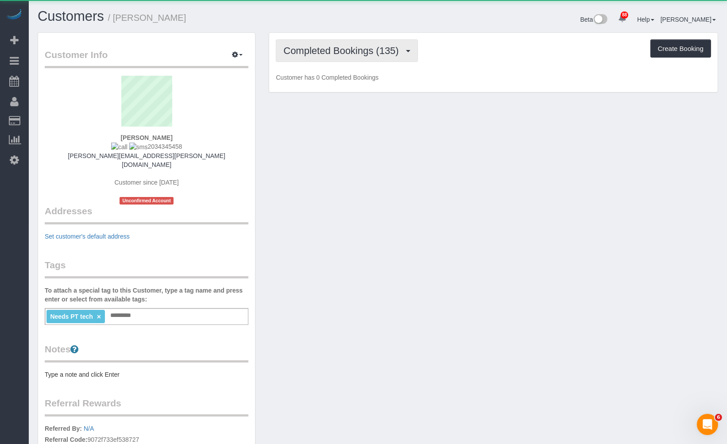
click at [331, 50] on span "Completed Bookings (135)" at bounding box center [343, 50] width 120 height 11
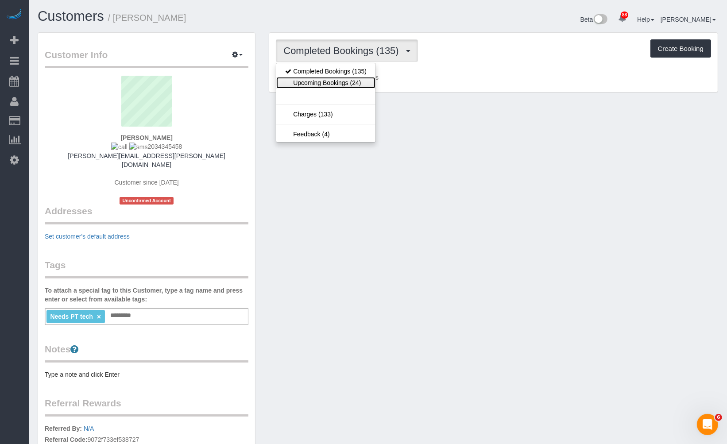
click at [337, 80] on link "Upcoming Bookings (24)" at bounding box center [325, 83] width 99 height 12
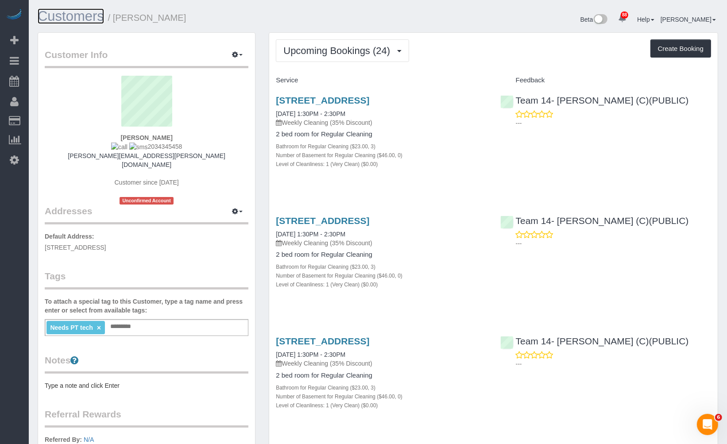
click at [80, 12] on link "Customers" at bounding box center [71, 15] width 66 height 15
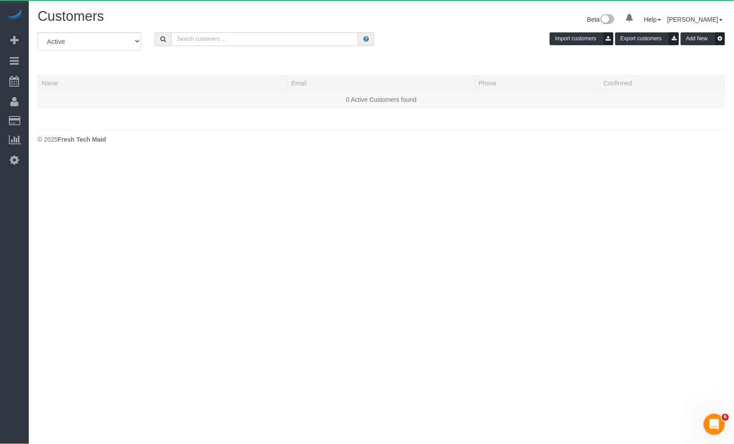
click at [203, 42] on input "text" at bounding box center [264, 39] width 187 height 14
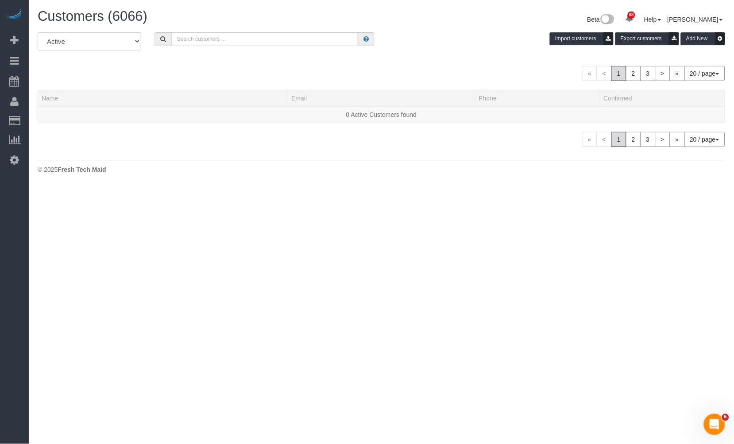
paste input "[PERSON_NAME]"
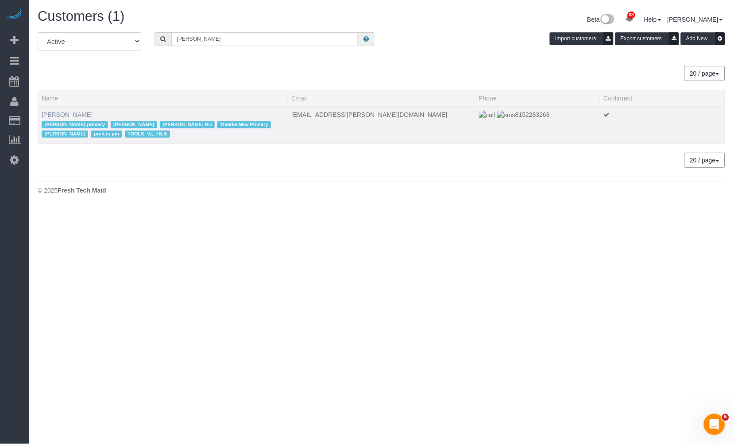
type input "[PERSON_NAME]"
click at [74, 114] on link "[PERSON_NAME]" at bounding box center [67, 114] width 51 height 7
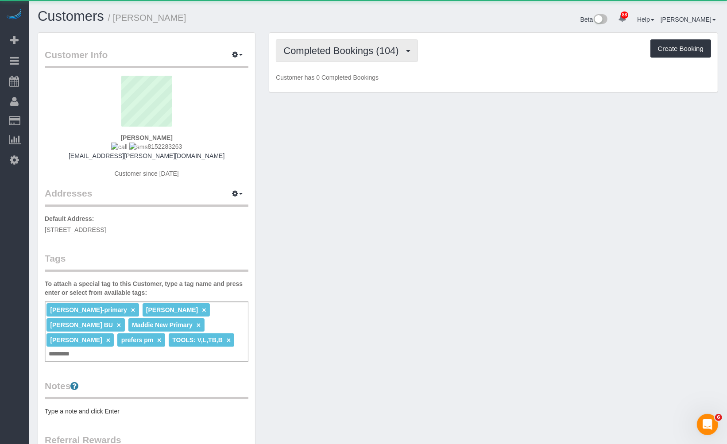
click at [359, 56] on button "Completed Bookings (104)" at bounding box center [347, 50] width 142 height 23
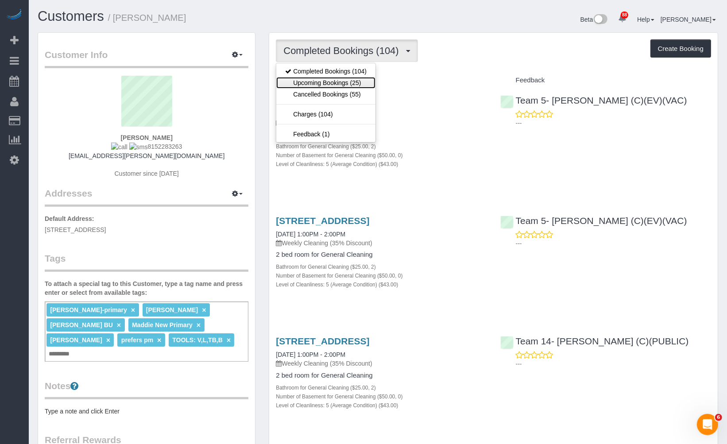
drag, startPoint x: 352, startPoint y: 81, endPoint x: 366, endPoint y: 50, distance: 34.1
click at [352, 81] on link "Upcoming Bookings (25)" at bounding box center [325, 83] width 99 height 12
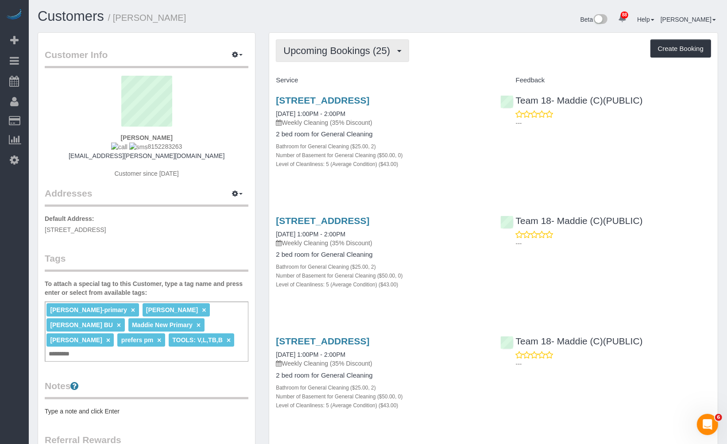
click at [383, 55] on span "Upcoming Bookings (25)" at bounding box center [338, 50] width 111 height 11
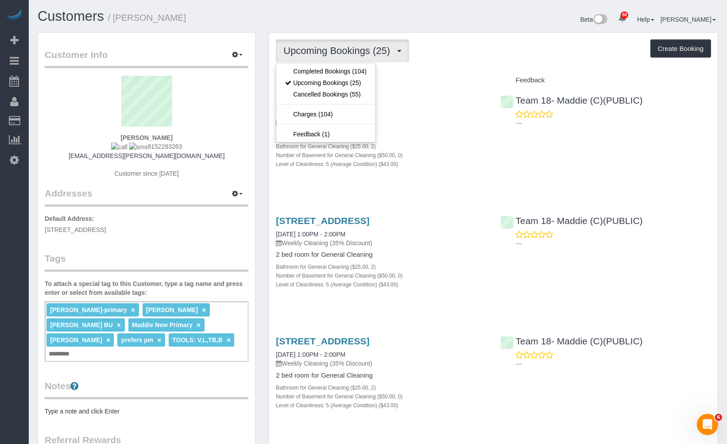
click at [464, 54] on div "Upcoming Bookings (25) Completed Bookings (104) Upcoming Bookings (25) Cancelle…" at bounding box center [493, 50] width 435 height 23
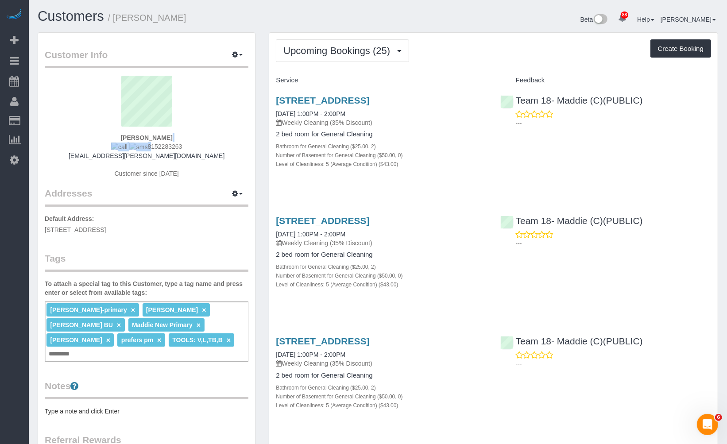
drag, startPoint x: 173, startPoint y: 143, endPoint x: 178, endPoint y: 140, distance: 5.8
click at [143, 147] on div "Claire Rooney 8152283263 claire.f.rooney@gmail.com Customer since 2017" at bounding box center [147, 131] width 204 height 111
click at [193, 138] on div "Claire Rooney 8152283263 claire.f.rooney@gmail.com Customer since 2017" at bounding box center [147, 131] width 204 height 111
drag, startPoint x: 186, startPoint y: 144, endPoint x: 140, endPoint y: 149, distance: 46.3
click at [140, 149] on div "Claire Rooney 8152283263 claire.f.rooney@gmail.com Customer since 2017" at bounding box center [147, 131] width 204 height 111
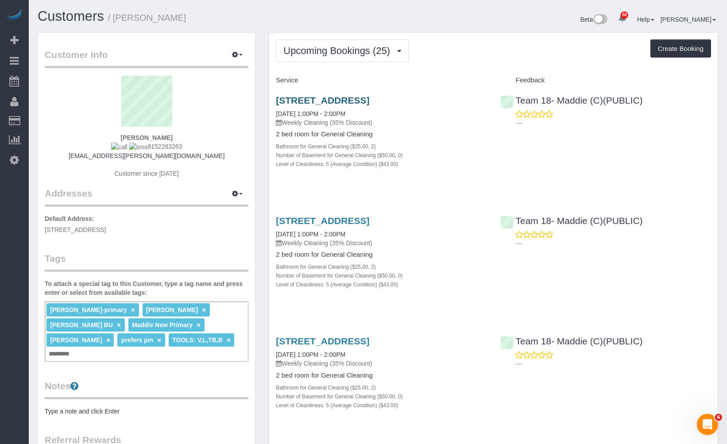
copy span "8152283263"
click at [371, 51] on span "Upcoming Bookings (25)" at bounding box center [338, 50] width 111 height 11
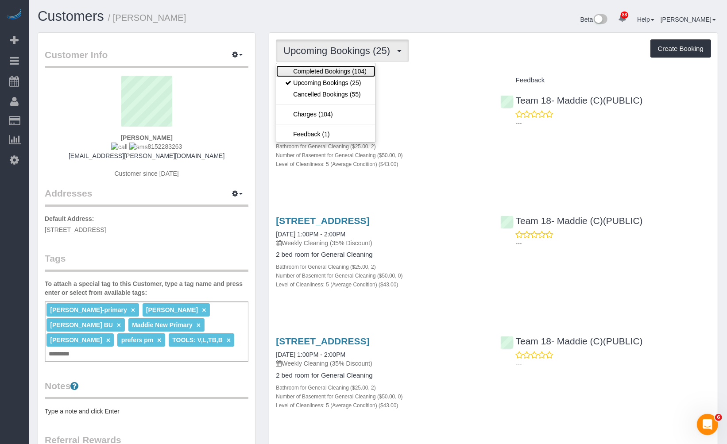
click at [350, 72] on link "Completed Bookings (104)" at bounding box center [325, 72] width 99 height 12
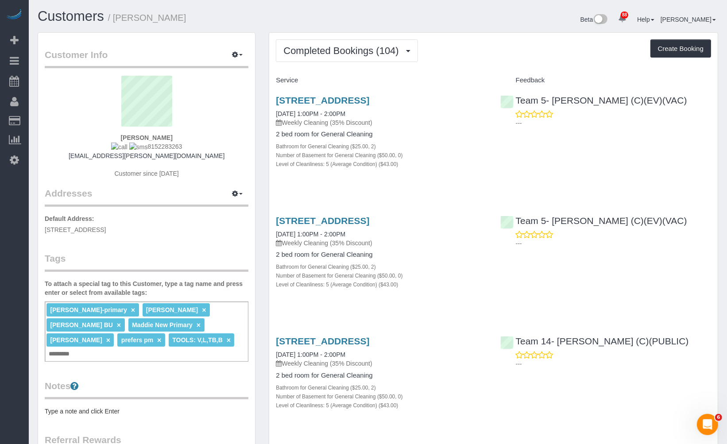
click at [232, 108] on sui-profile-pic at bounding box center [146, 105] width 190 height 58
click at [152, 342] on div "Ashley-primary × Jannette BU × LIGIA BU × Maddie New Primary × Maria BU × prefe…" at bounding box center [147, 332] width 204 height 60
drag, startPoint x: 164, startPoint y: 144, endPoint x: 142, endPoint y: 148, distance: 22.9
click at [142, 148] on div "Claire Rooney 8152283263 claire.f.rooney@gmail.com Customer since 2017" at bounding box center [147, 131] width 204 height 111
copy span "8152283263"
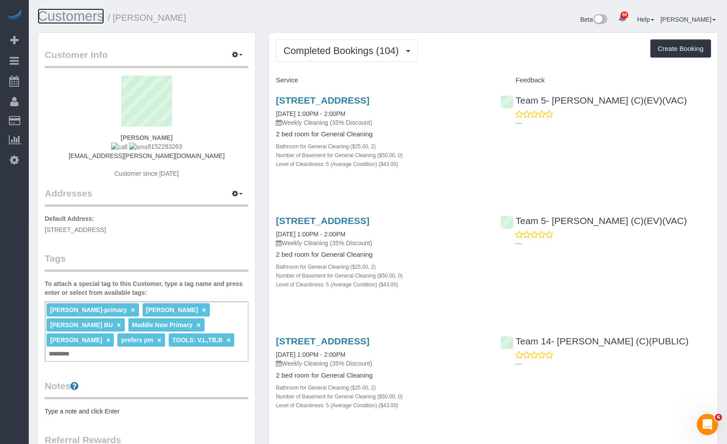
click at [67, 19] on link "Customers" at bounding box center [71, 15] width 66 height 15
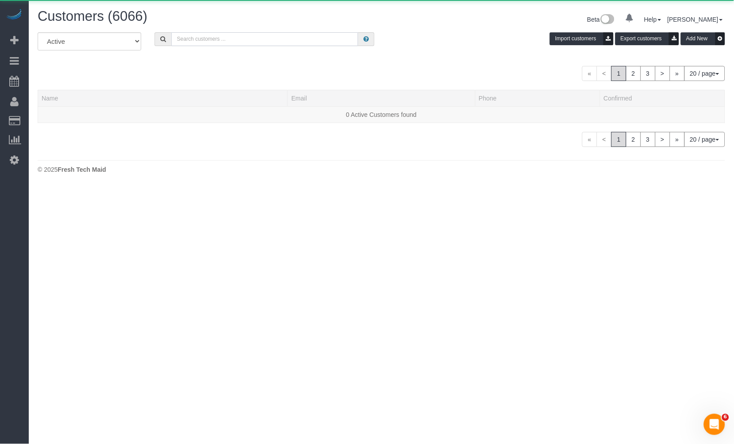
click at [254, 40] on input "text" at bounding box center [264, 39] width 187 height 14
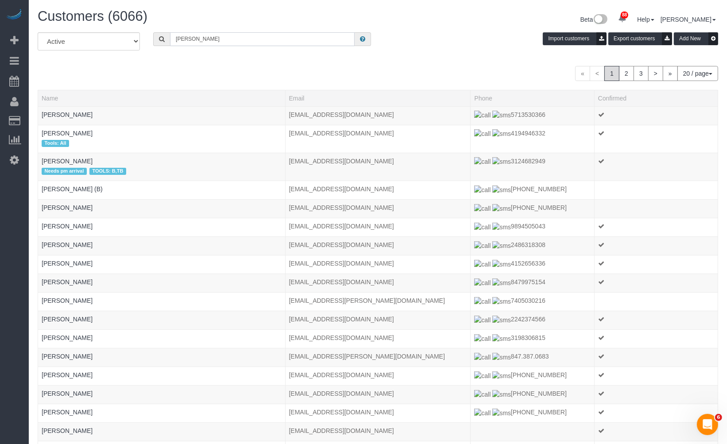
type input "Keith Ruskin"
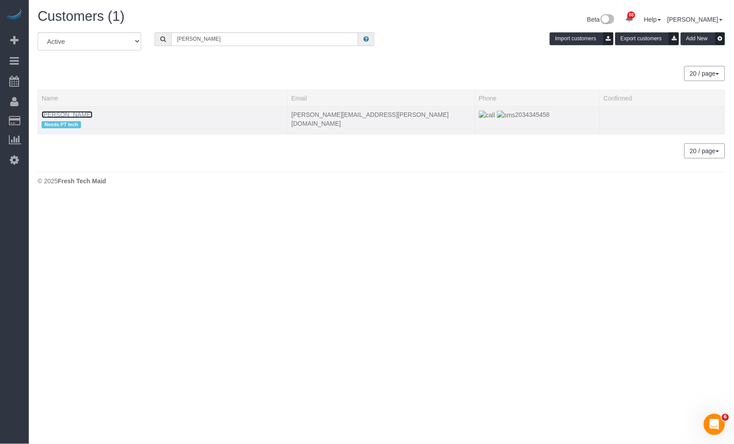
click at [72, 111] on link "Keith Ruskin" at bounding box center [67, 114] width 51 height 7
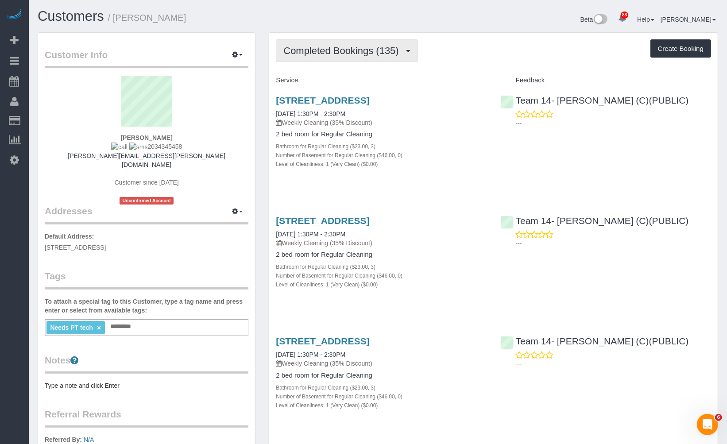
click at [361, 42] on button "Completed Bookings (135)" at bounding box center [347, 50] width 142 height 23
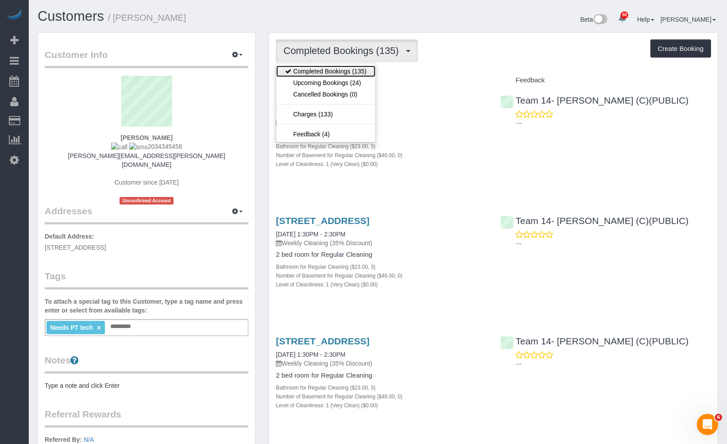
click at [356, 77] on link "Completed Bookings (135)" at bounding box center [325, 72] width 99 height 12
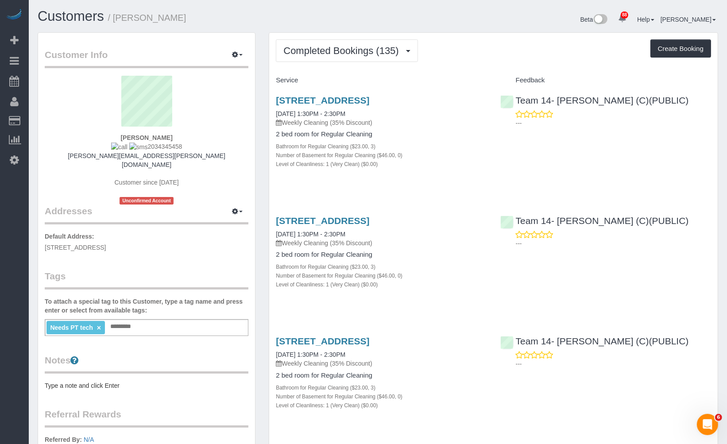
click at [184, 319] on div "Needs PT tech × Add a tag" at bounding box center [147, 327] width 204 height 17
type input "**********"
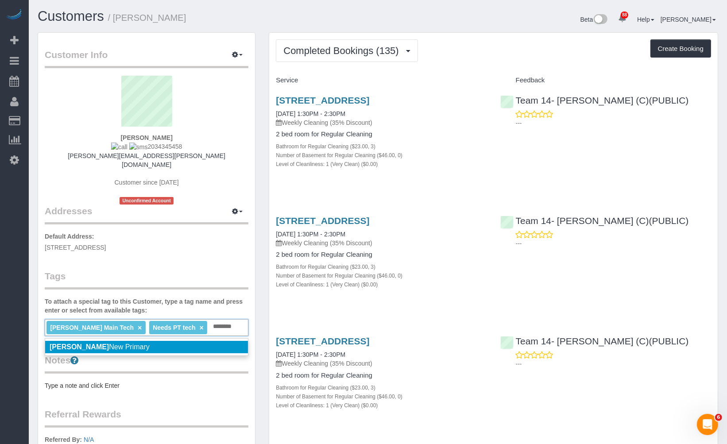
type input "*********"
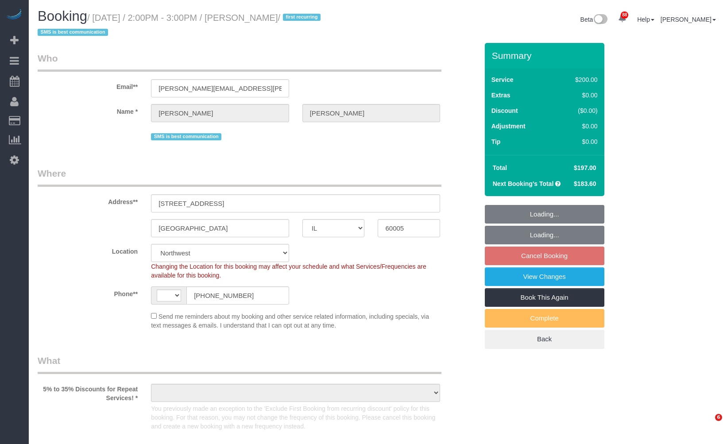
select select "IL"
select select "string:fspay-46461b0c-2964-4b41-a651-97e1274448d7"
select select "number:1"
select select "number:58"
select select "number:138"
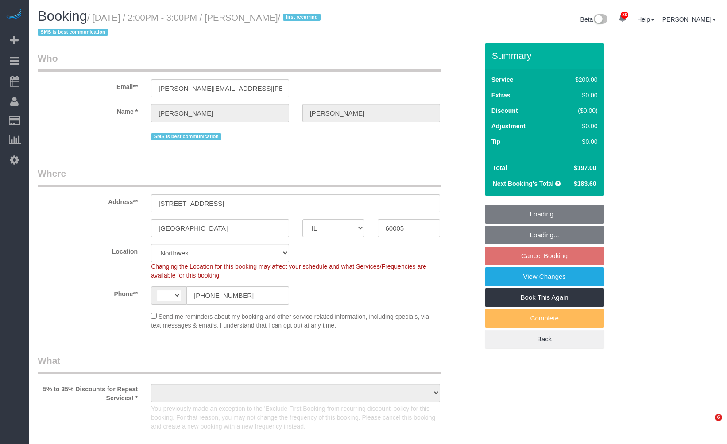
select select "number:107"
select select "string:US"
select select "object:1045"
select select "512"
select select "5"
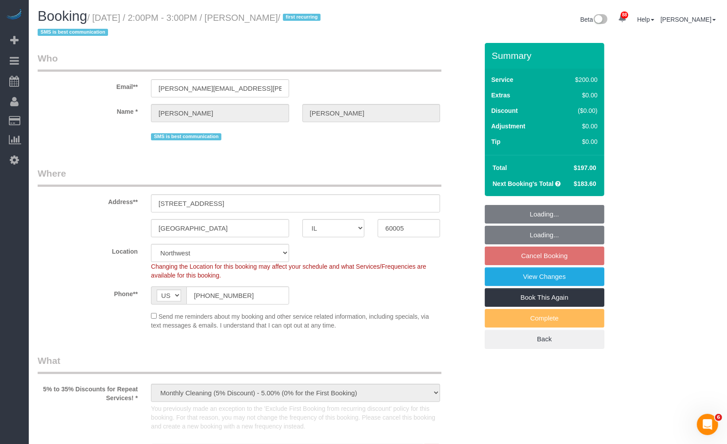
select select "object:1269"
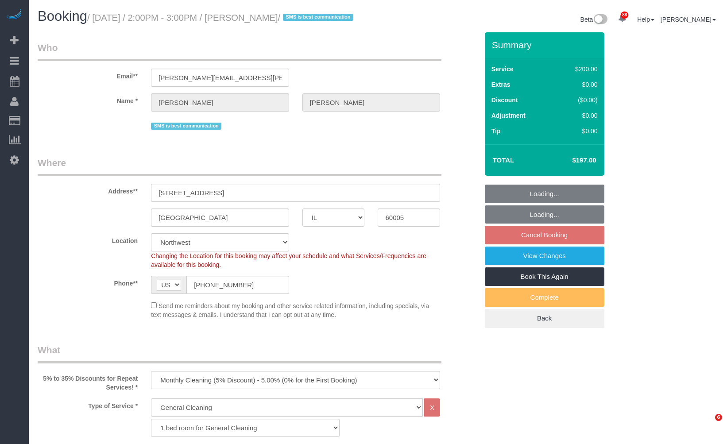
select select "IL"
select select "512"
select select "5"
select select "string:fspay-46461b0c-2964-4b41-a651-97e1274448d7"
select select "number:1"
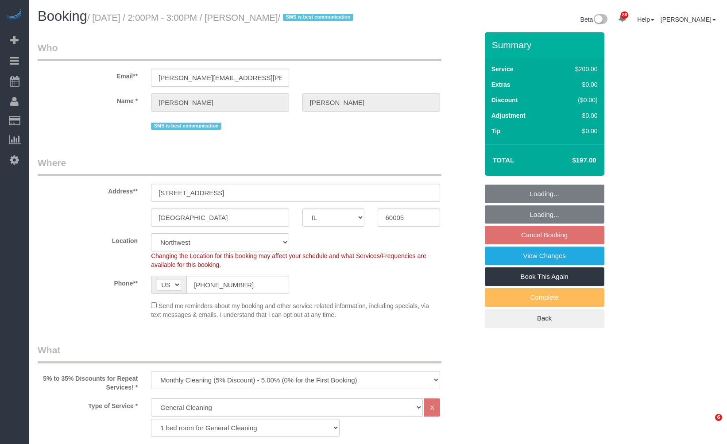
select select "number:58"
select select "number:138"
select select "number:107"
select select "5"
